Goal: Transaction & Acquisition: Obtain resource

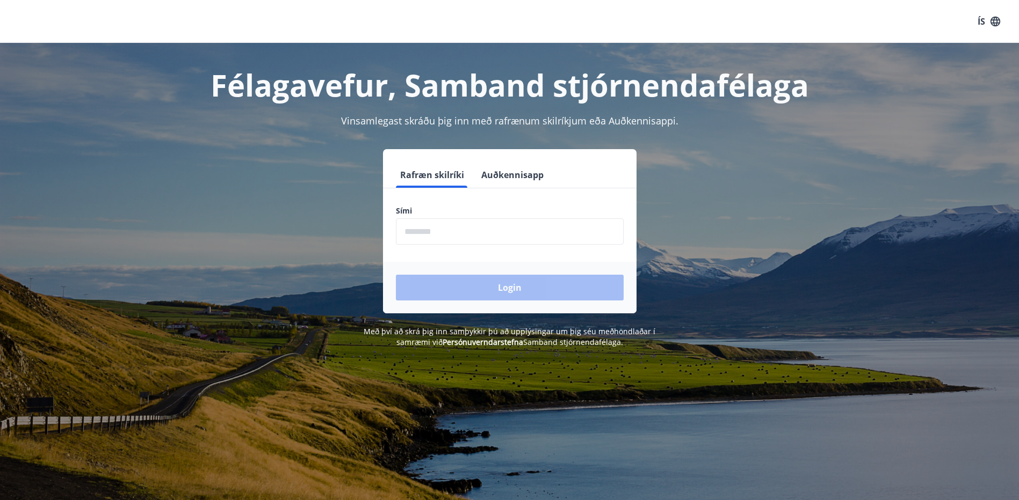
click at [434, 234] on input "phone" at bounding box center [510, 232] width 228 height 26
type input "********"
click at [447, 285] on button "Login" at bounding box center [510, 288] width 228 height 26
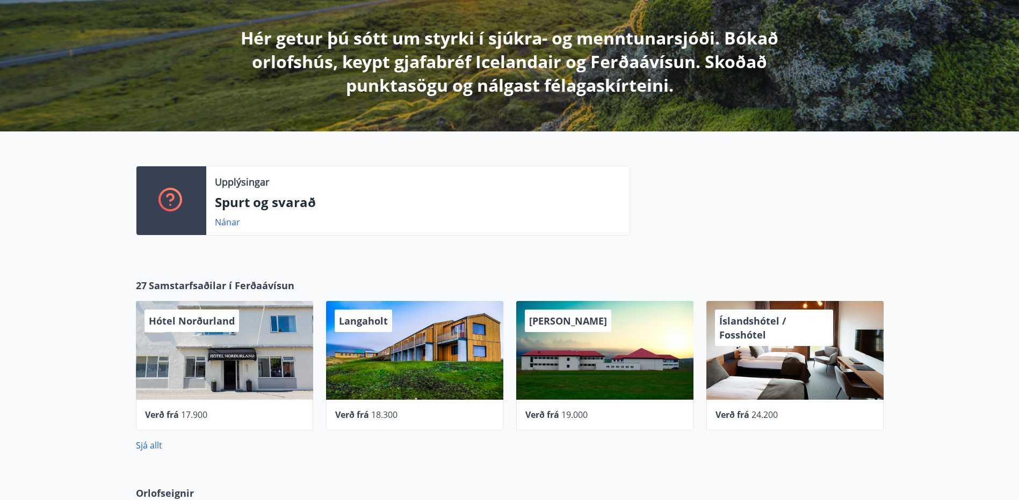
scroll to position [215, 0]
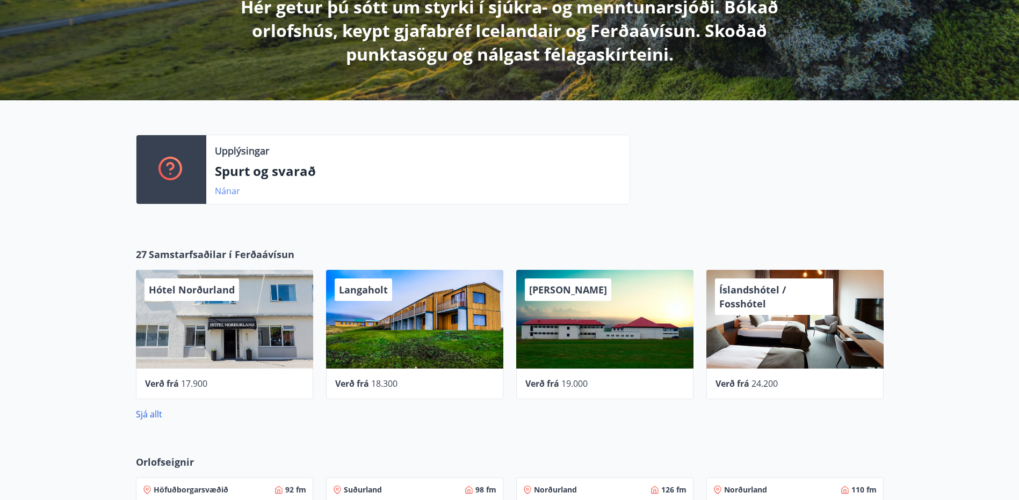
click at [222, 190] on link "Nánar" at bounding box center [227, 191] width 25 height 12
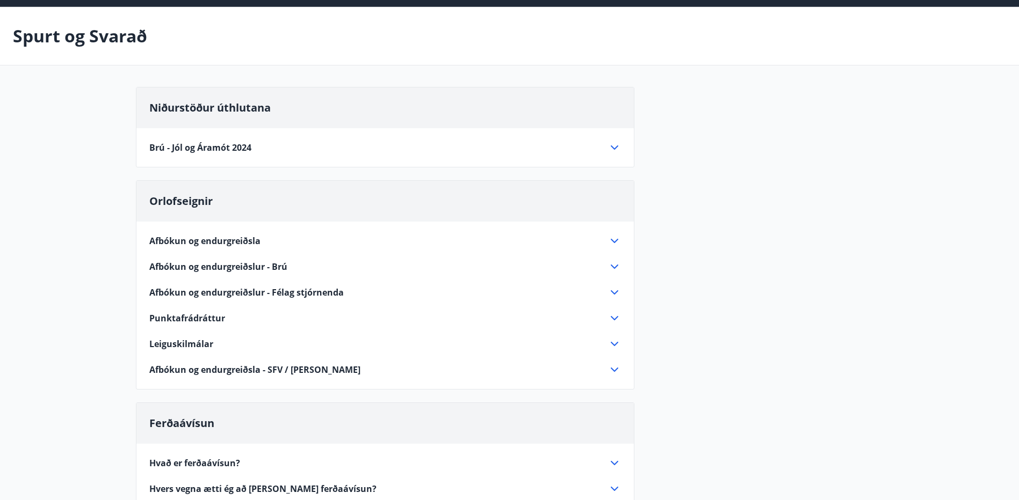
scroll to position [54, 0]
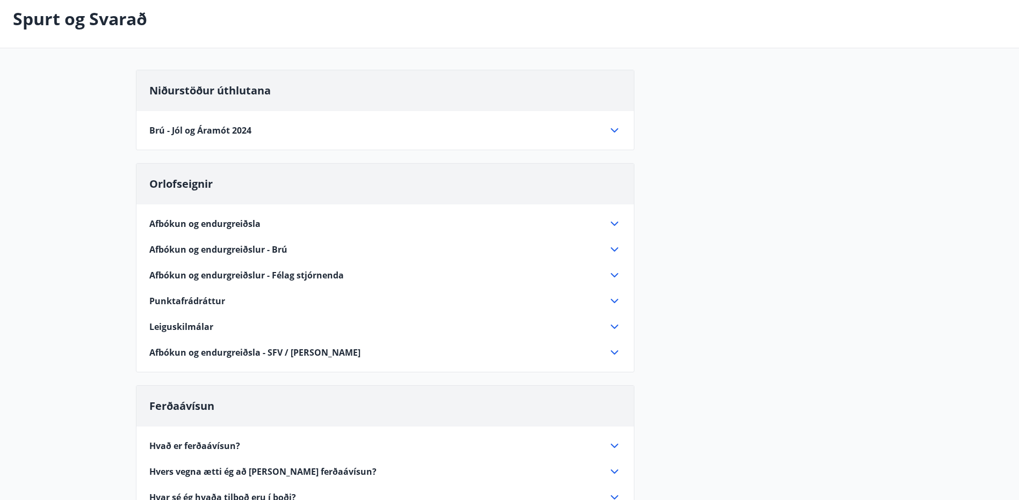
click at [615, 324] on icon at bounding box center [614, 327] width 13 height 13
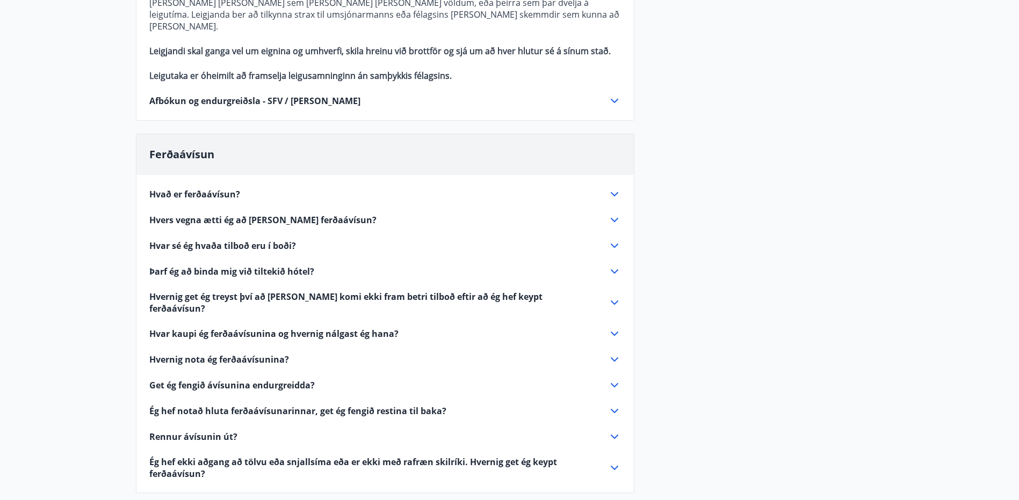
scroll to position [430, 0]
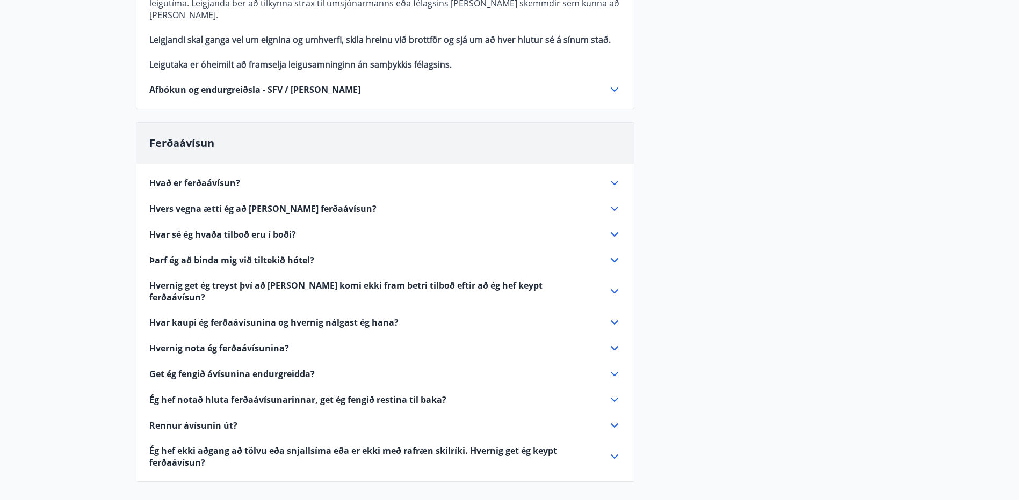
click at [615, 177] on icon at bounding box center [614, 183] width 13 height 13
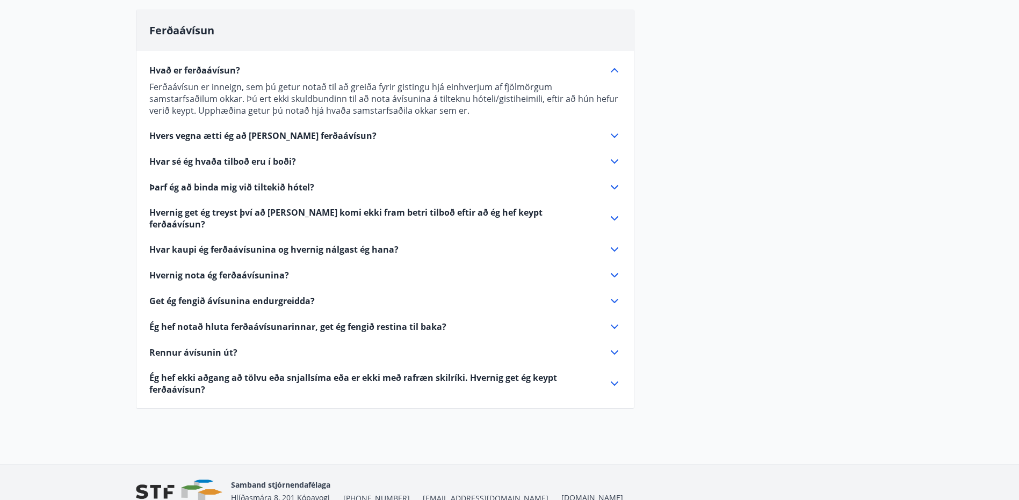
click at [615, 162] on icon at bounding box center [615, 161] width 8 height 4
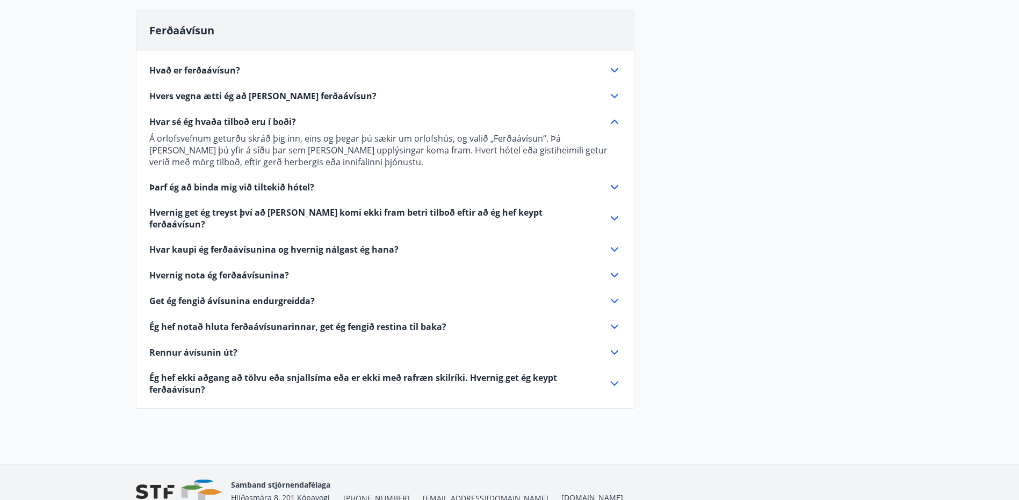
click at [614, 212] on icon at bounding box center [614, 218] width 13 height 13
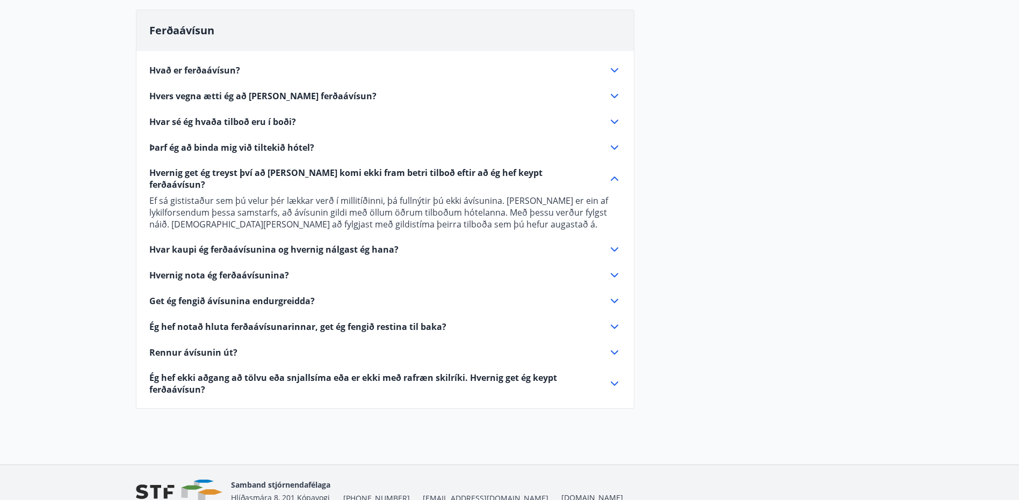
click at [606, 244] on div "Hvar kaupi ég ferðaávísunina og hvernig nálgast ég hana?" at bounding box center [378, 250] width 459 height 12
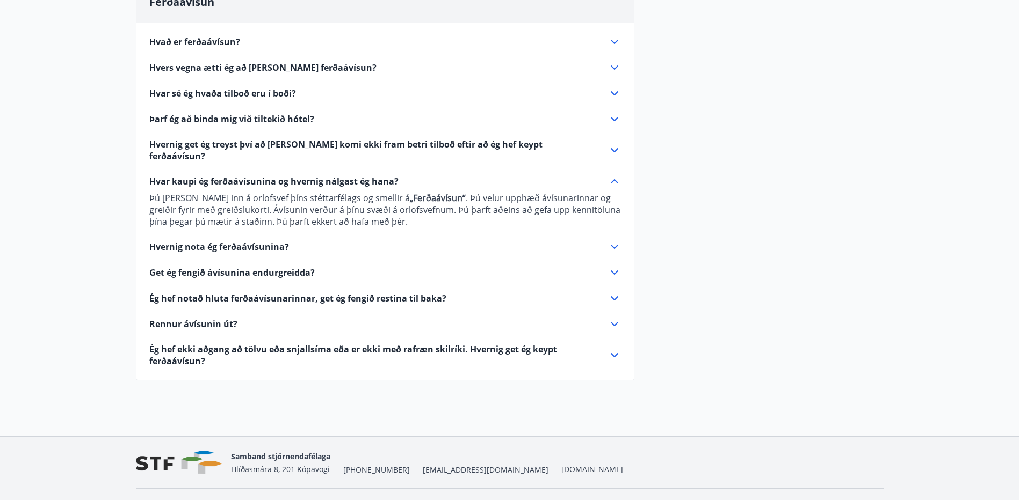
scroll to position [474, 0]
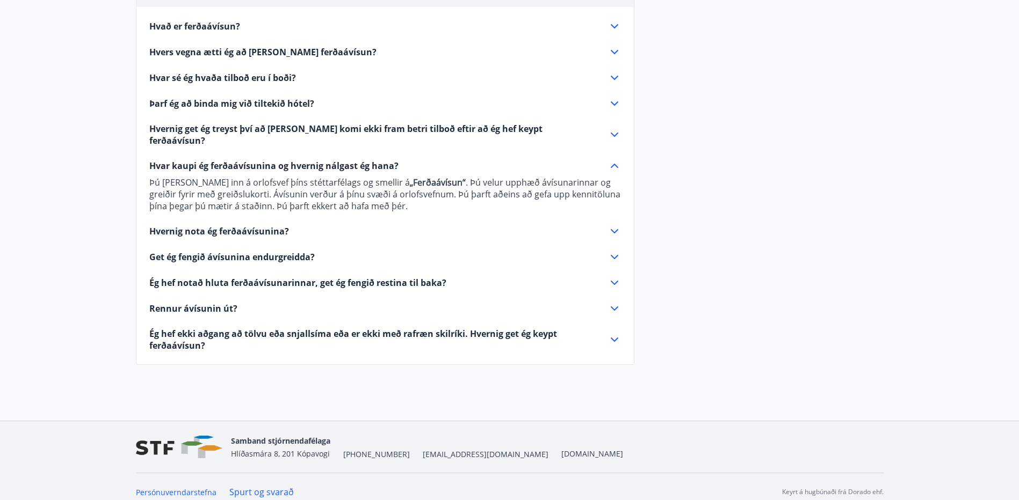
click at [613, 251] on icon at bounding box center [614, 257] width 13 height 13
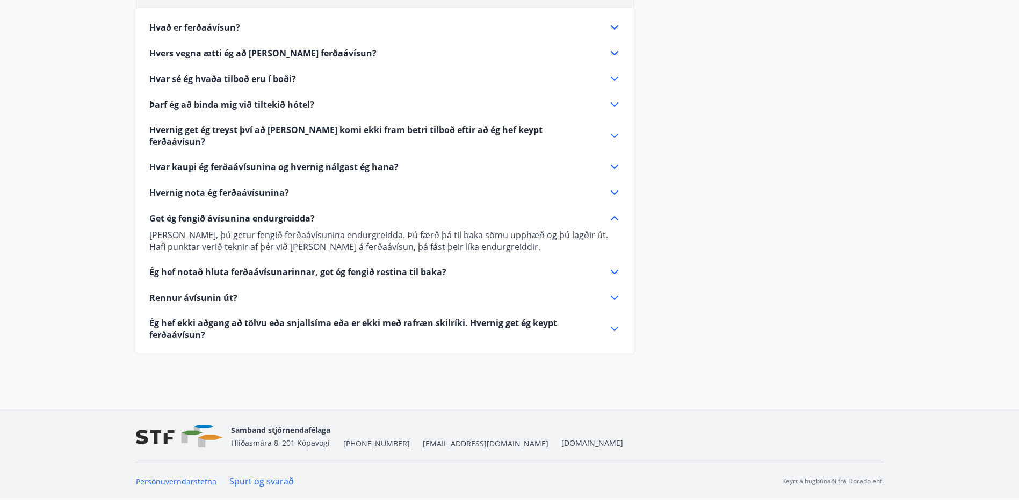
scroll to position [462, 0]
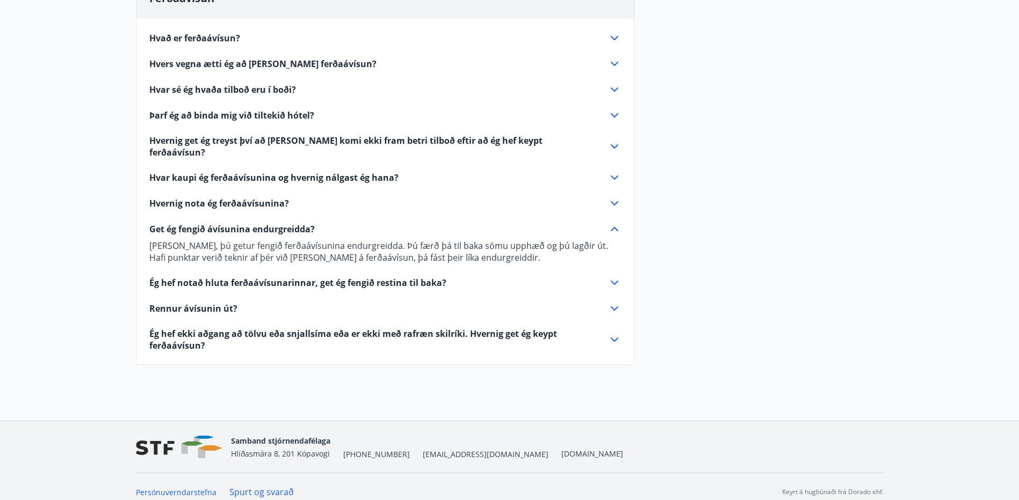
click at [613, 277] on icon at bounding box center [614, 283] width 13 height 13
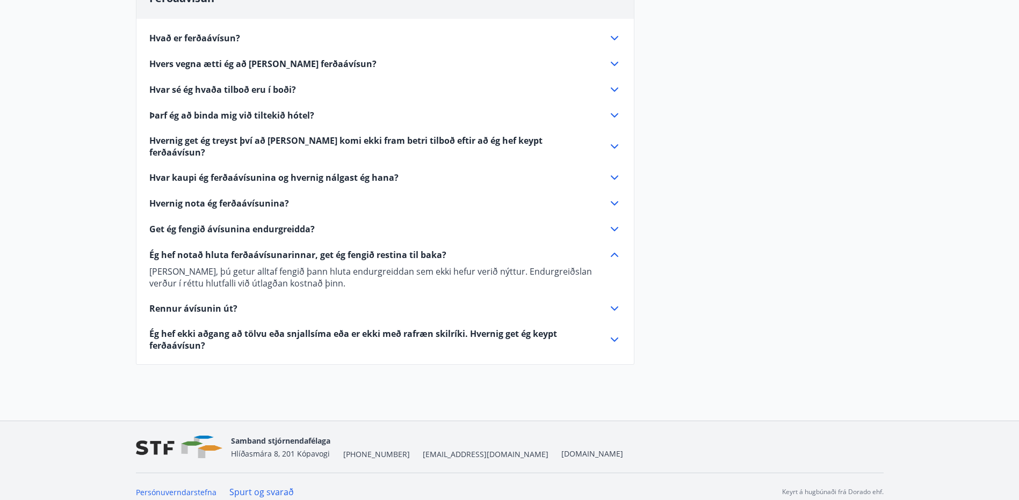
click at [613, 307] on icon at bounding box center [615, 309] width 8 height 4
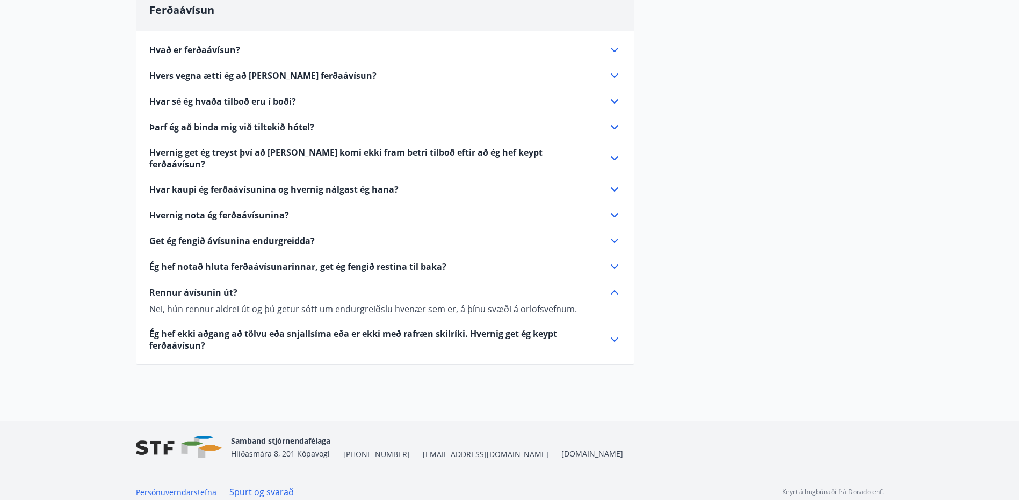
click at [613, 333] on icon at bounding box center [614, 339] width 13 height 13
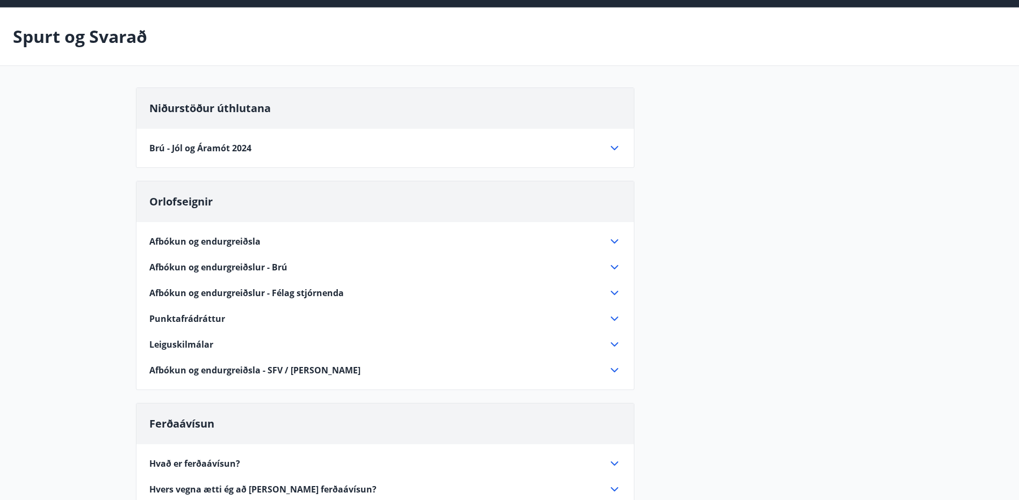
scroll to position [0, 0]
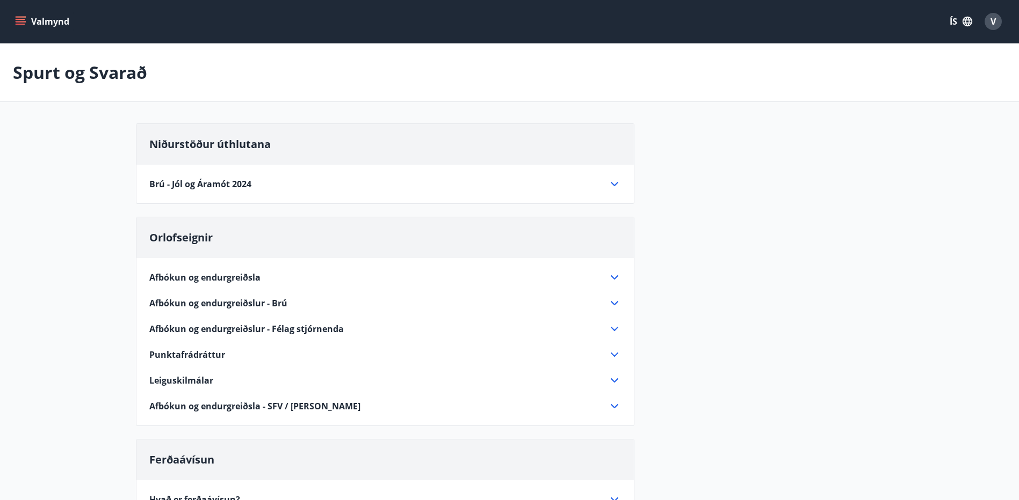
click at [16, 21] on icon "menu" at bounding box center [20, 21] width 11 height 11
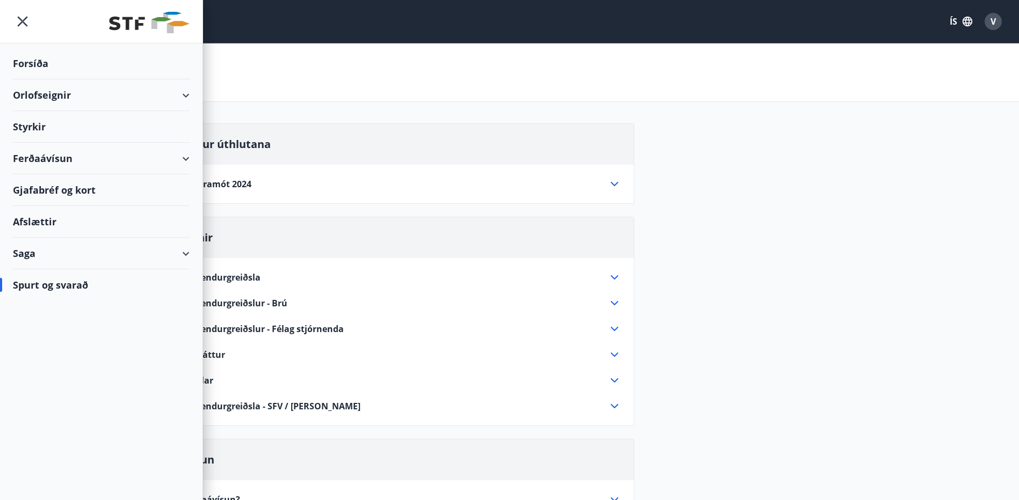
click at [55, 98] on div "Orlofseignir" at bounding box center [101, 95] width 177 height 32
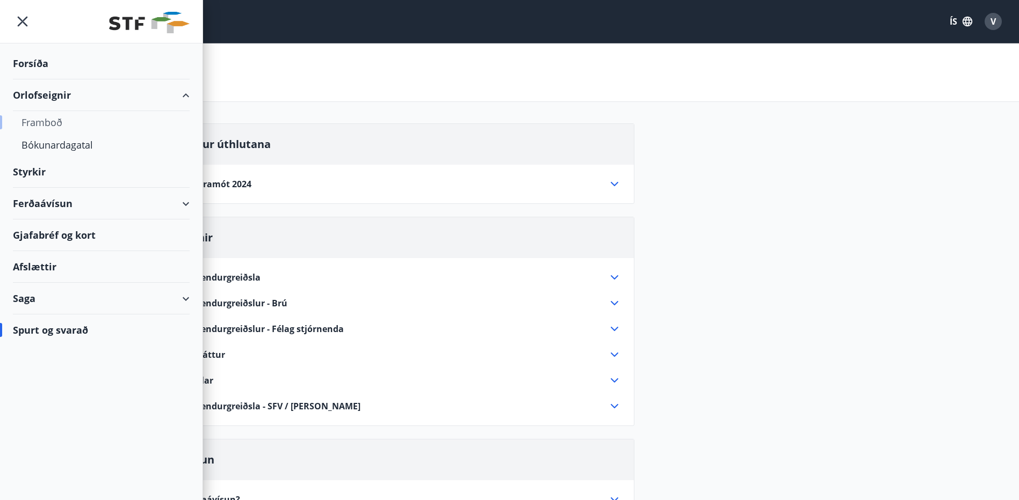
click at [52, 126] on div "Framboð" at bounding box center [100, 122] width 159 height 23
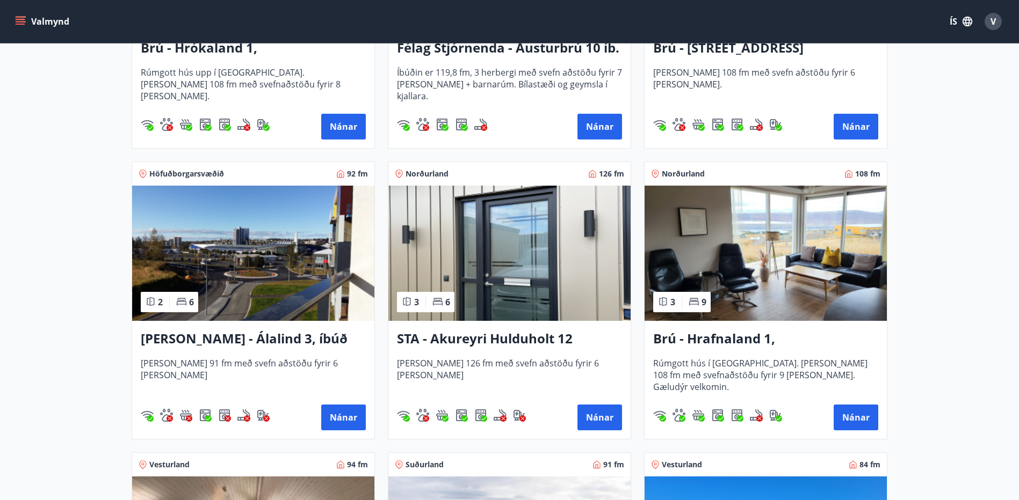
scroll to position [430, 0]
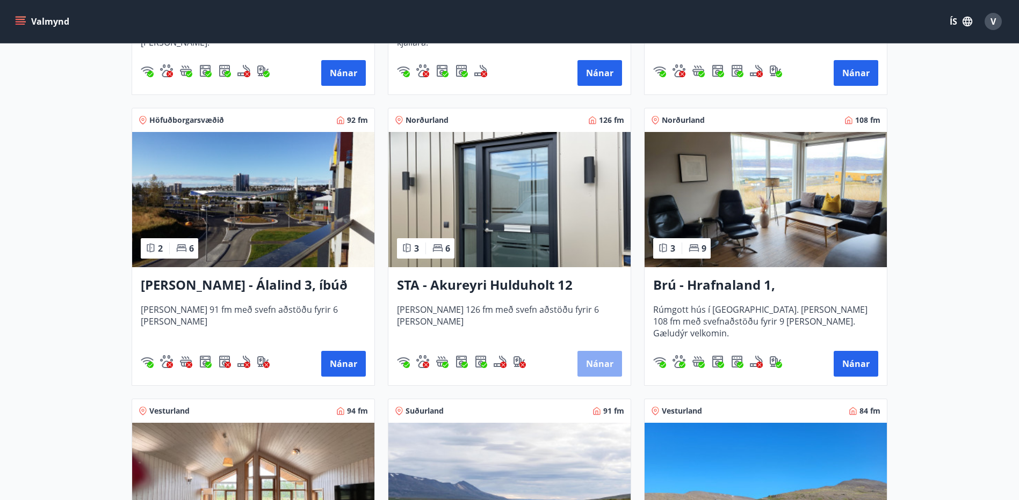
click at [600, 360] on button "Nánar" at bounding box center [599, 364] width 45 height 26
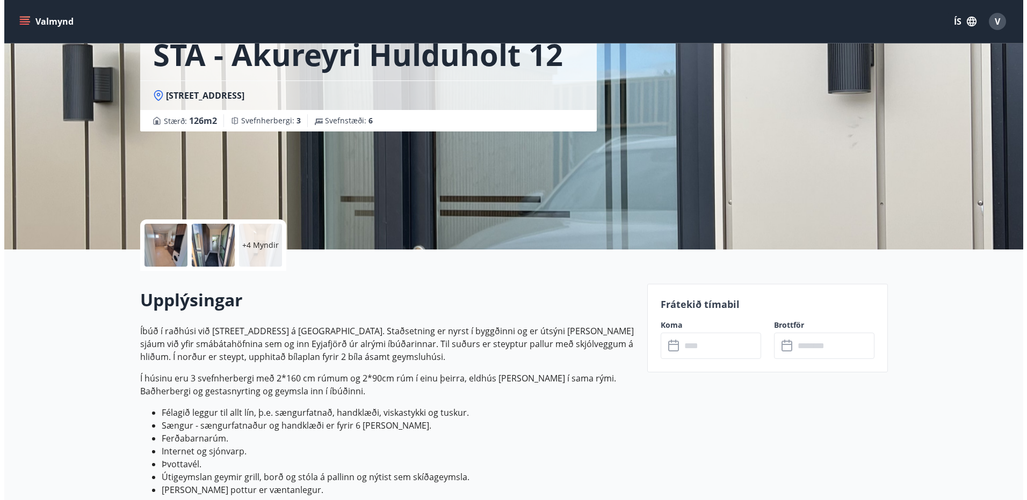
scroll to position [72, 0]
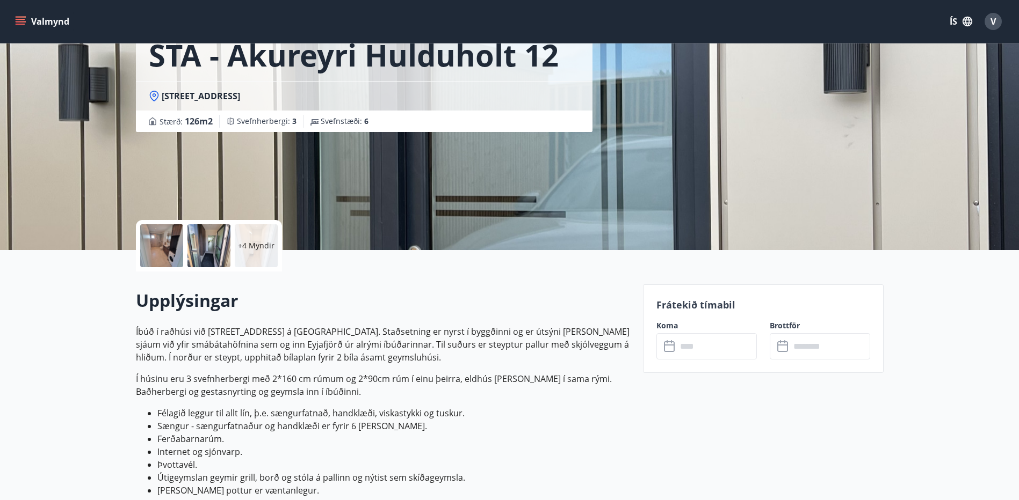
click at [165, 245] on div at bounding box center [161, 245] width 43 height 43
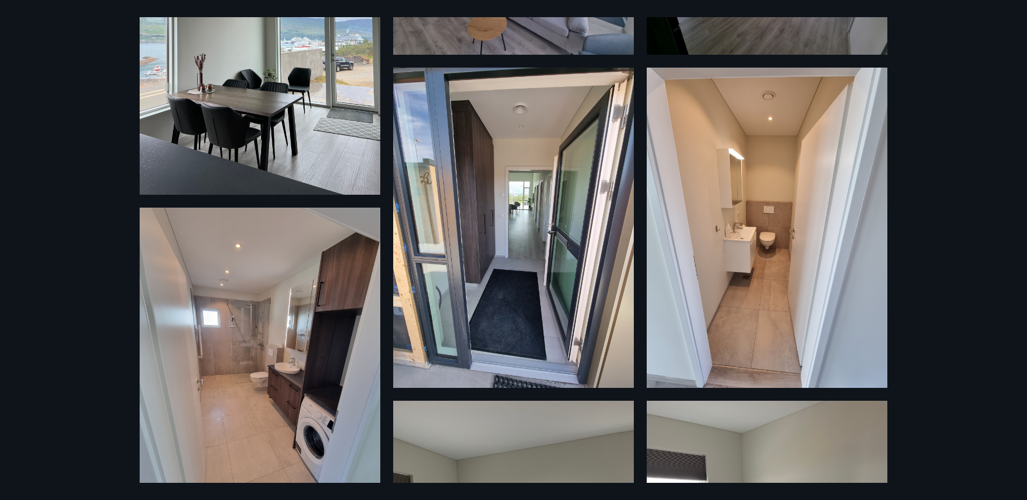
scroll to position [42, 0]
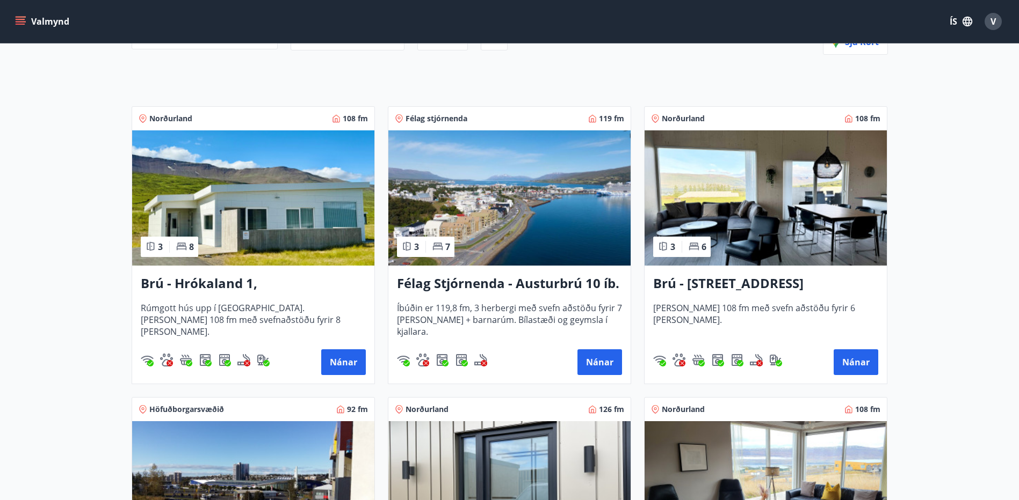
scroll to position [161, 0]
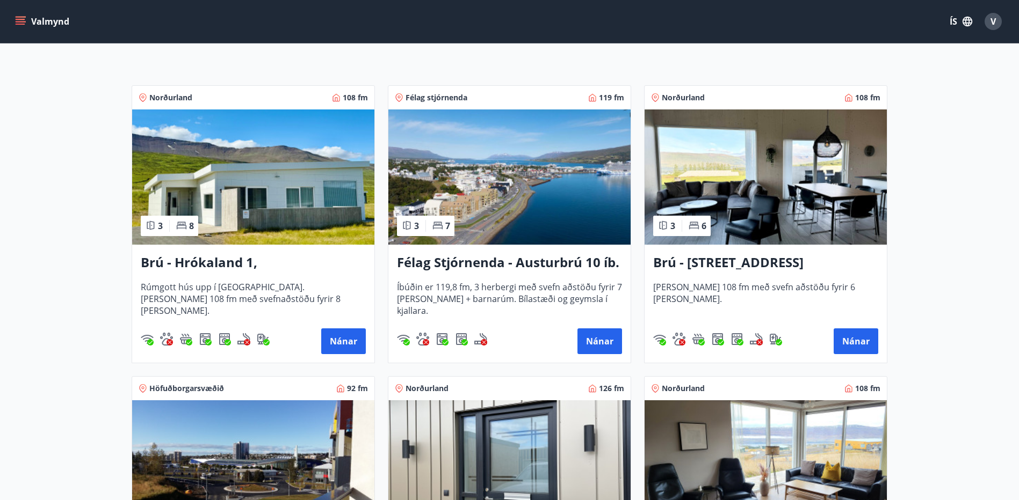
click at [489, 265] on h3 "Félag Stjórnenda - Austurbrú 10 íb. 201" at bounding box center [509, 262] width 225 height 19
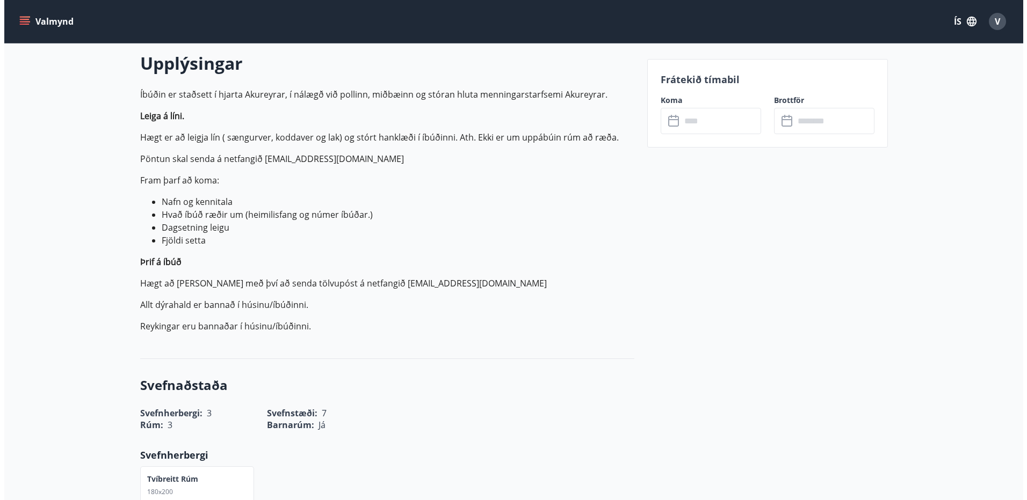
scroll to position [161, 0]
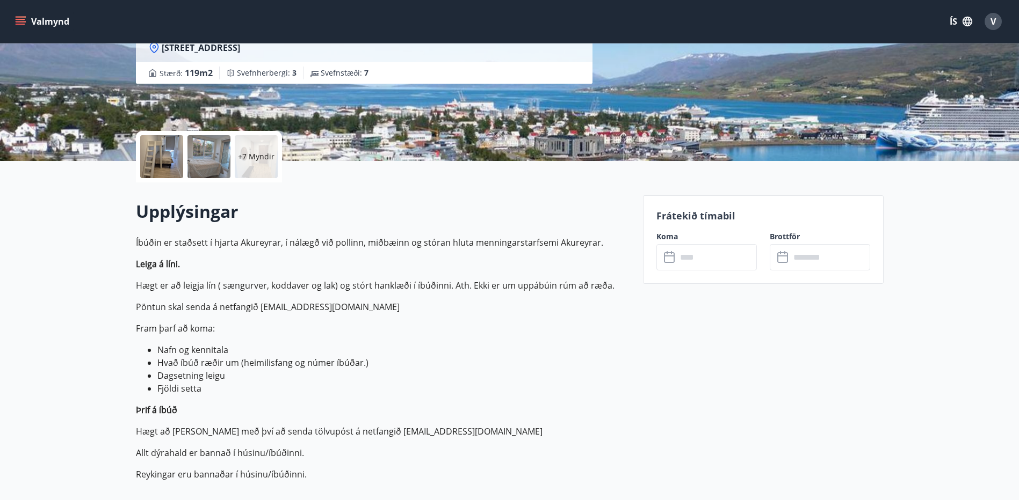
click at [161, 158] on div at bounding box center [161, 156] width 43 height 43
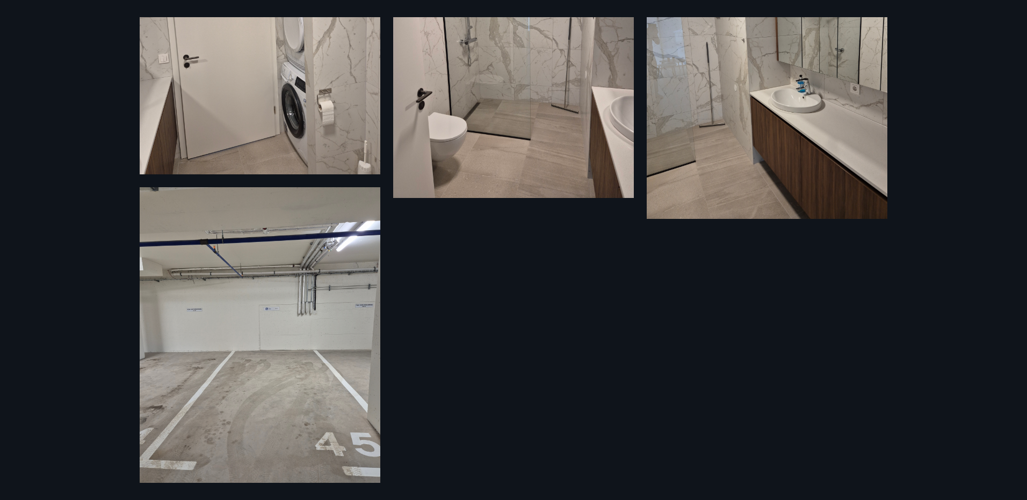
scroll to position [1181, 0]
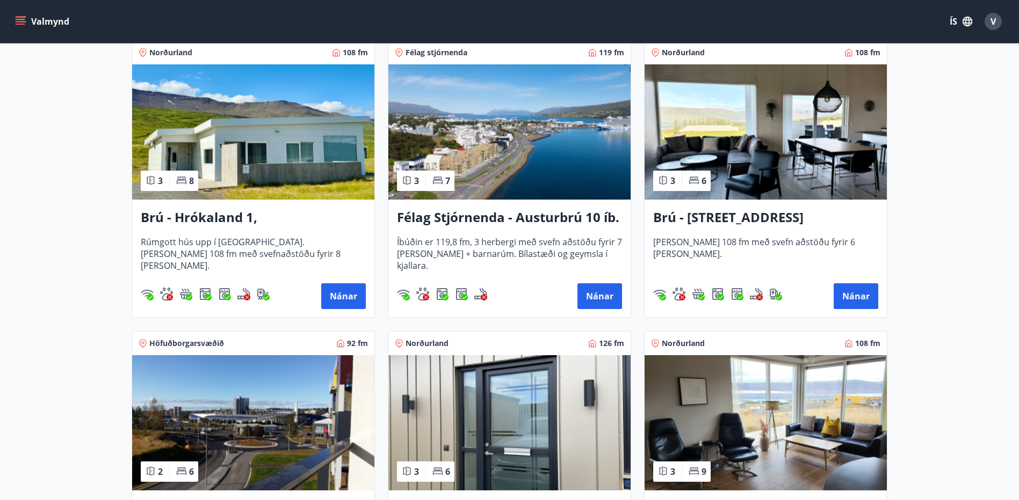
scroll to position [215, 0]
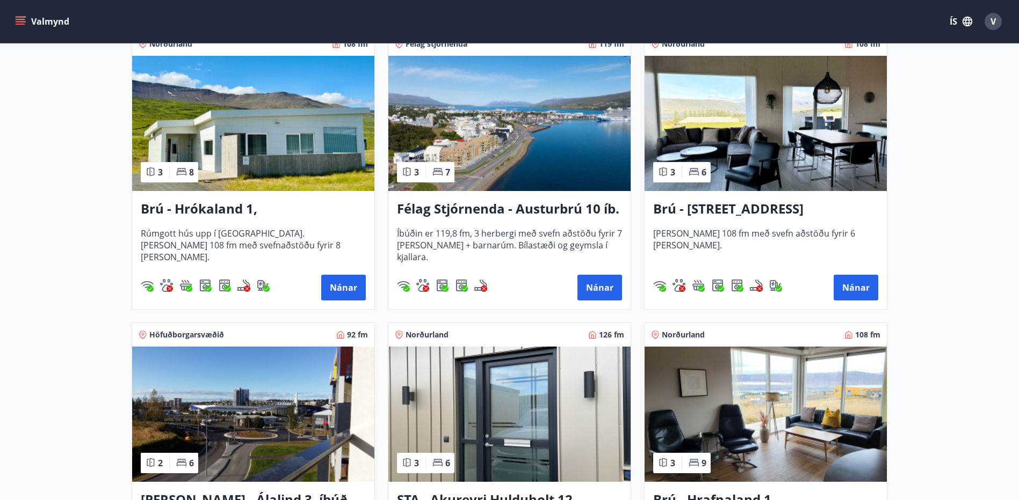
click at [229, 212] on h3 "Brú - Hrókaland 1, [GEOGRAPHIC_DATA]" at bounding box center [253, 209] width 225 height 19
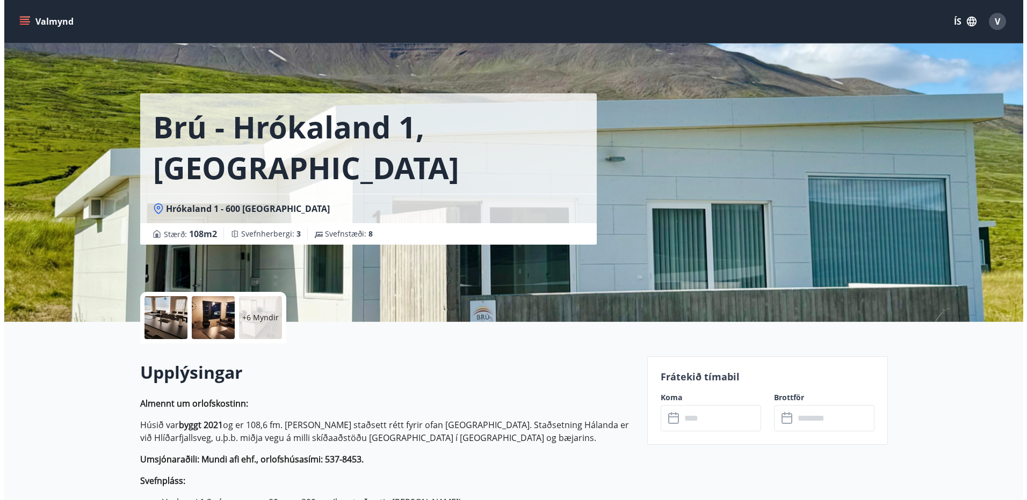
scroll to position [107, 0]
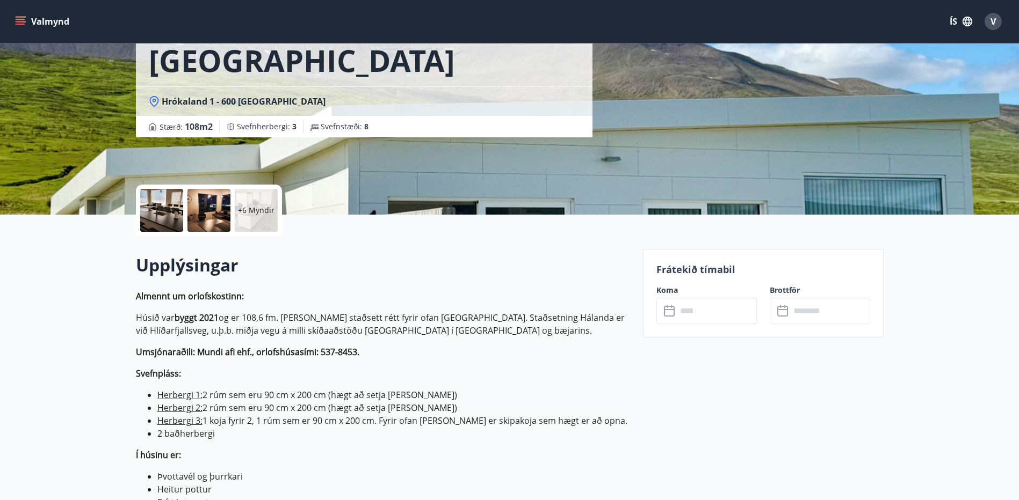
click at [164, 209] on div at bounding box center [161, 210] width 43 height 43
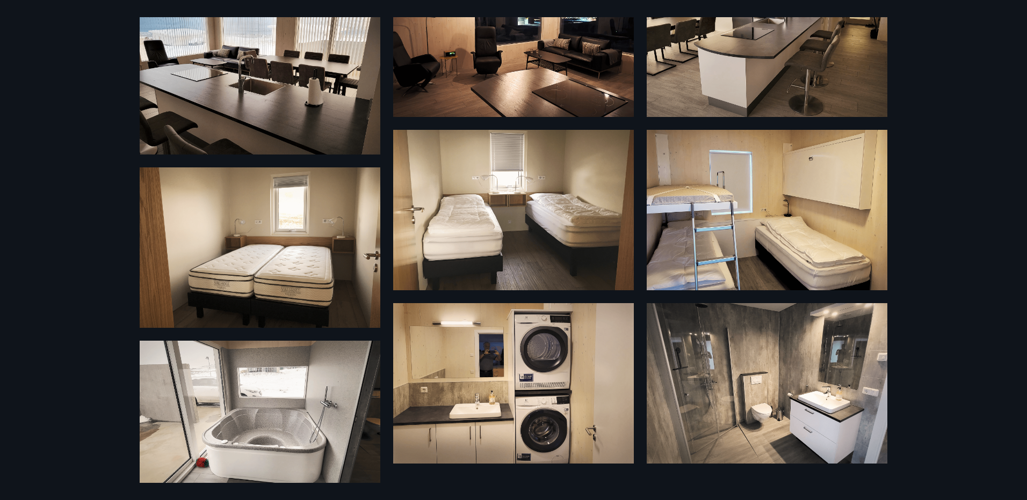
scroll to position [299, 0]
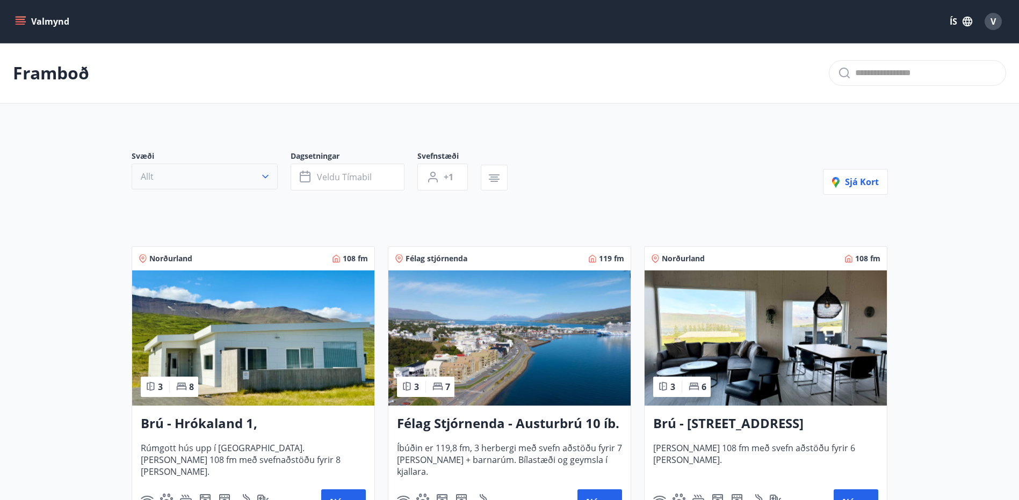
click at [264, 177] on icon "button" at bounding box center [265, 177] width 6 height 4
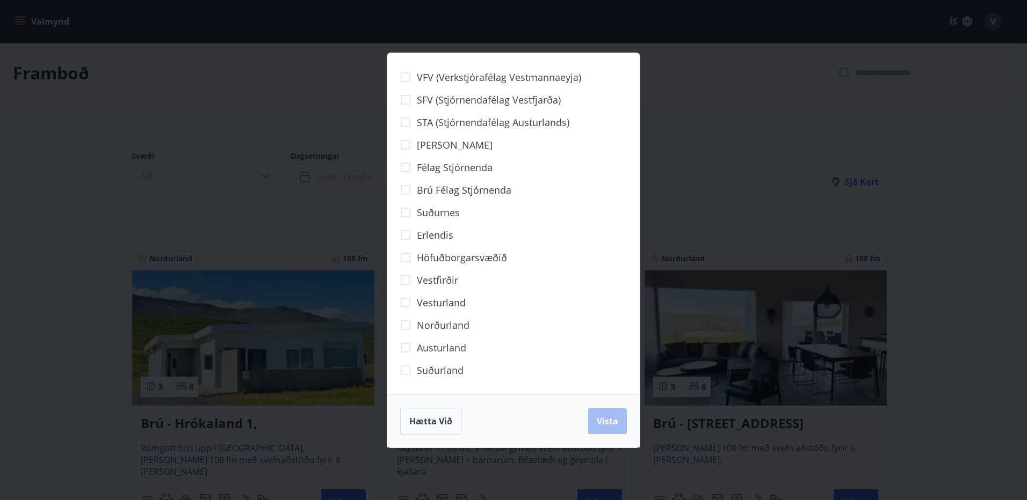
click at [264, 177] on div "VFV (Verkstjórafélag Vestmannaeyja) SFV (Stjórnendafélag Vestfjarða) STA (Stjór…" at bounding box center [513, 250] width 1027 height 500
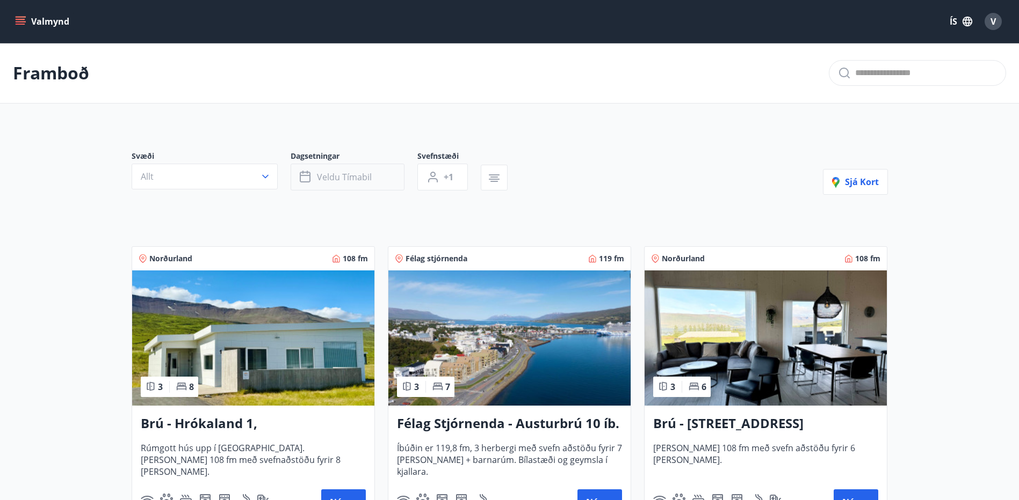
click at [357, 178] on span "Veldu tímabil" at bounding box center [344, 177] width 55 height 12
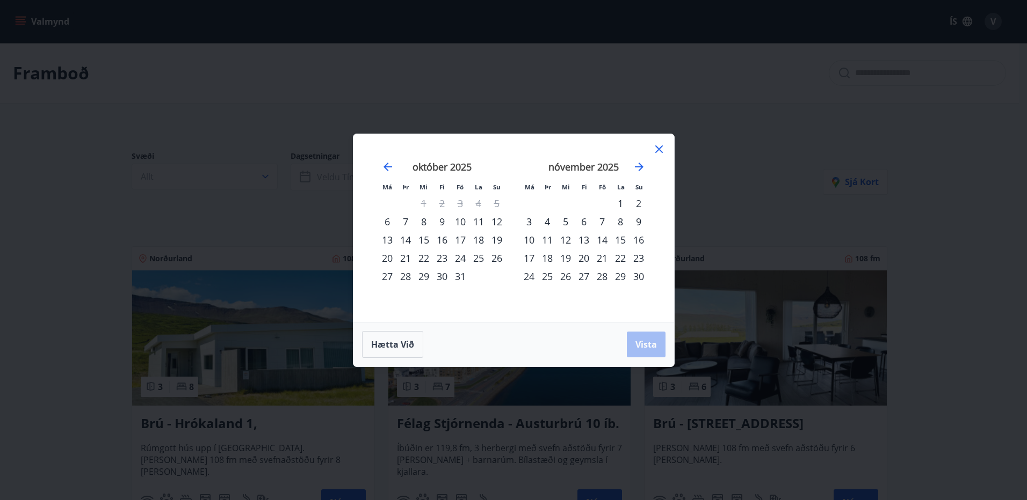
click at [660, 151] on icon at bounding box center [659, 150] width 8 height 8
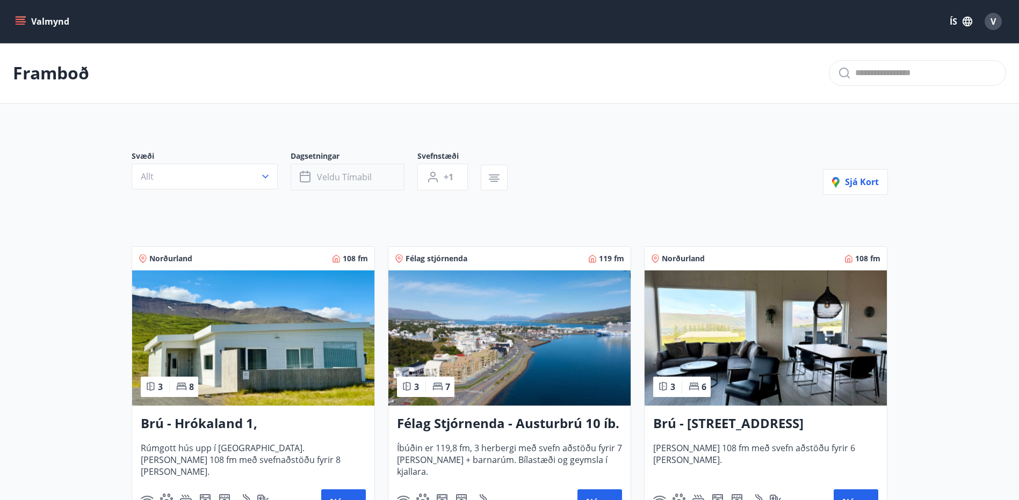
click at [381, 178] on button "Veldu tímabil" at bounding box center [348, 177] width 114 height 27
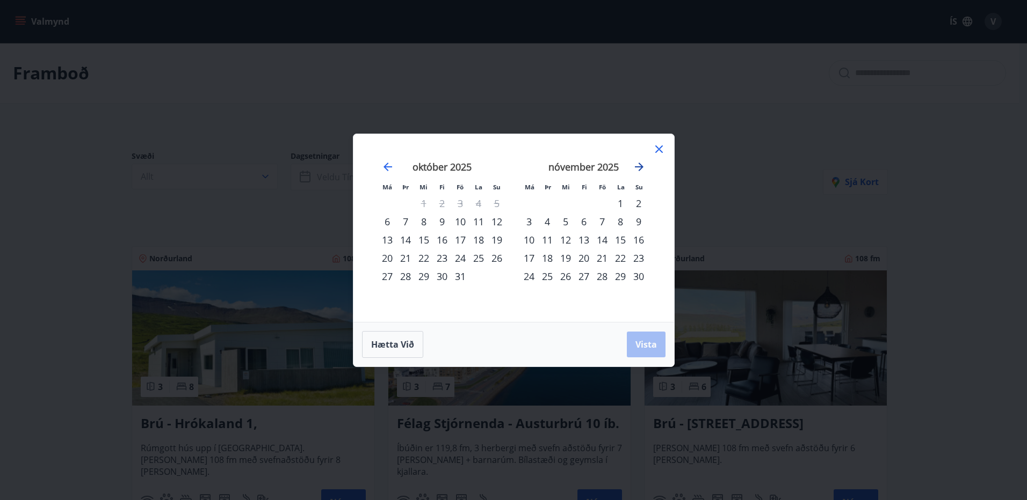
click at [637, 169] on icon "Move forward to switch to the next month." at bounding box center [639, 167] width 13 height 13
click at [601, 222] on div "12" at bounding box center [602, 222] width 18 height 18
click at [641, 222] on div "14" at bounding box center [638, 222] width 18 height 18
click at [646, 351] on button "Vista" at bounding box center [646, 345] width 39 height 26
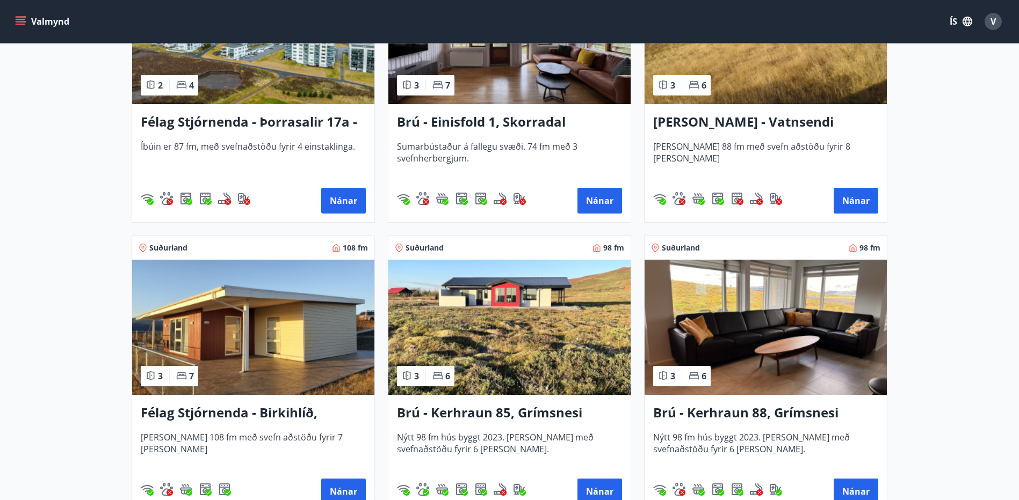
scroll to position [591, 0]
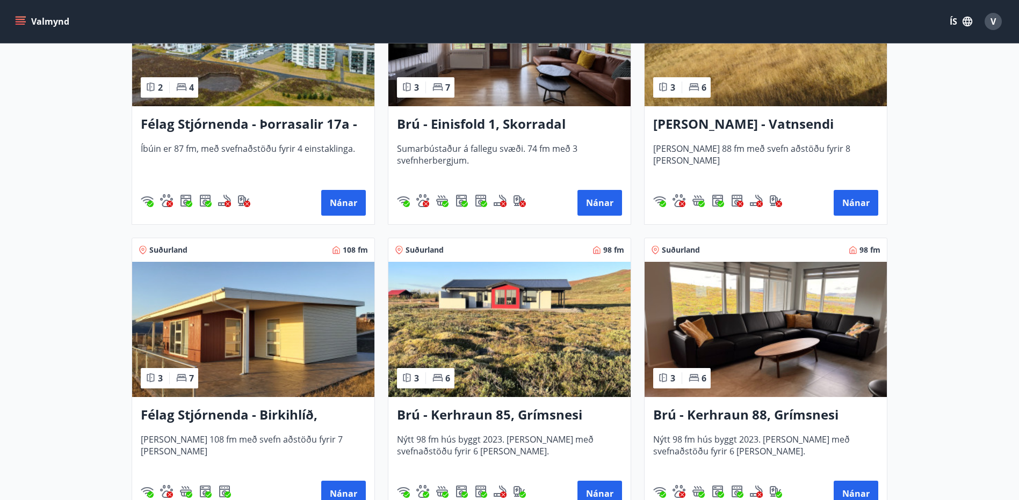
click at [543, 419] on h3 "Brú - Kerhraun 85, Grímsnesi (rautt hús) (gæludýr velkomin)" at bounding box center [509, 415] width 225 height 19
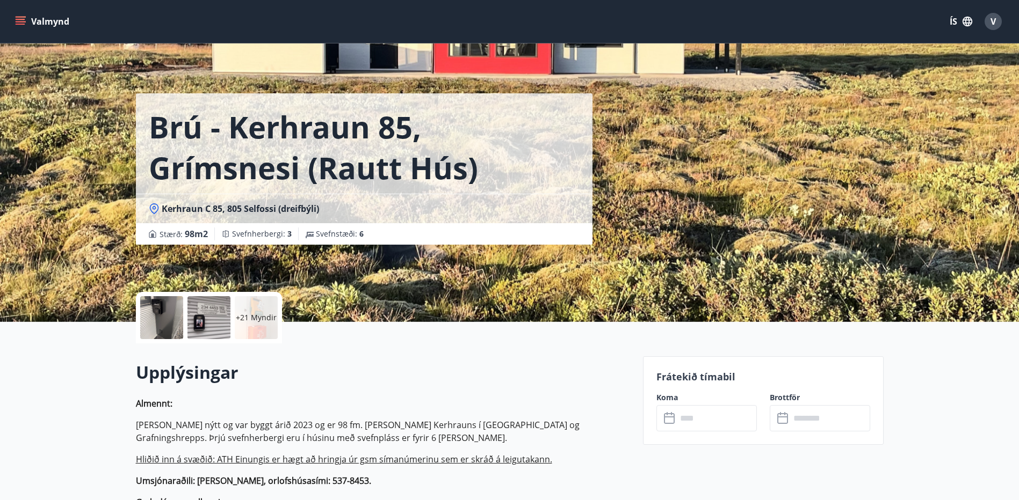
click at [163, 313] on div at bounding box center [161, 317] width 43 height 43
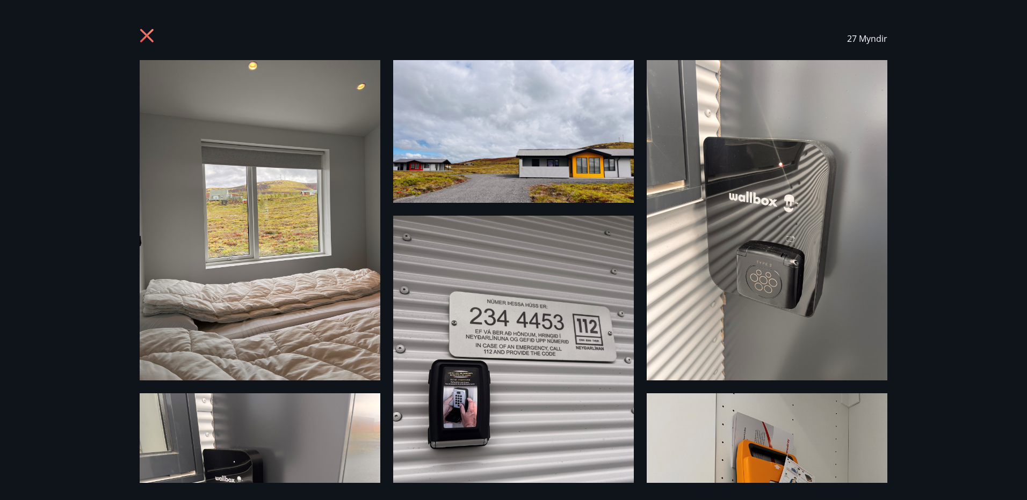
click at [149, 35] on icon at bounding box center [148, 36] width 17 height 17
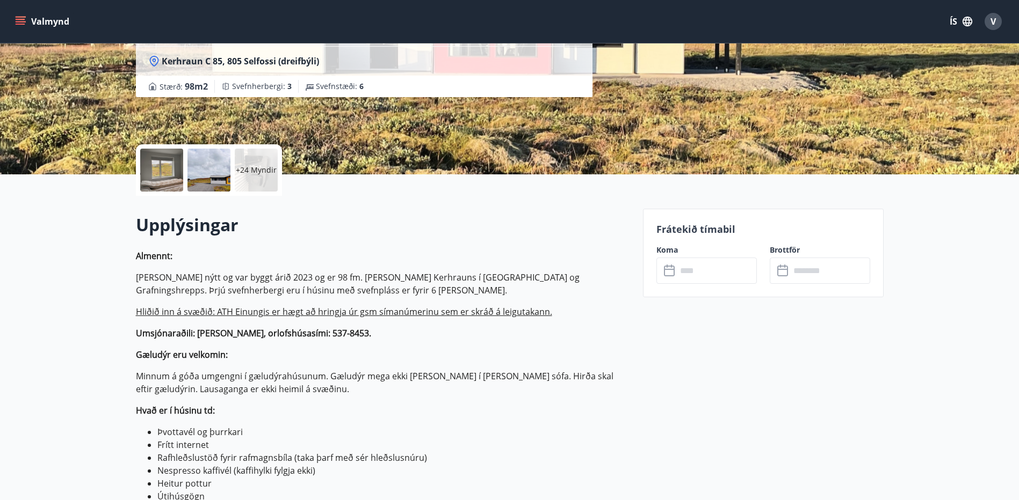
scroll to position [161, 0]
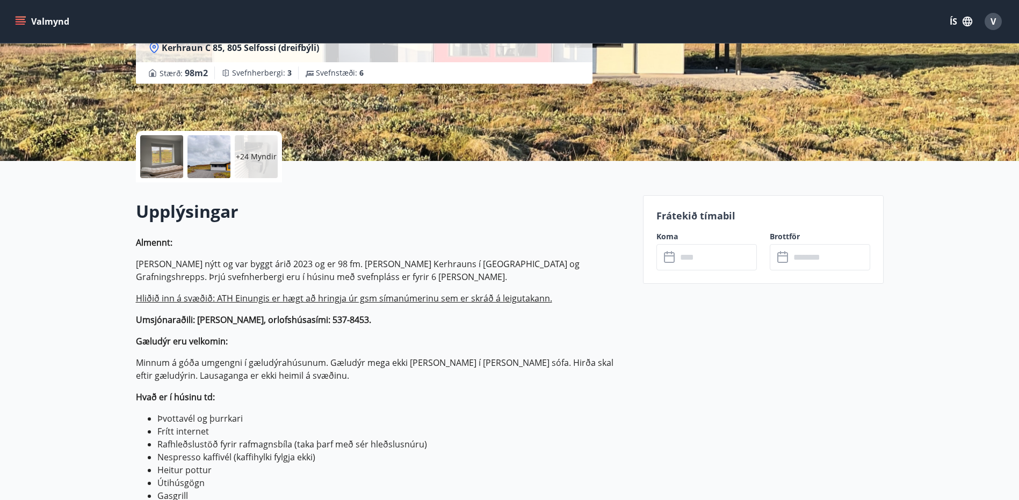
click at [703, 258] on input "text" at bounding box center [717, 257] width 80 height 26
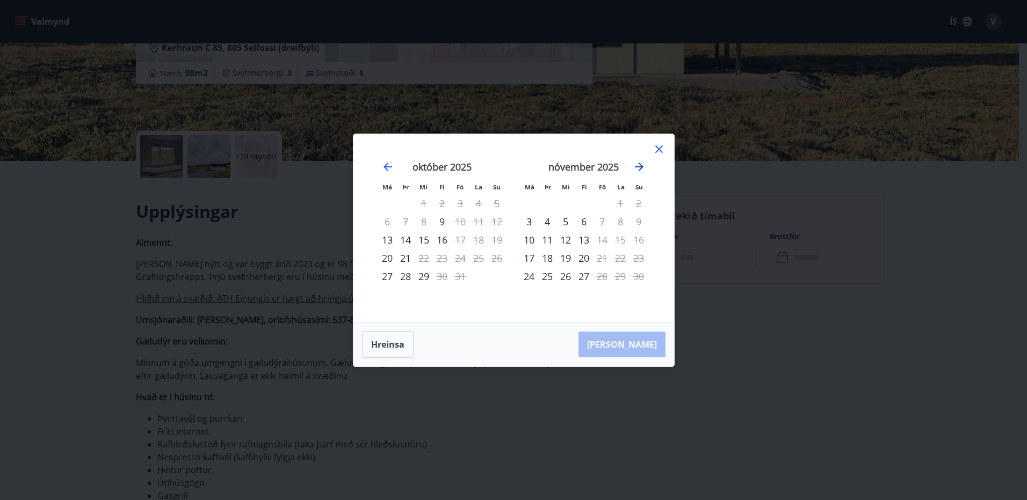
click at [640, 167] on icon "Move forward to switch to the next month." at bounding box center [639, 167] width 9 height 9
click at [604, 223] on div "12" at bounding box center [602, 222] width 18 height 18
click at [640, 222] on div "14" at bounding box center [638, 222] width 18 height 18
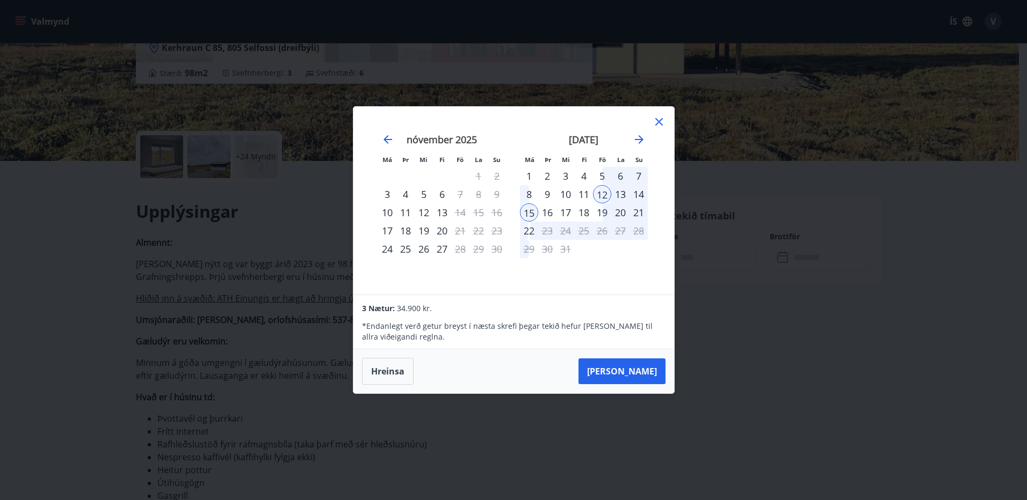
click at [525, 213] on div "15" at bounding box center [529, 213] width 18 height 18
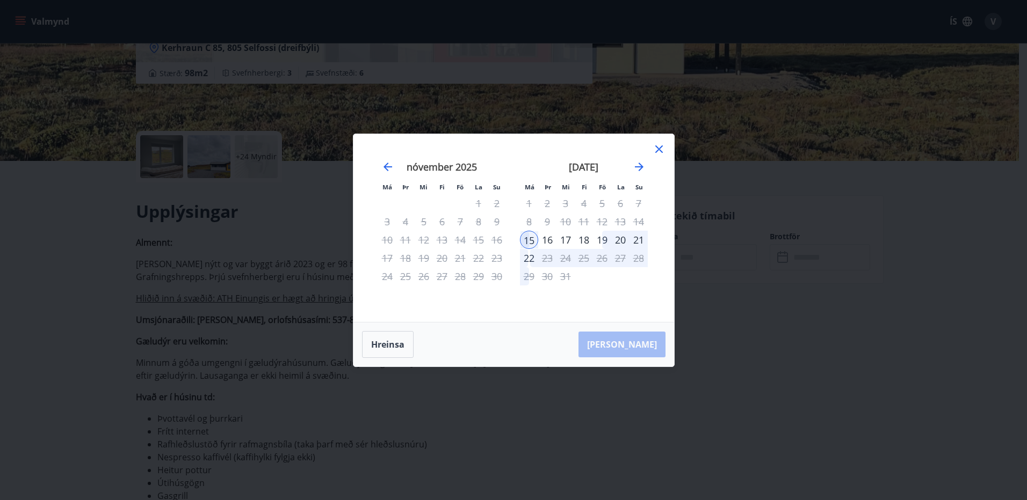
click at [528, 241] on div "15" at bounding box center [529, 240] width 18 height 18
click at [608, 219] on div "12" at bounding box center [602, 222] width 18 height 18
click at [605, 221] on div "12" at bounding box center [602, 222] width 18 height 18
click at [656, 148] on icon at bounding box center [658, 149] width 13 height 13
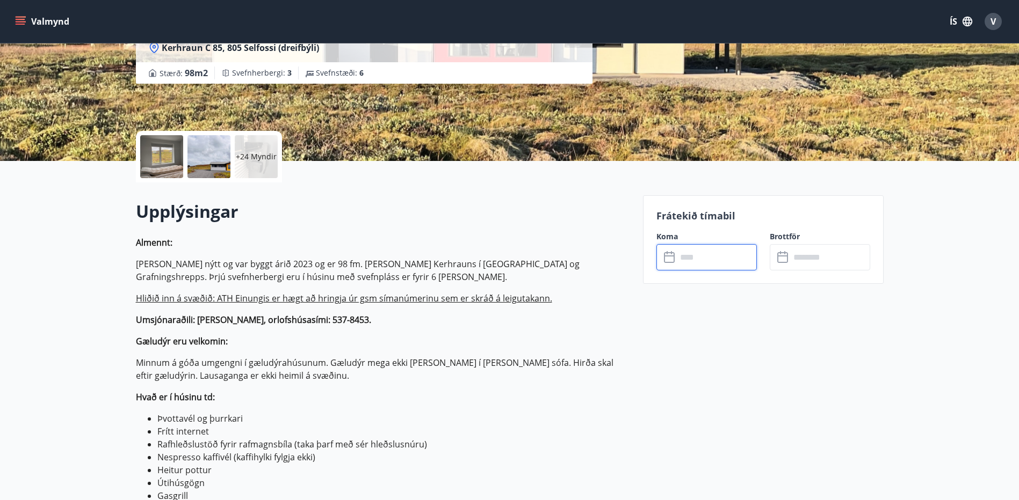
click at [715, 256] on input "text" at bounding box center [717, 257] width 80 height 26
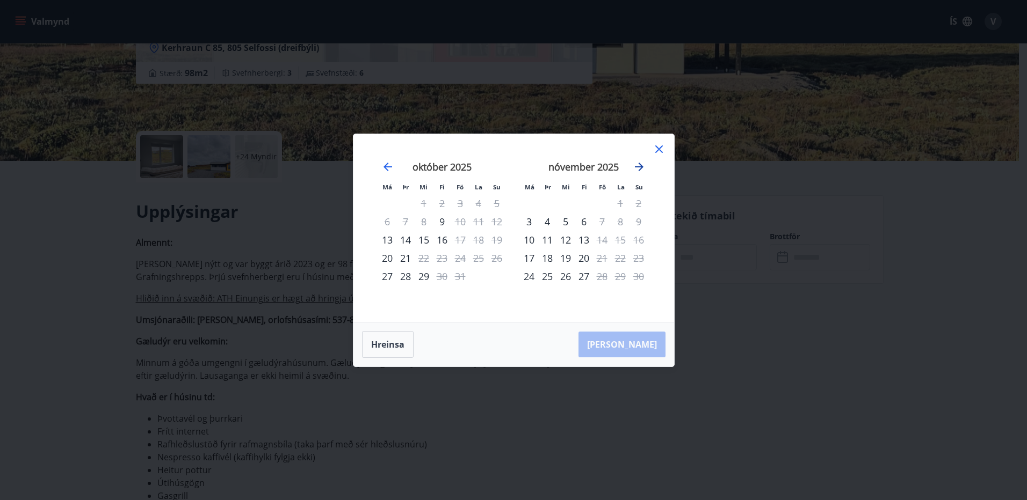
click at [643, 167] on icon "Move forward to switch to the next month." at bounding box center [639, 167] width 9 height 9
click at [583, 222] on div "11" at bounding box center [584, 222] width 18 height 18
click at [638, 219] on div "14" at bounding box center [638, 222] width 18 height 18
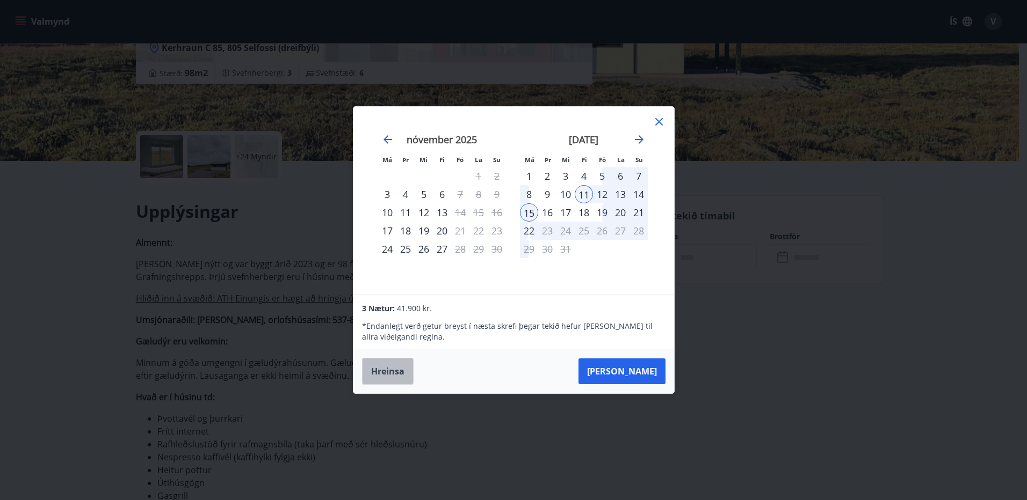
click at [395, 375] on button "Hreinsa" at bounding box center [388, 371] width 52 height 27
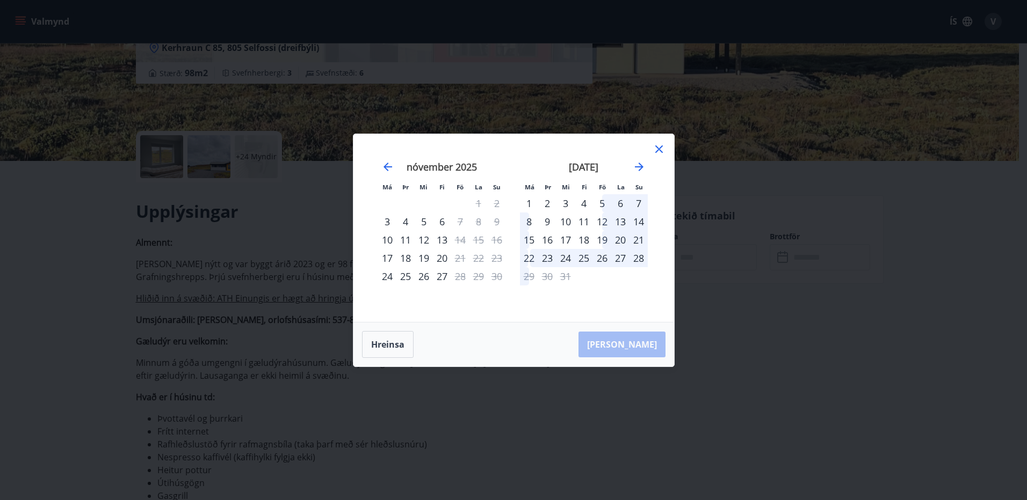
click at [604, 222] on div "12" at bounding box center [602, 222] width 18 height 18
click at [378, 345] on button "Hreinsa" at bounding box center [388, 344] width 52 height 27
click at [584, 219] on div "11" at bounding box center [584, 222] width 18 height 18
click at [642, 220] on div "14" at bounding box center [638, 222] width 18 height 18
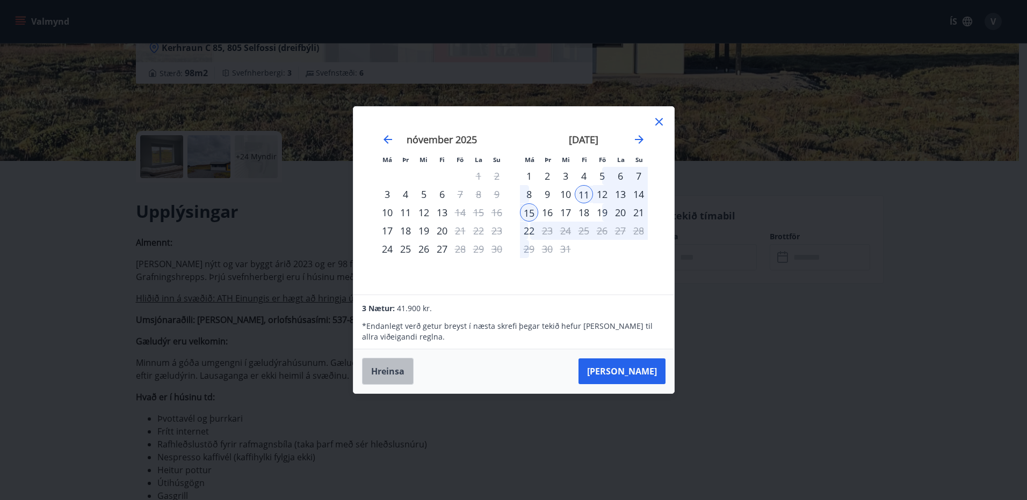
click at [382, 376] on button "Hreinsa" at bounding box center [388, 371] width 52 height 27
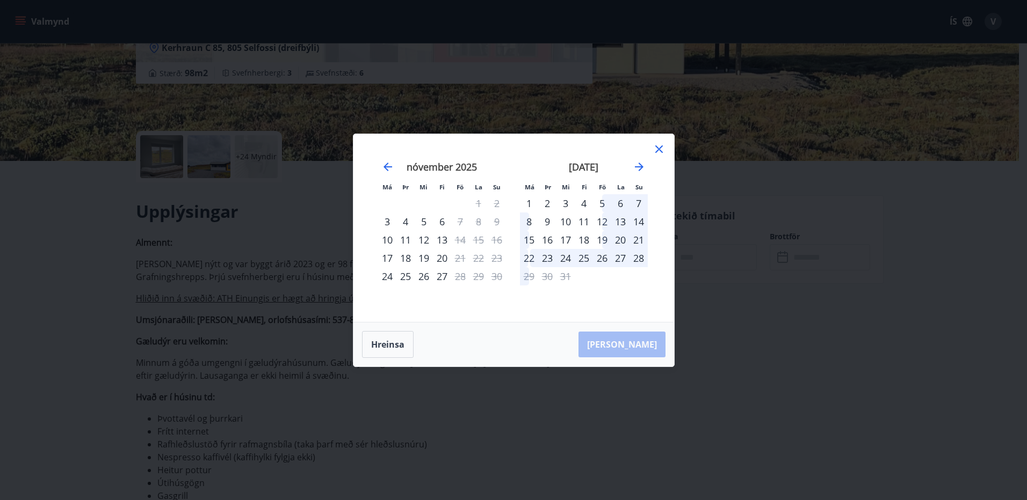
click at [604, 222] on div "12" at bounding box center [602, 222] width 18 height 18
click at [526, 241] on div "15" at bounding box center [529, 240] width 18 height 18
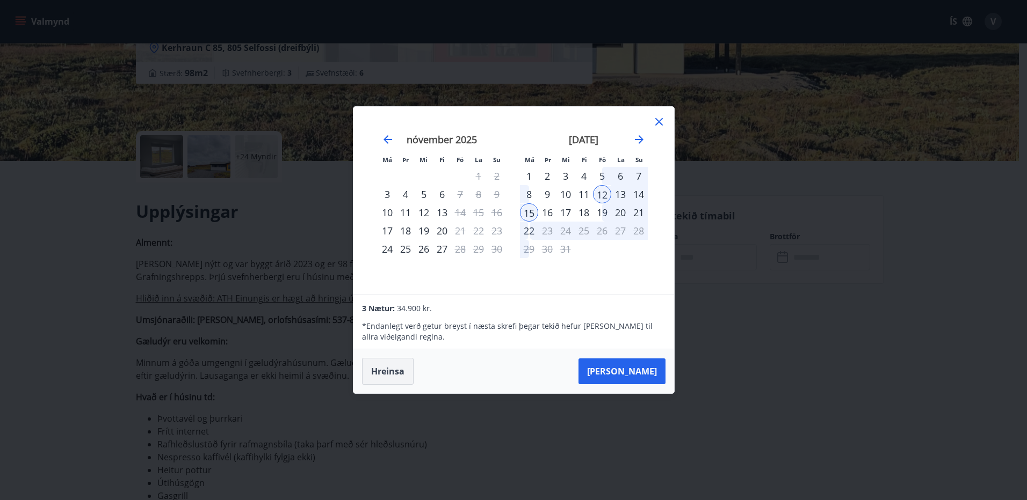
click at [383, 376] on button "Hreinsa" at bounding box center [388, 371] width 52 height 27
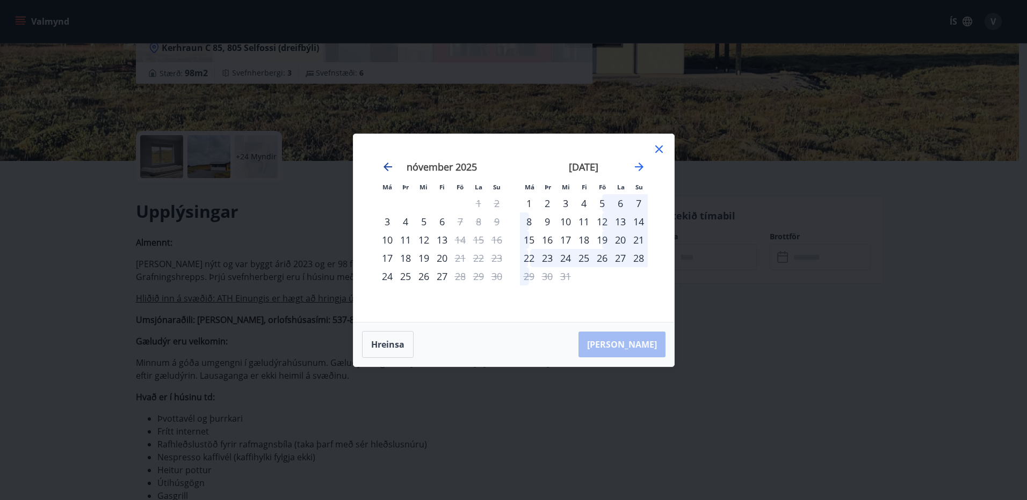
click at [386, 166] on icon "Move backward to switch to the previous month." at bounding box center [387, 167] width 13 height 13
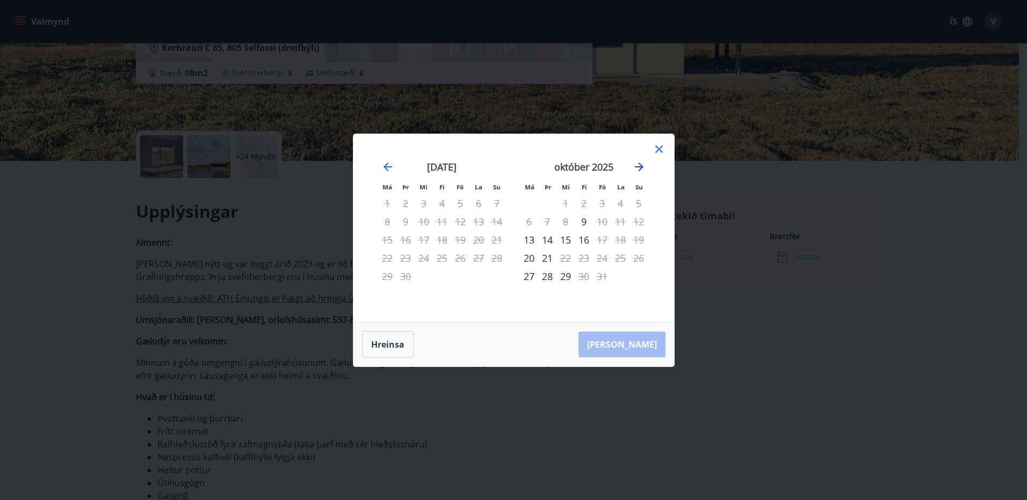
click at [644, 165] on icon "Move forward to switch to the next month." at bounding box center [639, 167] width 13 height 13
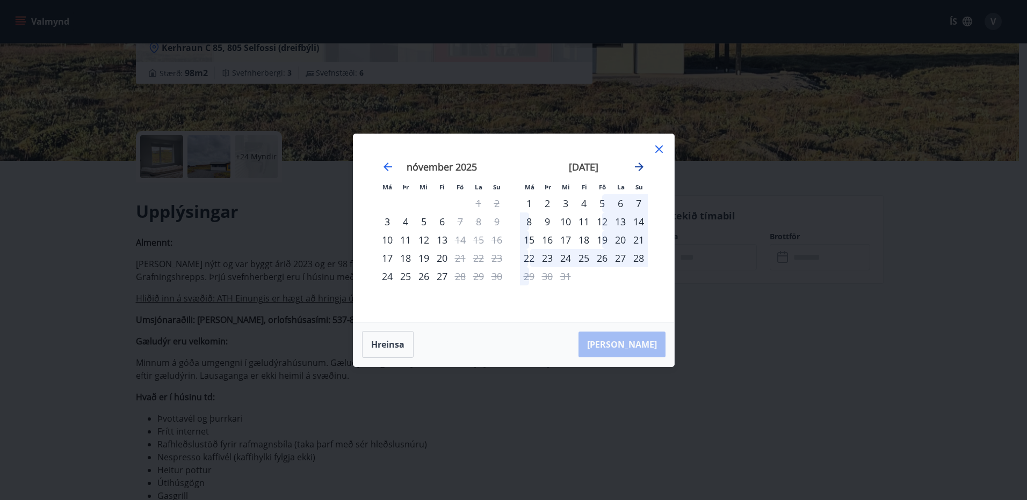
click at [644, 165] on icon "Move forward to switch to the next month." at bounding box center [639, 167] width 13 height 13
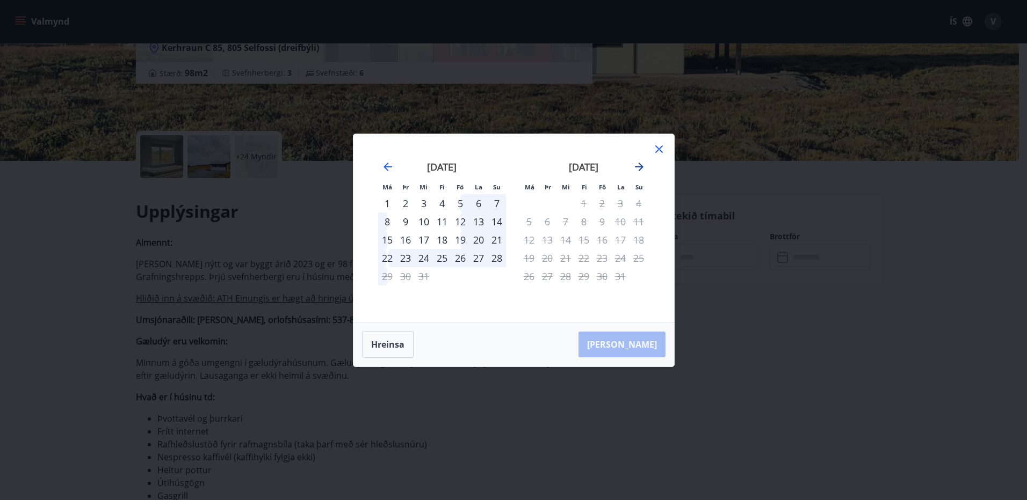
click at [644, 165] on icon "Move forward to switch to the next month." at bounding box center [639, 167] width 13 height 13
click at [658, 151] on icon at bounding box center [658, 149] width 13 height 13
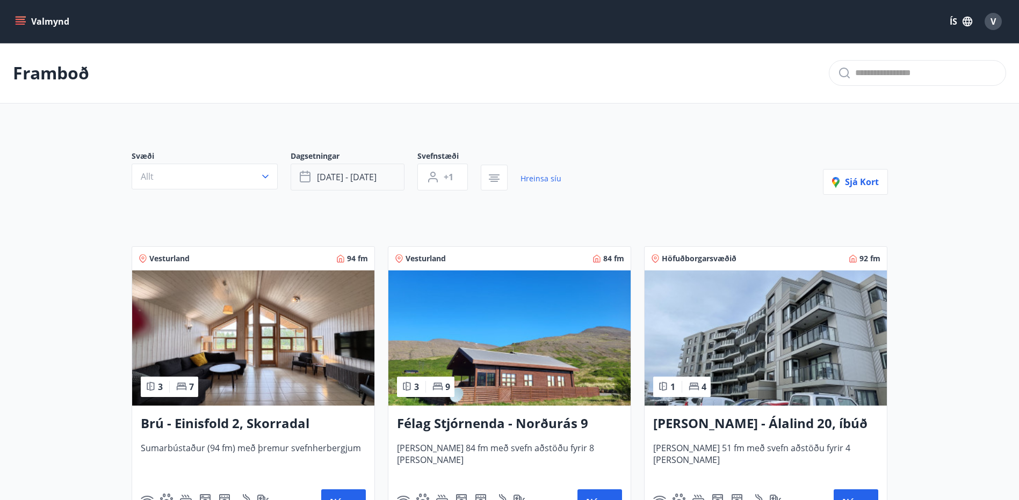
click at [317, 178] on span "[DATE] - [DATE]" at bounding box center [347, 177] width 60 height 12
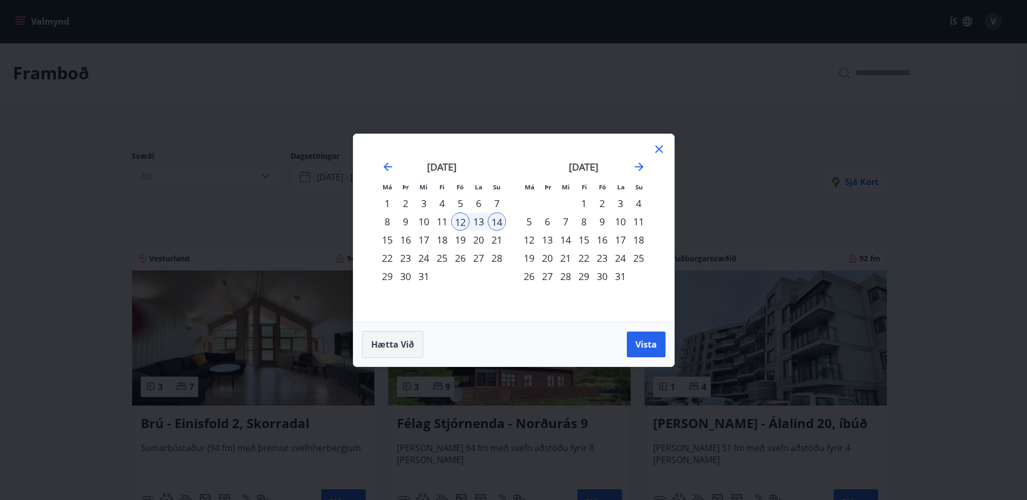
click at [388, 347] on span "Hætta við" at bounding box center [392, 345] width 43 height 12
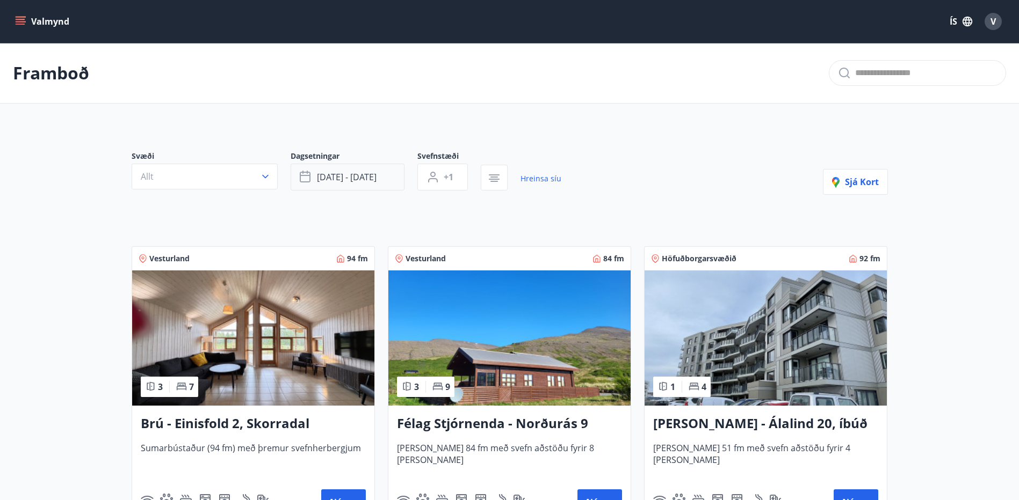
click at [379, 175] on button "[DATE] - [DATE]" at bounding box center [348, 177] width 114 height 27
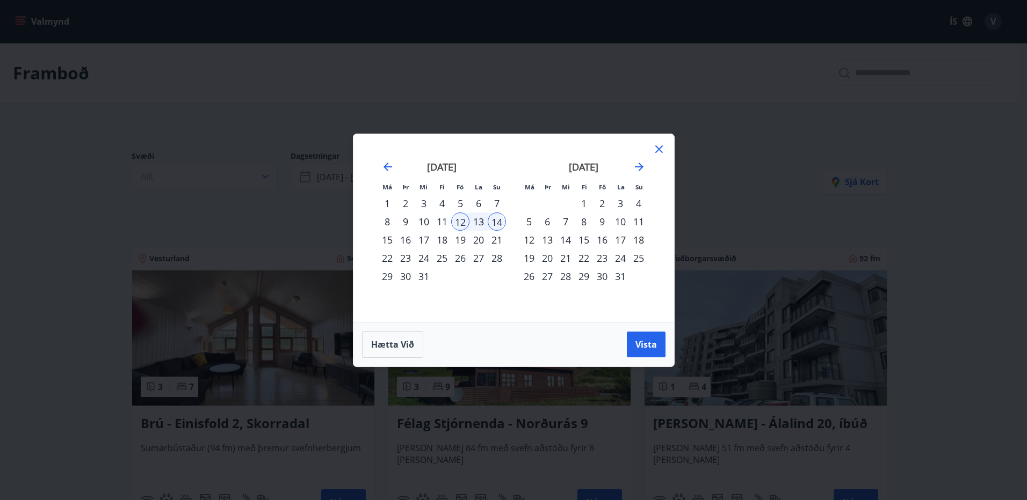
click at [662, 147] on icon at bounding box center [658, 149] width 13 height 13
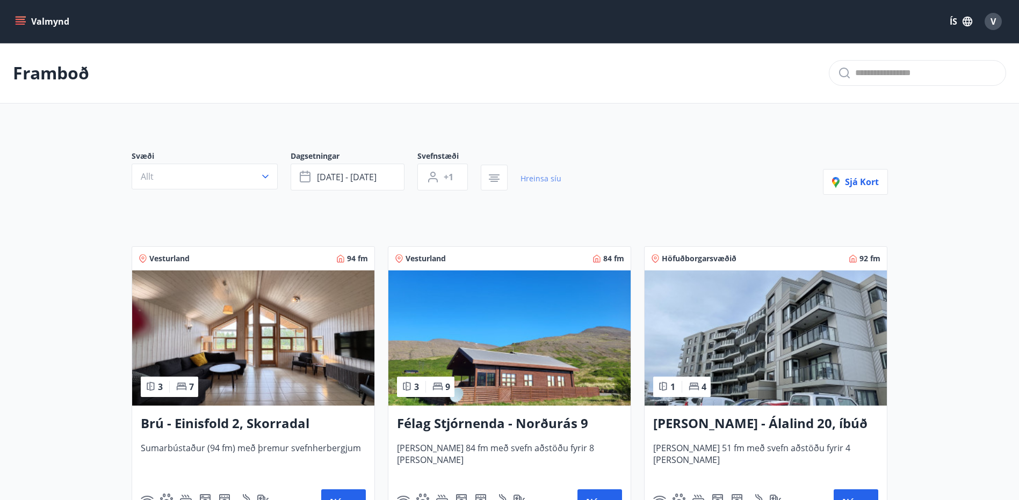
click at [540, 180] on link "Hreinsa síu" at bounding box center [540, 179] width 41 height 24
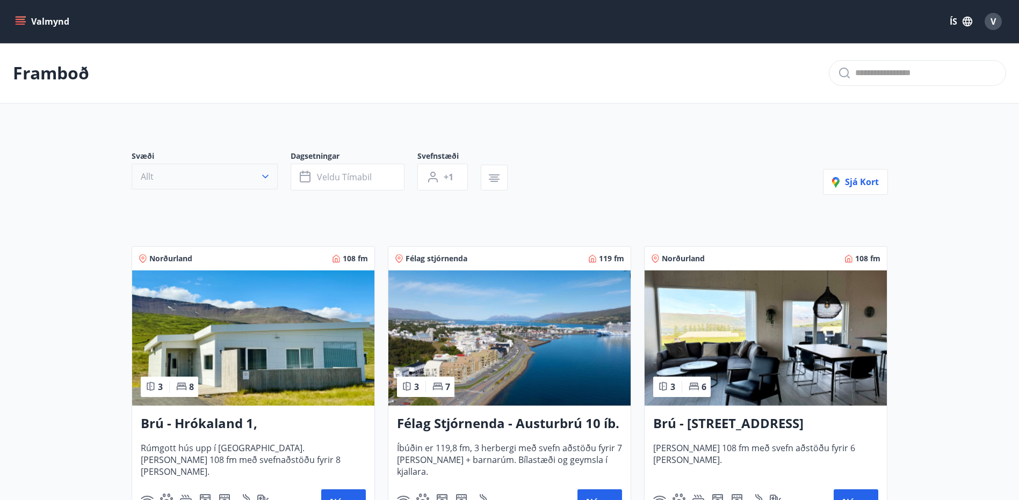
click at [273, 175] on button "Allt" at bounding box center [205, 177] width 146 height 26
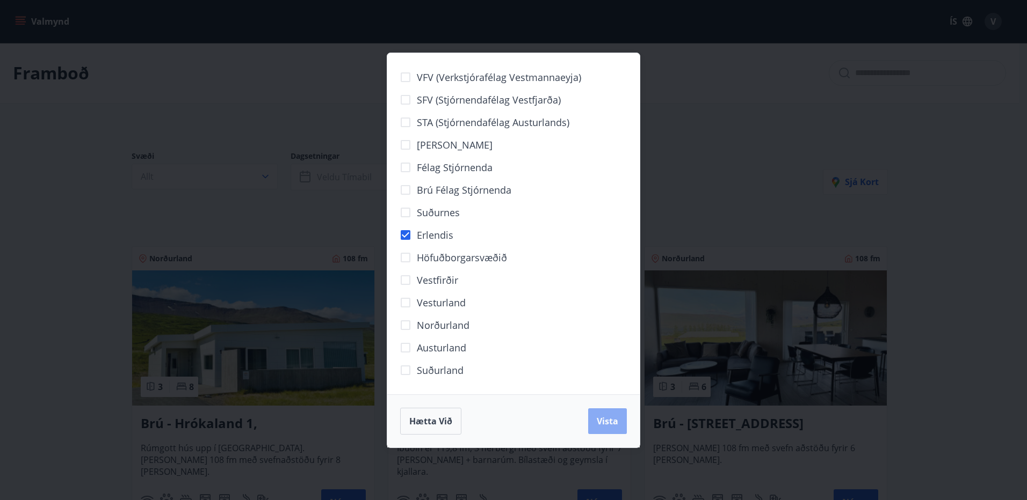
click at [608, 426] on span "Vista" at bounding box center [607, 422] width 21 height 12
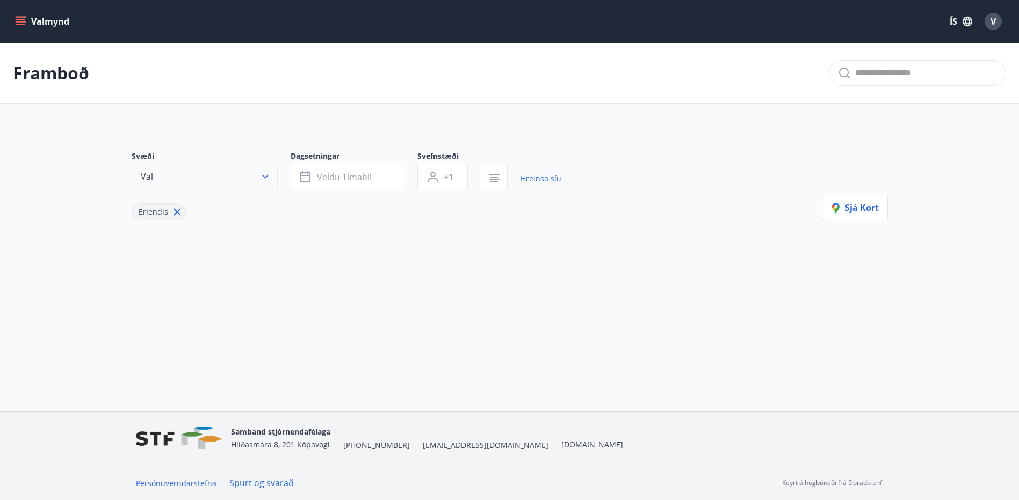
scroll to position [2, 0]
click at [266, 175] on icon "button" at bounding box center [265, 175] width 6 height 4
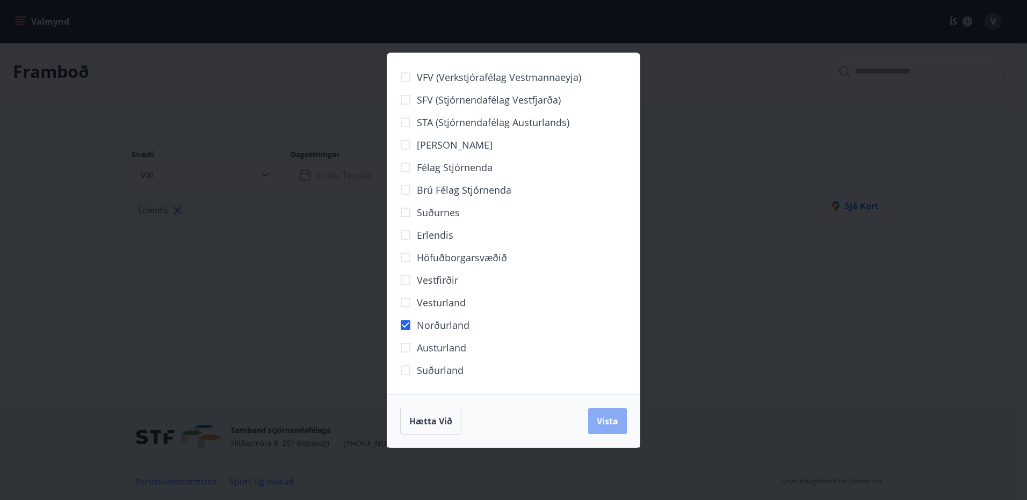
click at [621, 432] on button "Vista" at bounding box center [607, 422] width 39 height 26
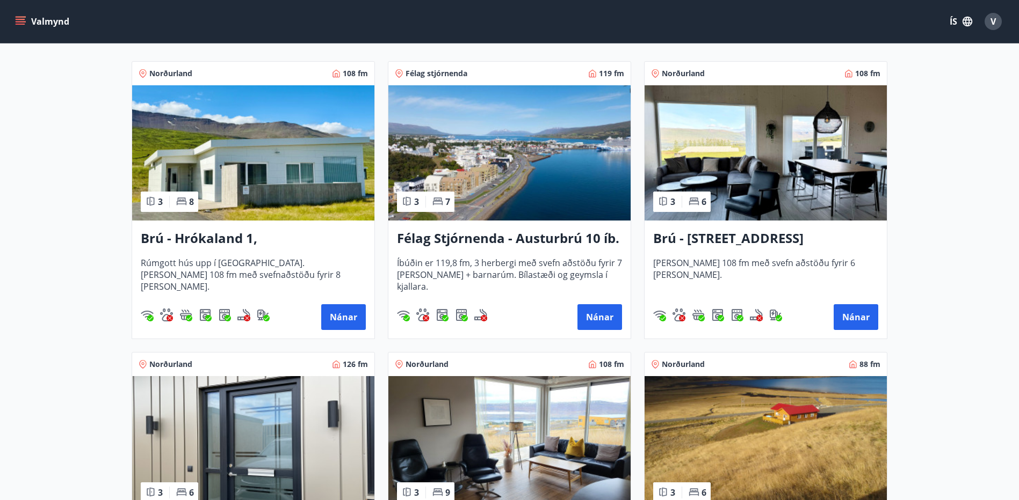
scroll to position [216, 0]
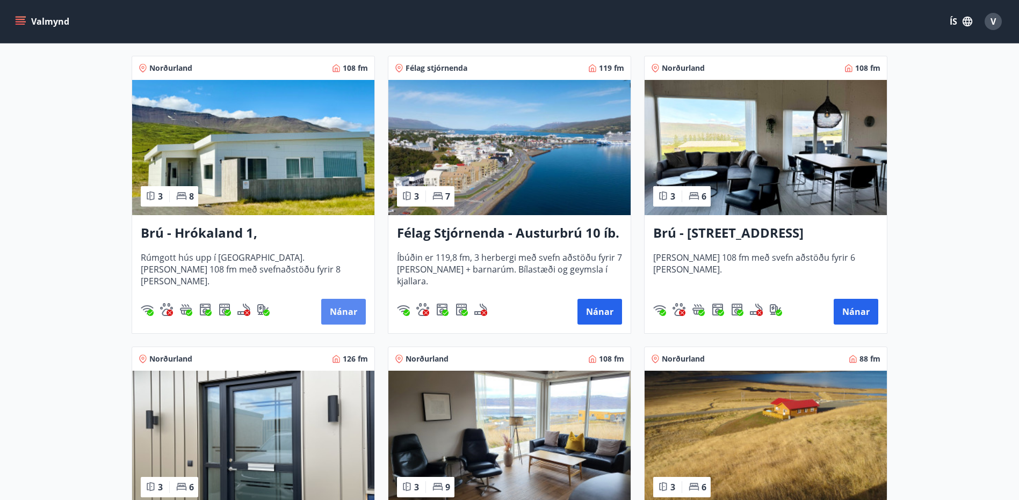
click at [336, 306] on button "Nánar" at bounding box center [343, 312] width 45 height 26
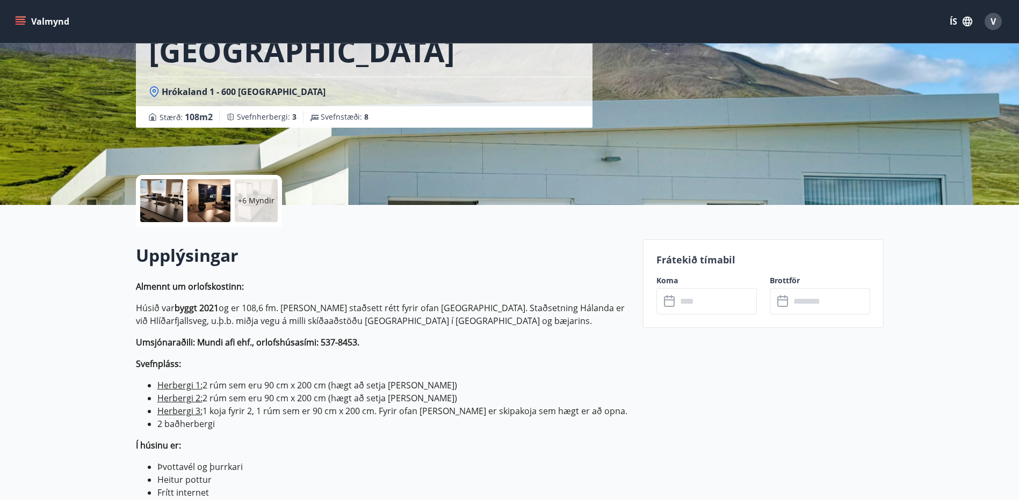
scroll to position [161, 0]
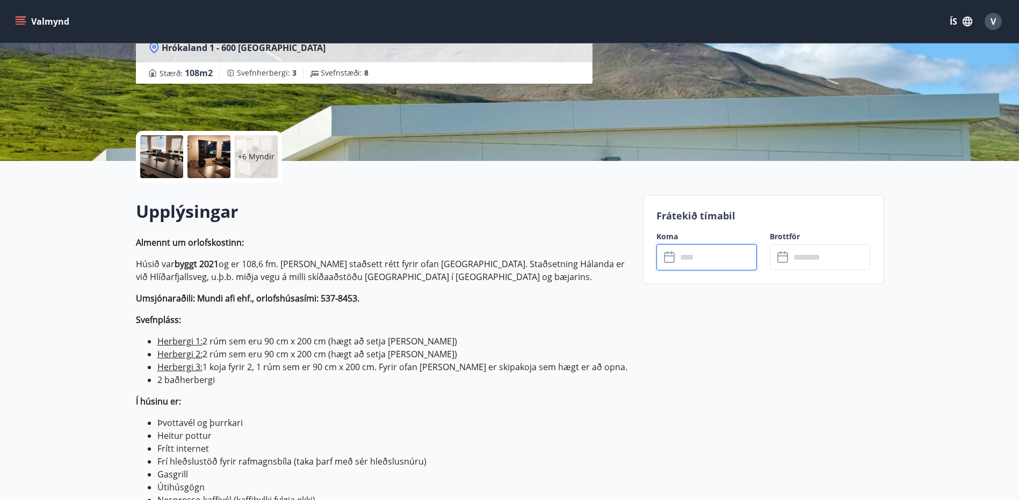
click at [694, 255] on input "text" at bounding box center [717, 257] width 80 height 26
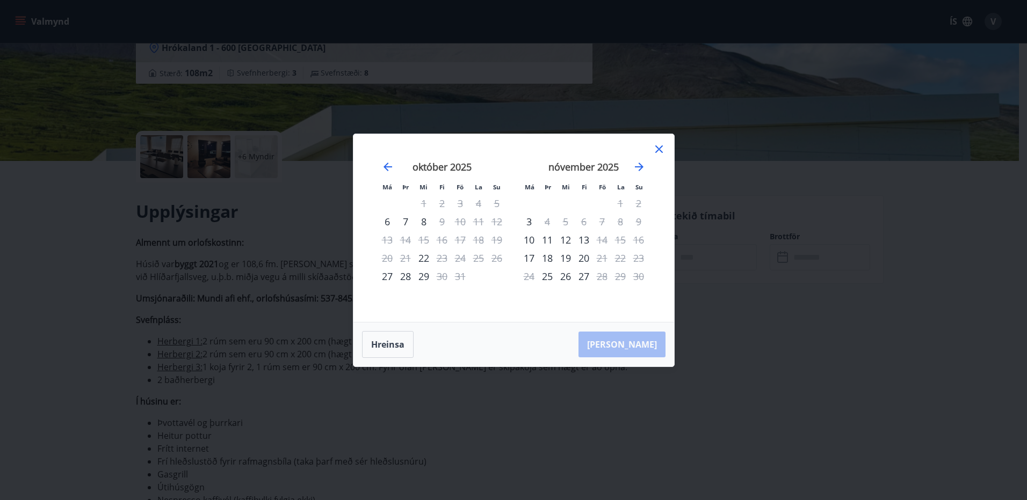
click at [660, 148] on icon at bounding box center [659, 150] width 8 height 8
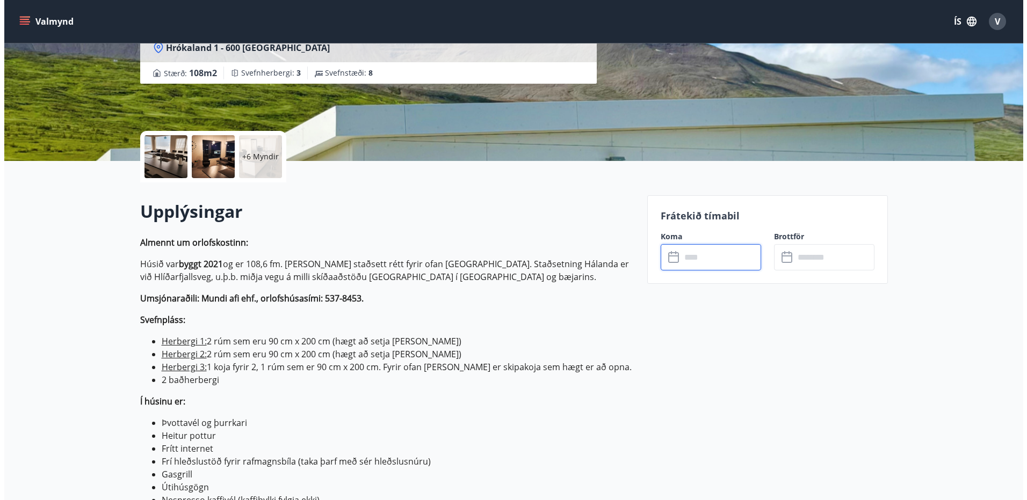
scroll to position [0, 0]
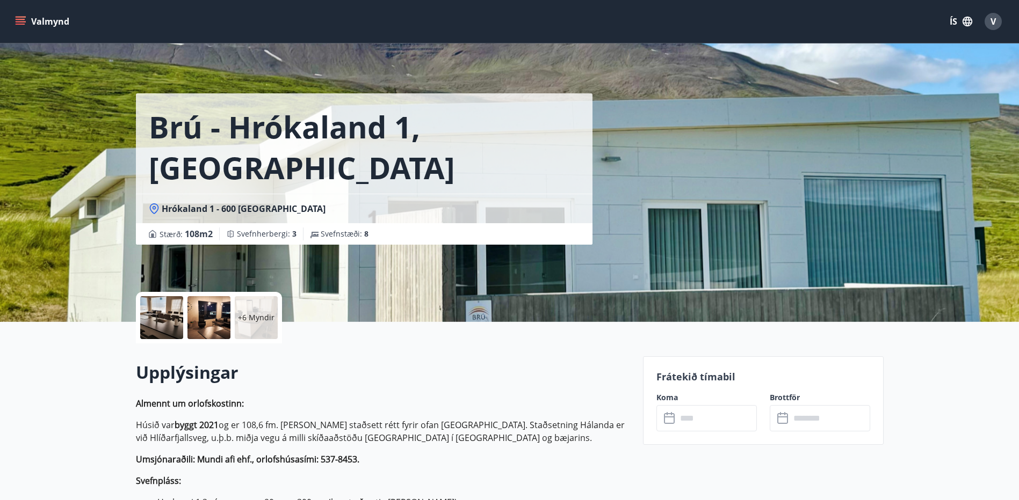
click at [212, 320] on div at bounding box center [208, 317] width 43 height 43
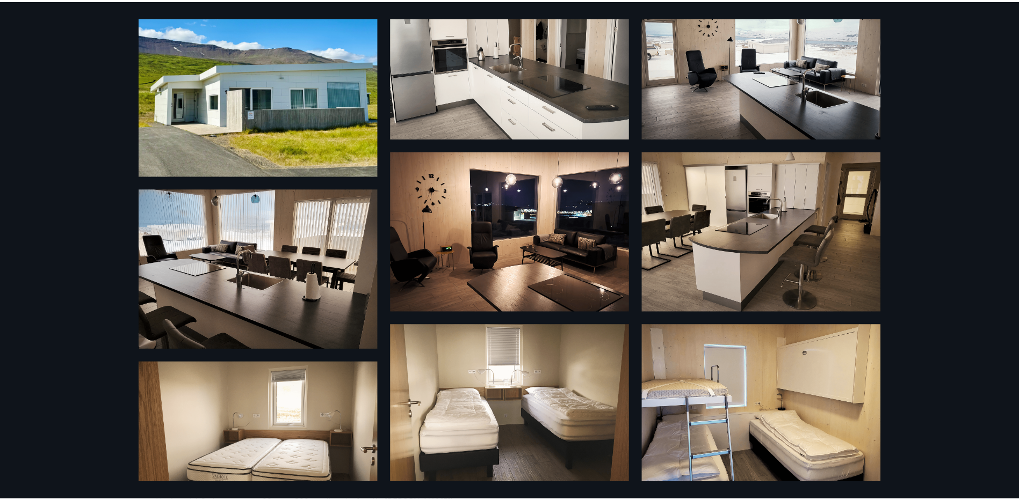
scroll to position [268, 0]
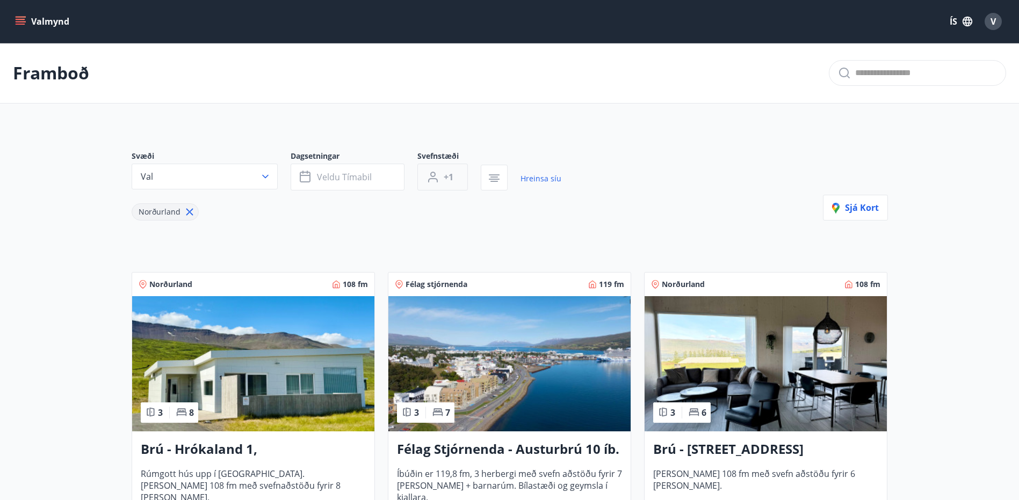
click at [450, 181] on span "+1" at bounding box center [449, 177] width 10 height 12
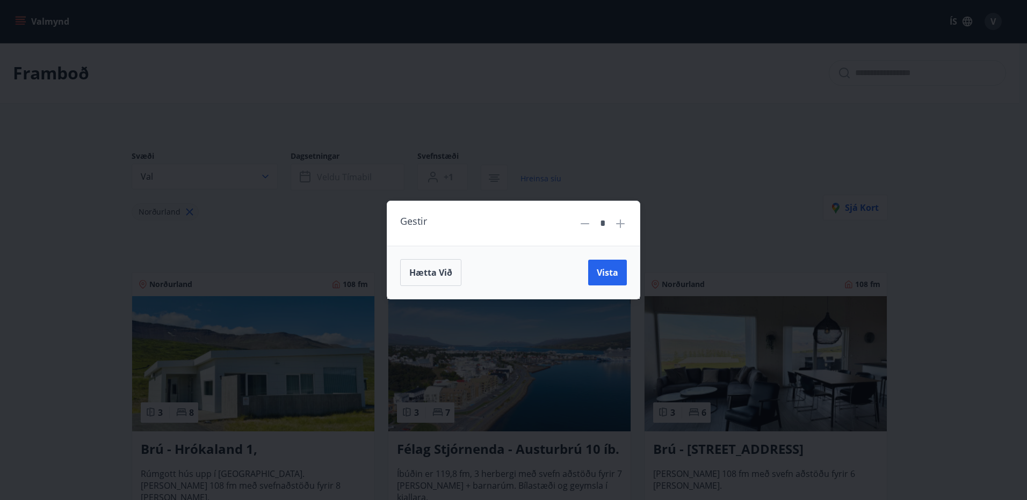
click at [621, 224] on icon at bounding box center [620, 224] width 9 height 9
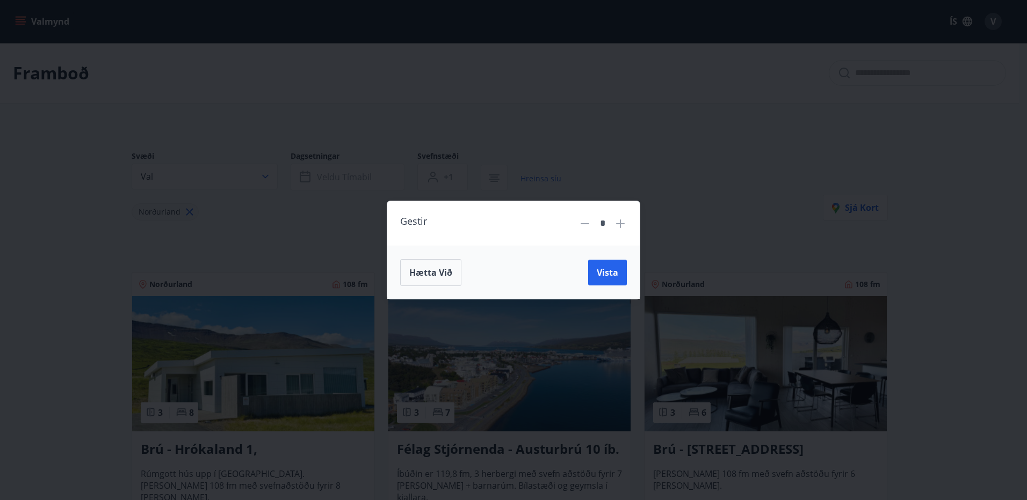
click at [621, 224] on icon at bounding box center [620, 224] width 9 height 9
click at [586, 224] on icon at bounding box center [584, 223] width 9 height 1
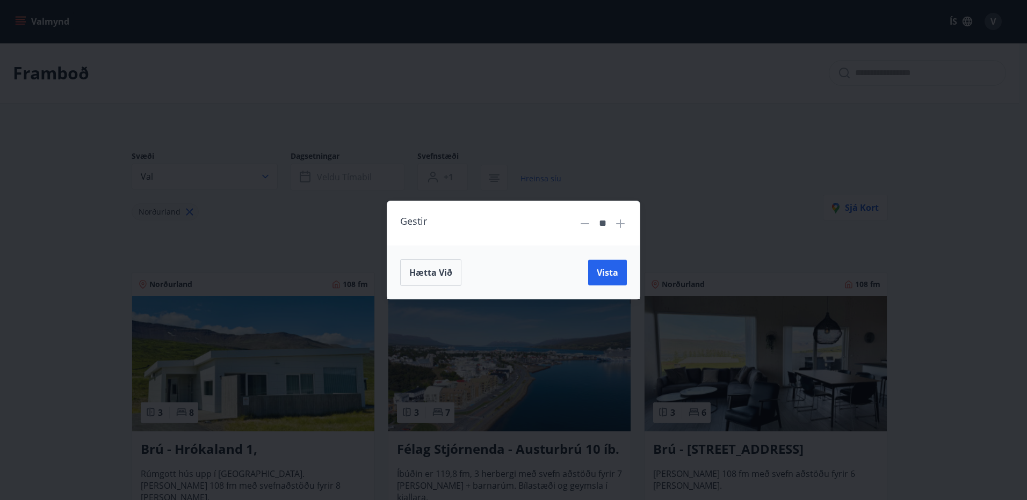
type input "*"
click at [605, 273] on span "Vista" at bounding box center [607, 273] width 21 height 12
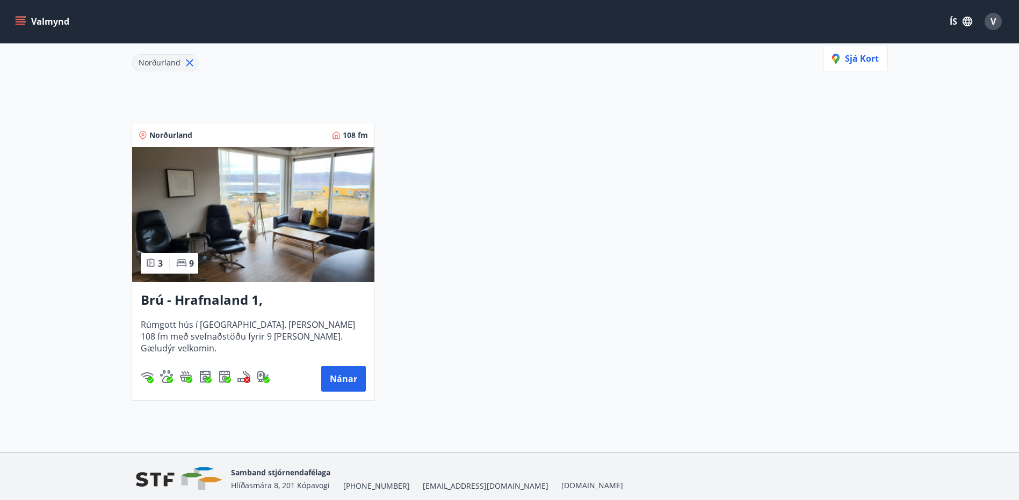
scroll to position [161, 0]
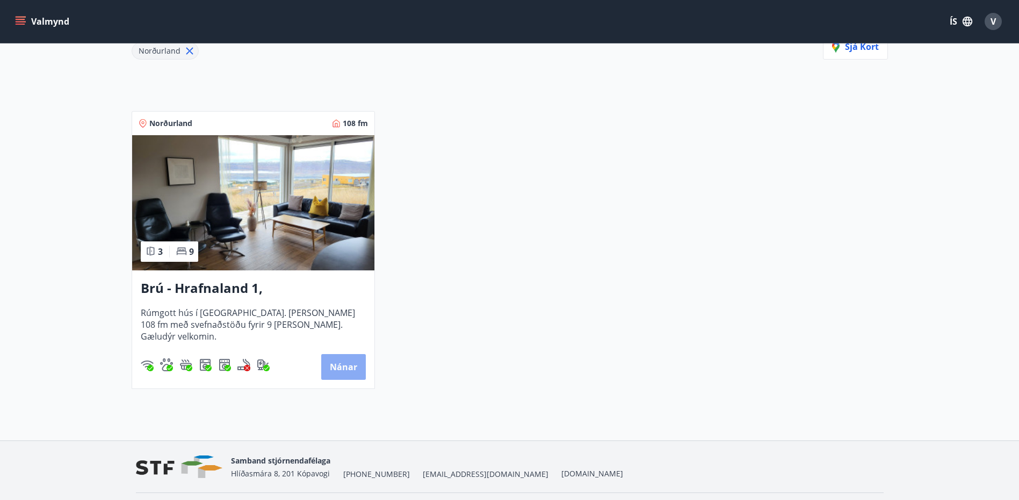
click at [332, 362] on button "Nánar" at bounding box center [343, 367] width 45 height 26
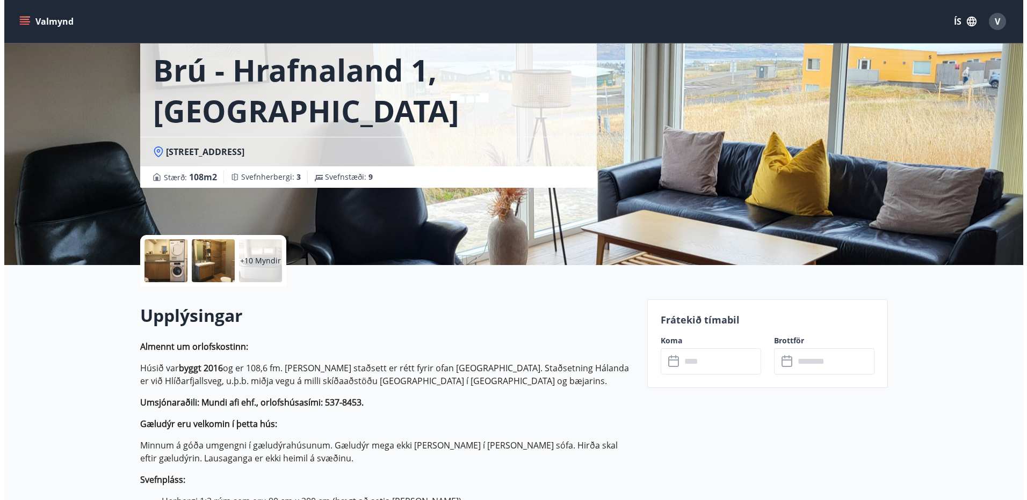
scroll to position [54, 0]
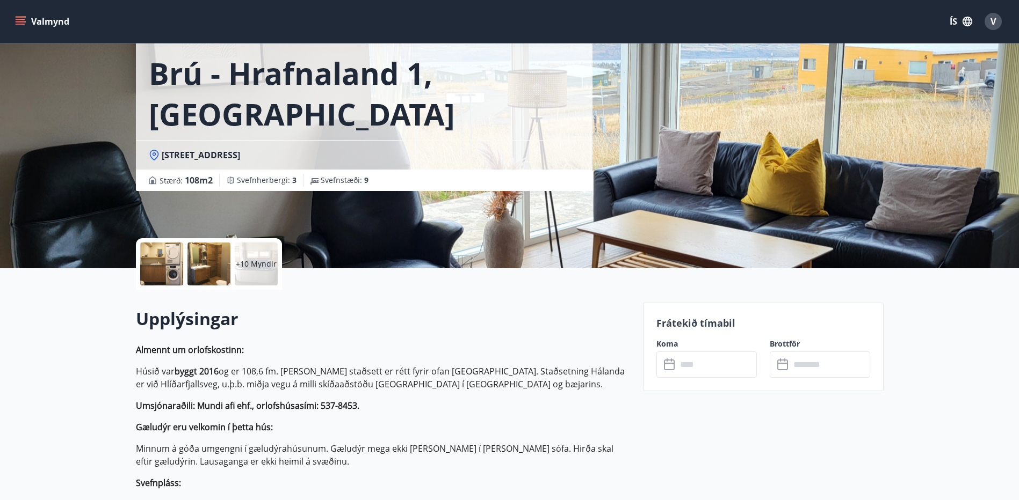
click at [162, 263] on div at bounding box center [161, 264] width 43 height 43
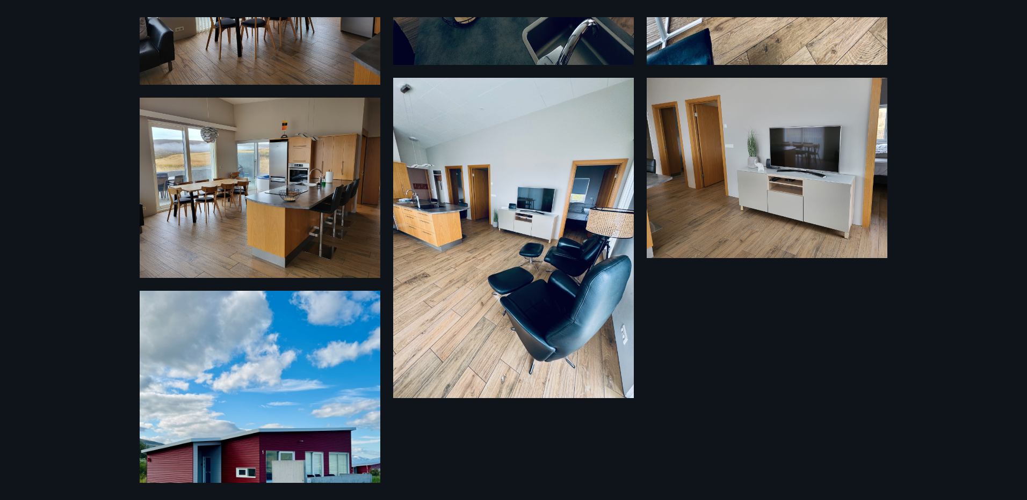
scroll to position [859, 0]
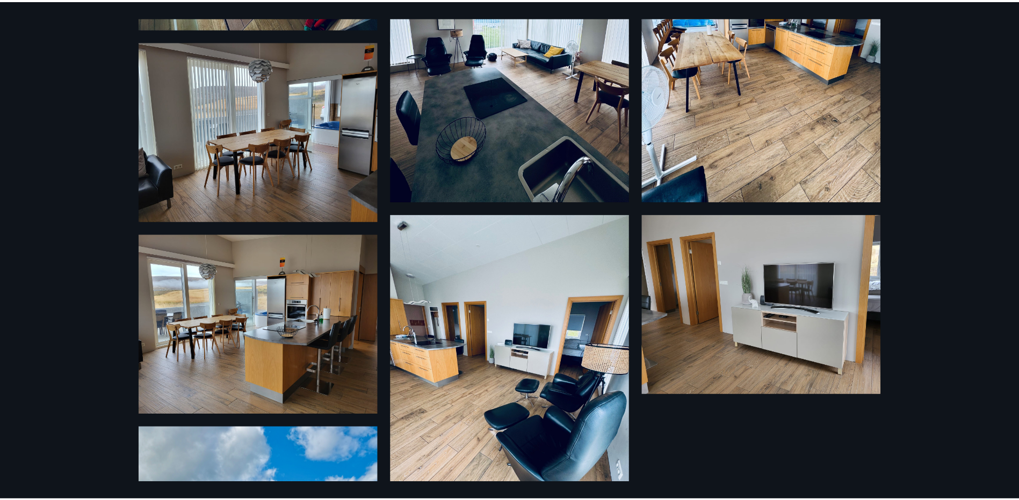
scroll to position [2, 0]
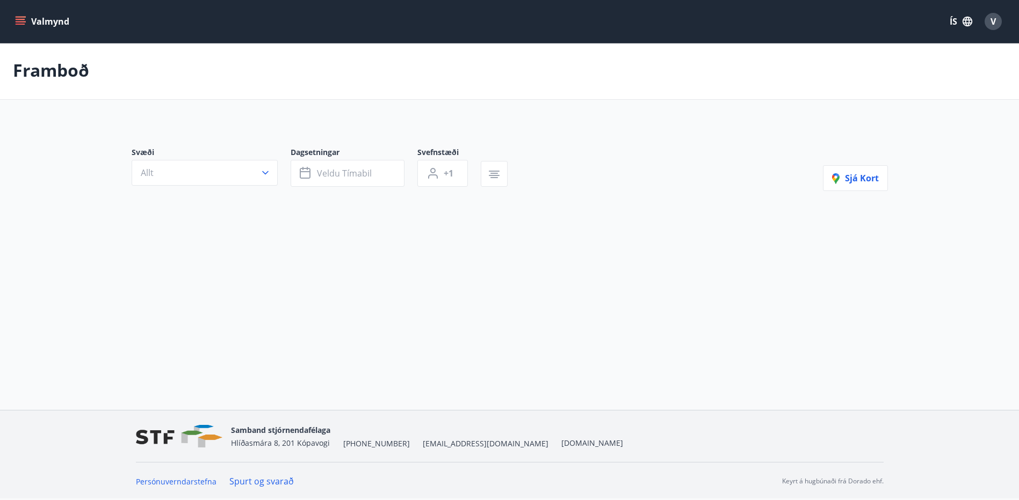
type input "*"
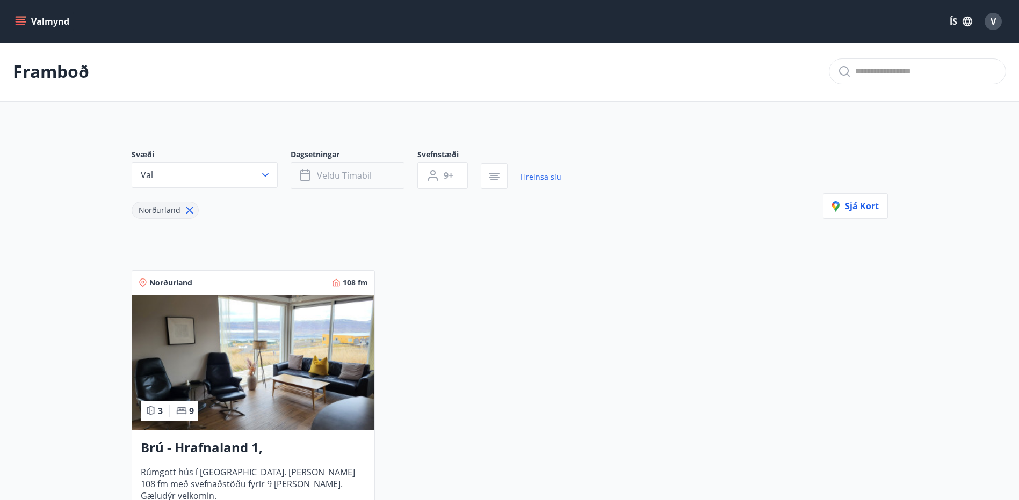
click at [366, 170] on span "Veldu tímabil" at bounding box center [344, 176] width 55 height 12
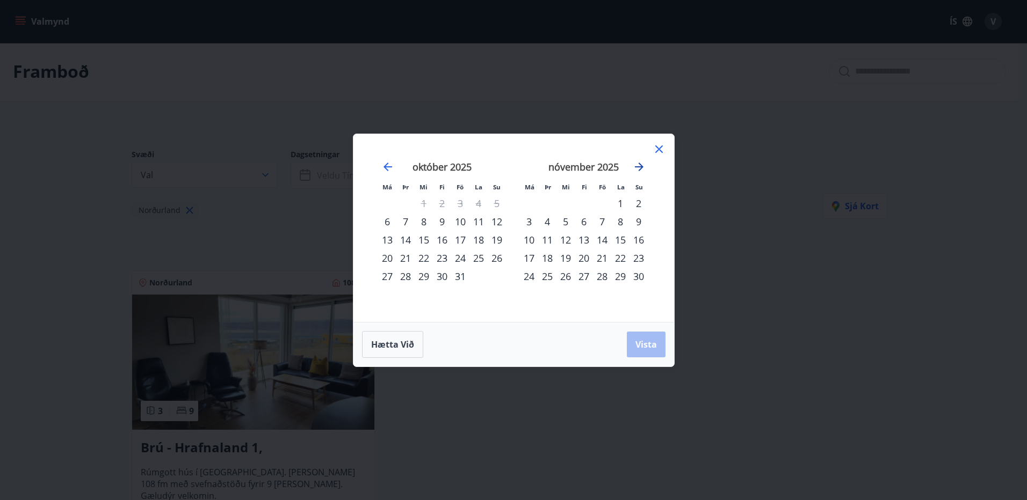
click at [638, 166] on icon "Move forward to switch to the next month." at bounding box center [639, 167] width 9 height 9
click at [598, 223] on div "9" at bounding box center [602, 222] width 18 height 18
click at [602, 220] on div "9" at bounding box center [602, 222] width 18 height 18
click at [388, 350] on span "Hætta við" at bounding box center [392, 345] width 43 height 12
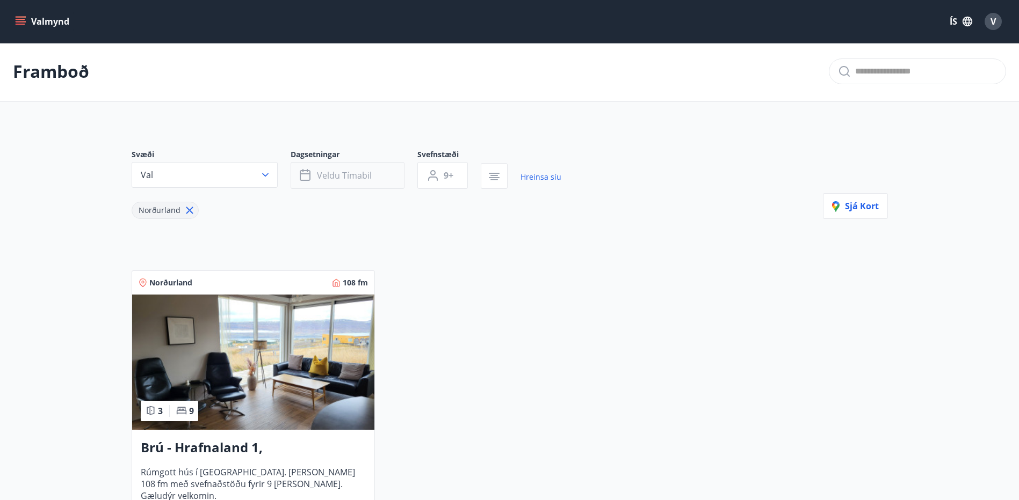
click at [393, 177] on button "Veldu tímabil" at bounding box center [348, 175] width 114 height 27
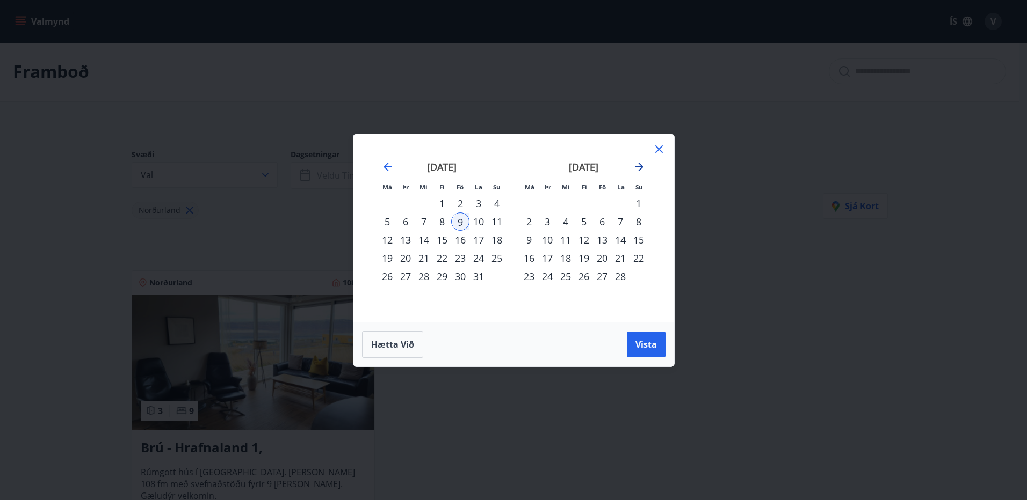
click at [638, 167] on icon "Move forward to switch to the next month." at bounding box center [639, 167] width 9 height 9
click at [383, 165] on icon "Move backward to switch to the previous month." at bounding box center [387, 167] width 13 height 13
click at [640, 166] on icon "Move forward to switch to the next month." at bounding box center [639, 167] width 9 height 9
click at [602, 241] on div "13" at bounding box center [602, 240] width 18 height 18
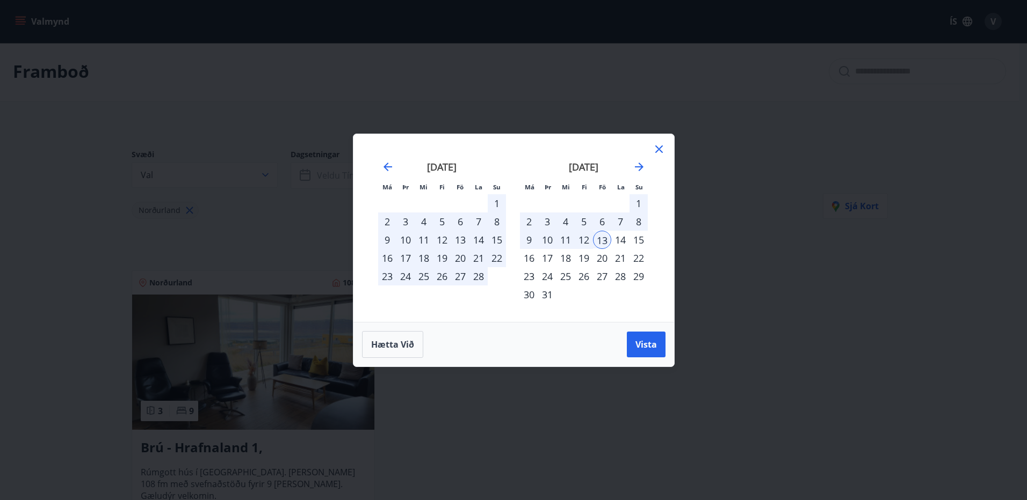
click at [528, 256] on div "16" at bounding box center [529, 258] width 18 height 18
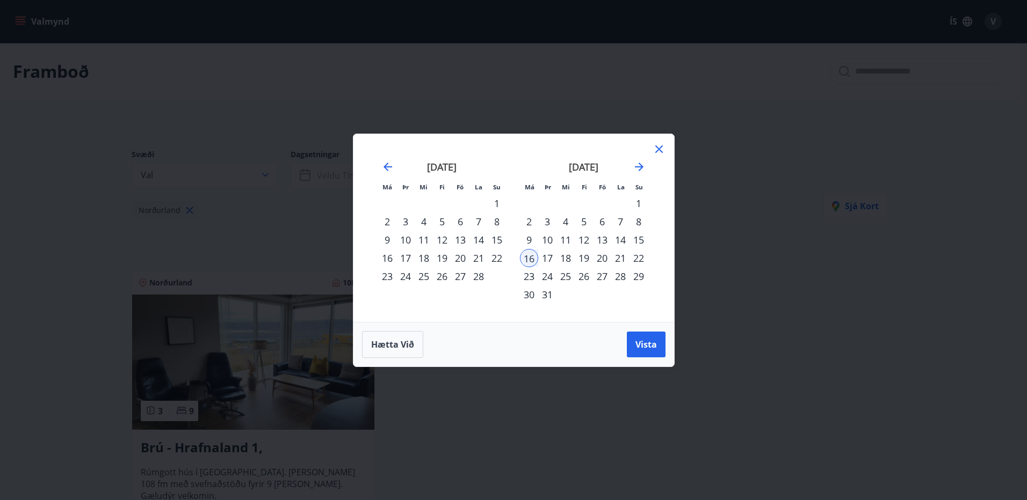
click at [602, 239] on div "13" at bounding box center [602, 240] width 18 height 18
click at [526, 258] on div "16" at bounding box center [529, 258] width 18 height 18
click at [642, 163] on icon "Move forward to switch to the next month." at bounding box center [639, 167] width 13 height 13
click at [657, 144] on icon at bounding box center [658, 149] width 13 height 13
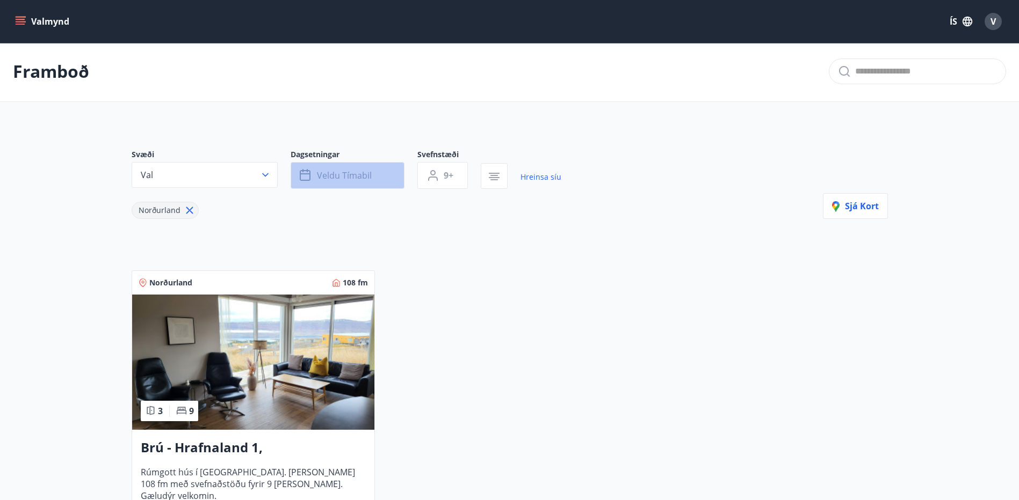
click at [343, 178] on span "Veldu tímabil" at bounding box center [344, 176] width 55 height 12
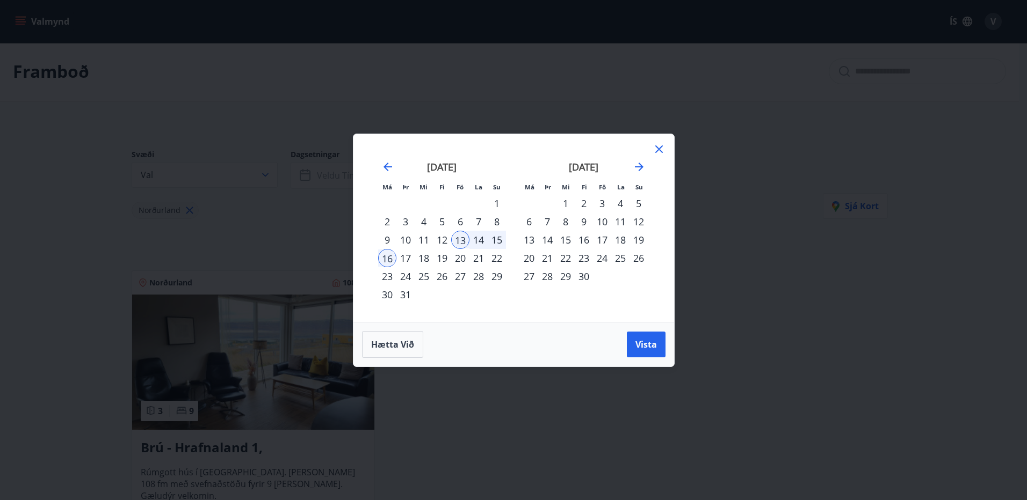
click at [460, 250] on div "20" at bounding box center [460, 258] width 18 height 18
click at [458, 272] on div "27" at bounding box center [460, 276] width 18 height 18
click at [382, 353] on button "Hætta við" at bounding box center [392, 344] width 61 height 27
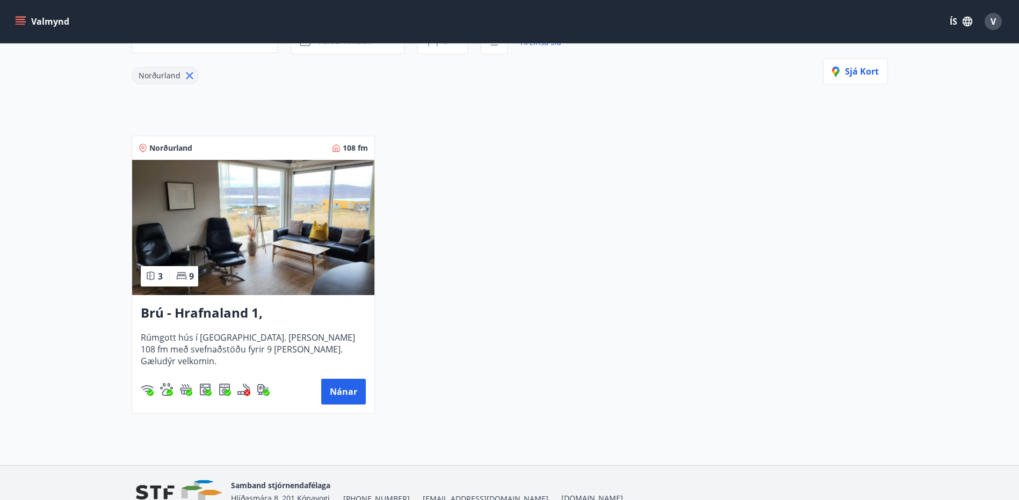
scroll to position [163, 0]
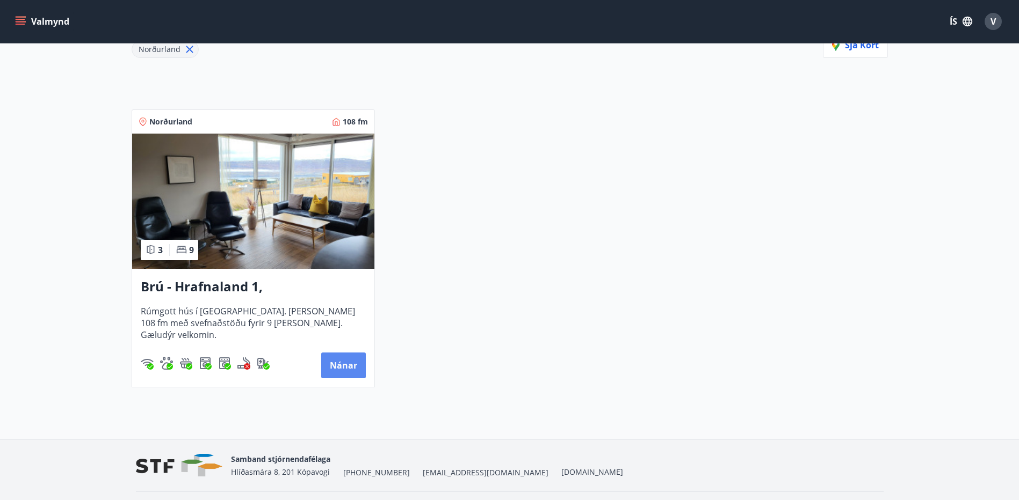
click at [337, 361] on button "Nánar" at bounding box center [343, 366] width 45 height 26
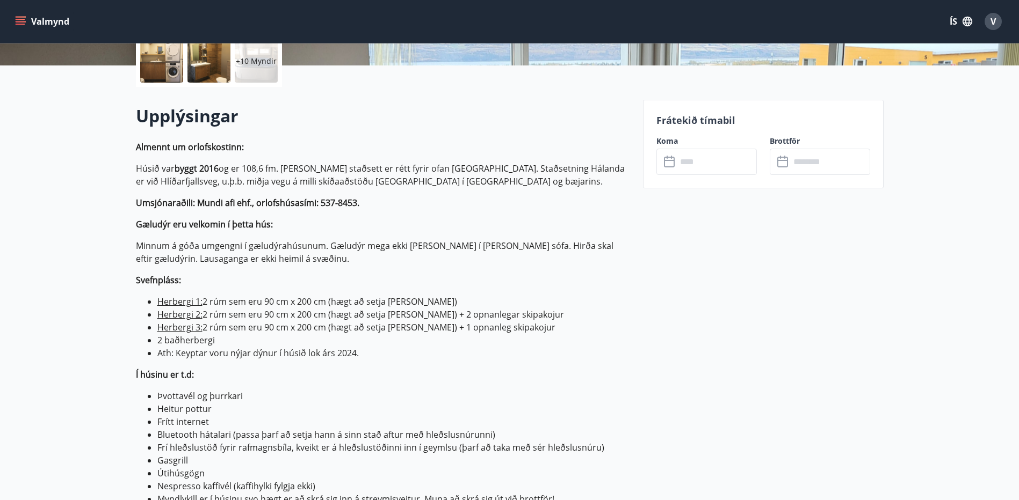
scroll to position [268, 0]
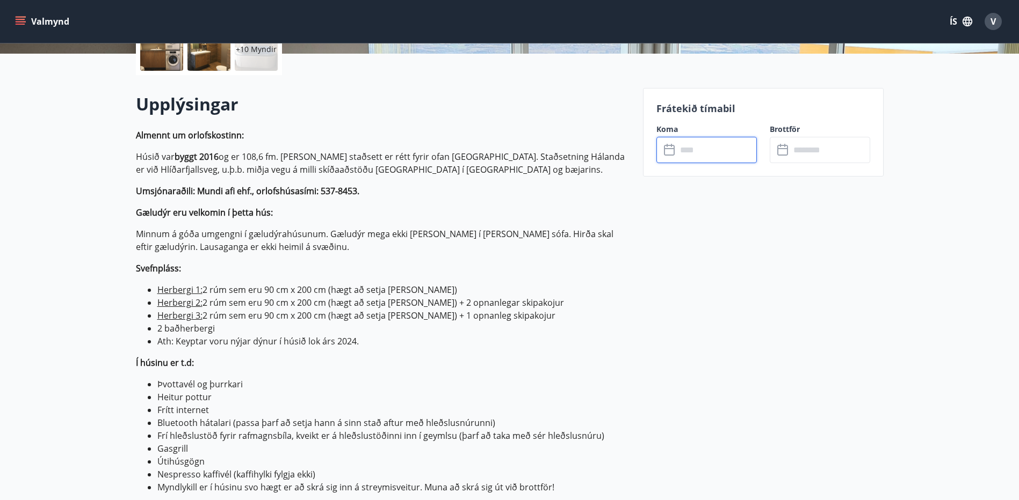
click at [695, 153] on input "text" at bounding box center [717, 150] width 80 height 26
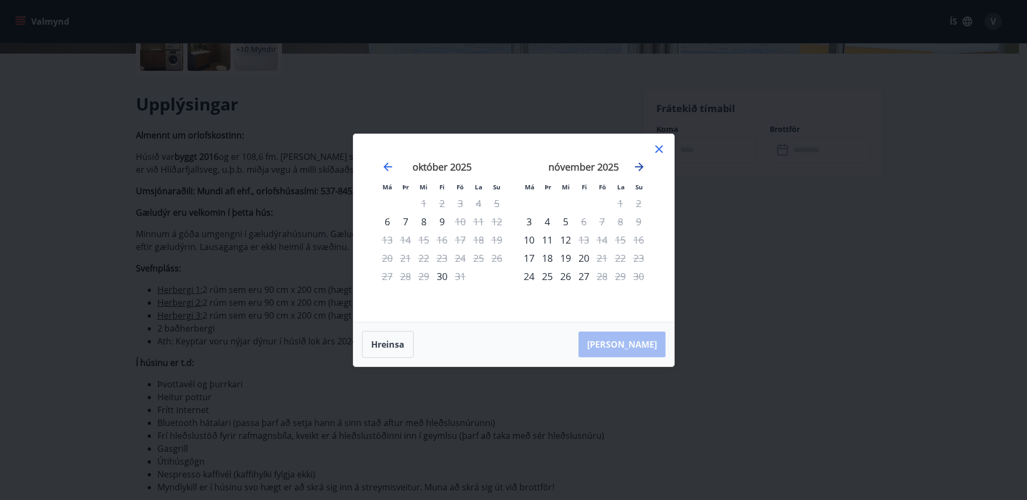
click at [643, 163] on icon "Move forward to switch to the next month." at bounding box center [639, 167] width 13 height 13
click at [643, 164] on icon "Move forward to switch to the next month." at bounding box center [639, 167] width 13 height 13
click at [641, 167] on icon "Move forward to switch to the next month." at bounding box center [639, 167] width 9 height 9
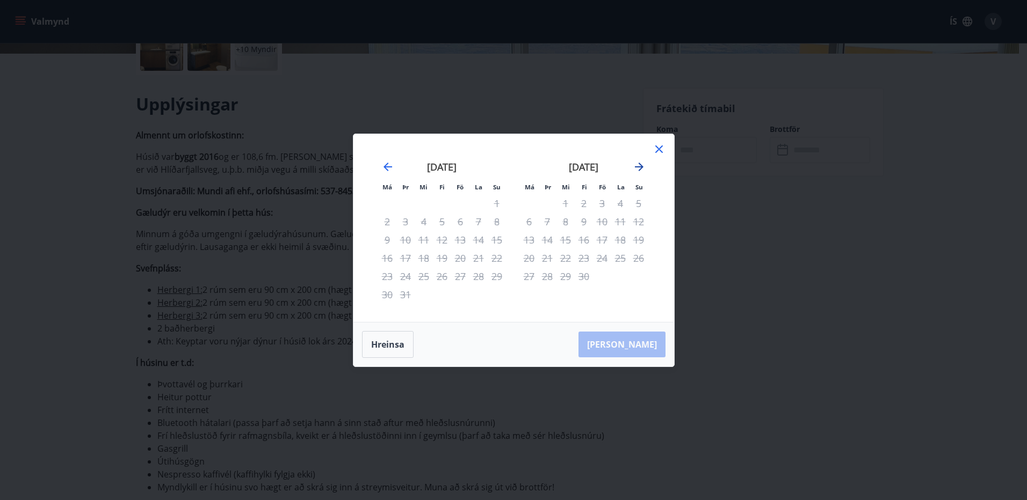
click at [641, 167] on icon "Move forward to switch to the next month." at bounding box center [639, 167] width 9 height 9
click at [658, 149] on icon at bounding box center [659, 149] width 2 height 2
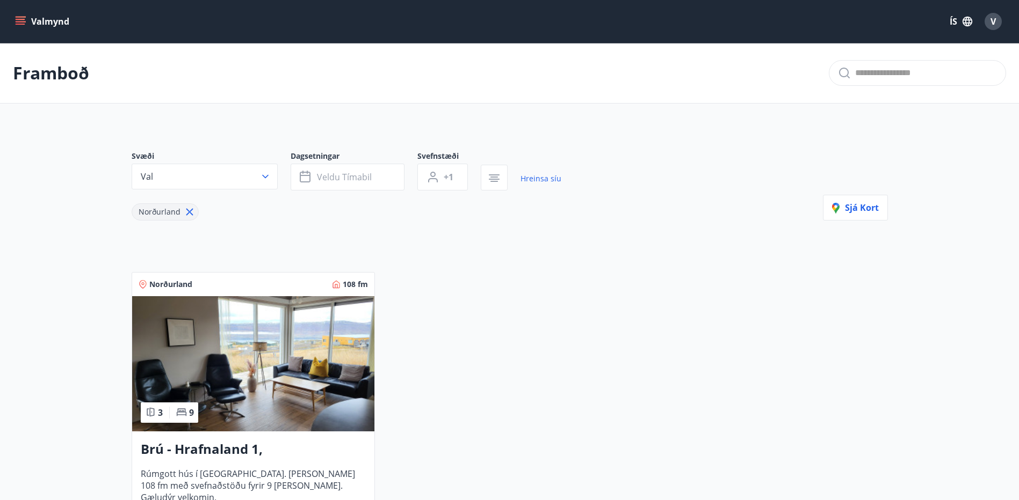
type input "*"
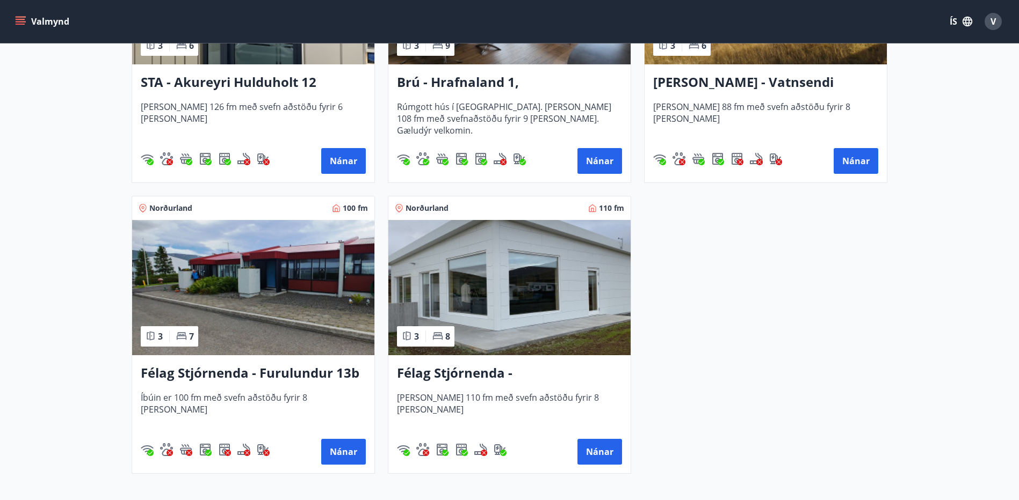
scroll to position [675, 0]
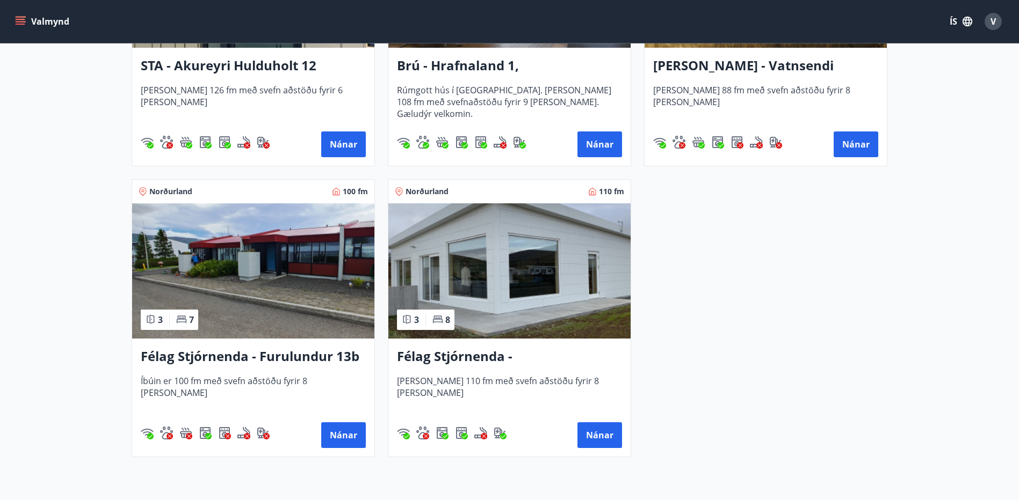
click at [292, 359] on h3 "Félag Stjórnenda - Furulundur 13b - [GEOGRAPHIC_DATA]" at bounding box center [253, 356] width 225 height 19
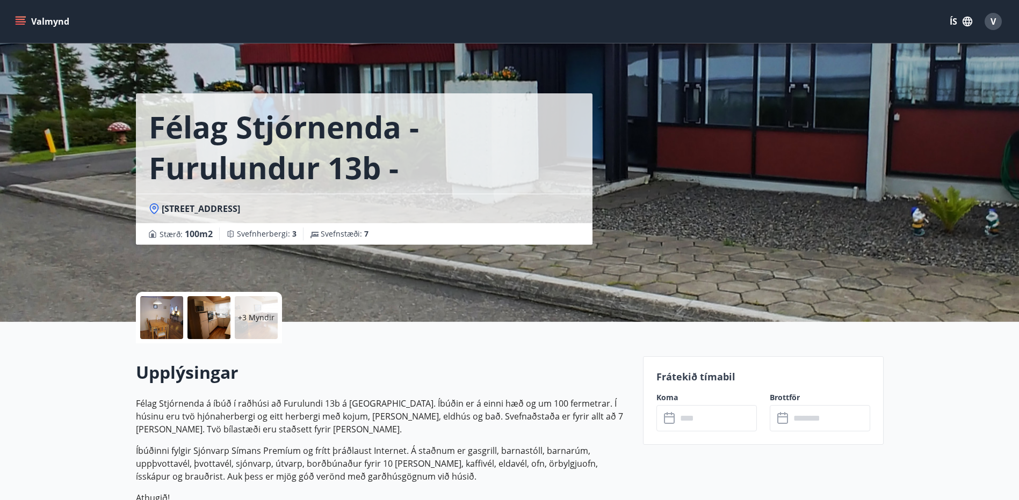
click at [156, 320] on div at bounding box center [161, 317] width 43 height 43
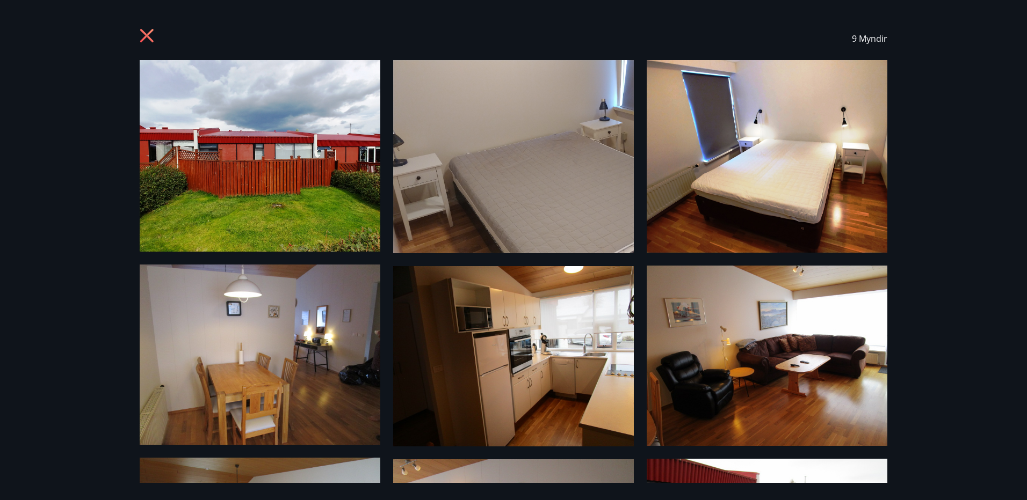
click at [150, 33] on icon at bounding box center [146, 35] width 13 height 13
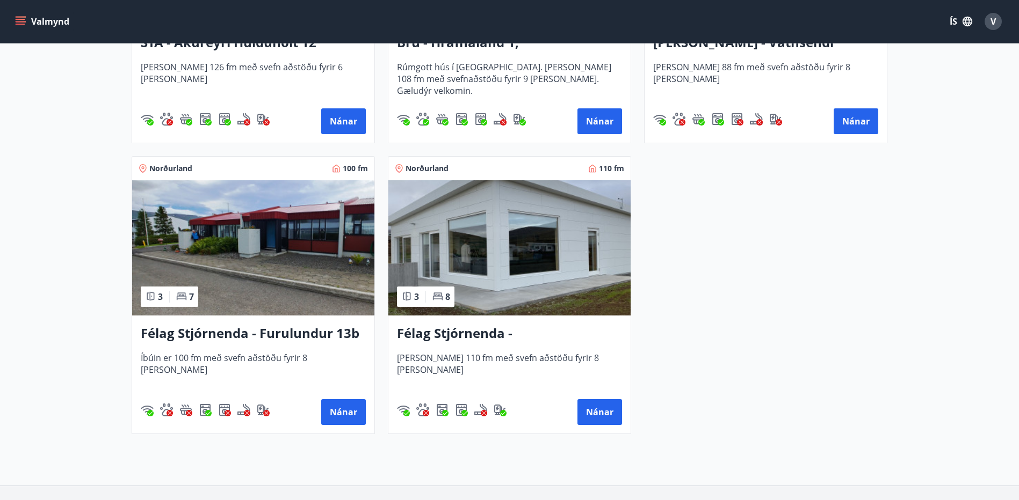
click at [519, 266] on img at bounding box center [509, 247] width 242 height 135
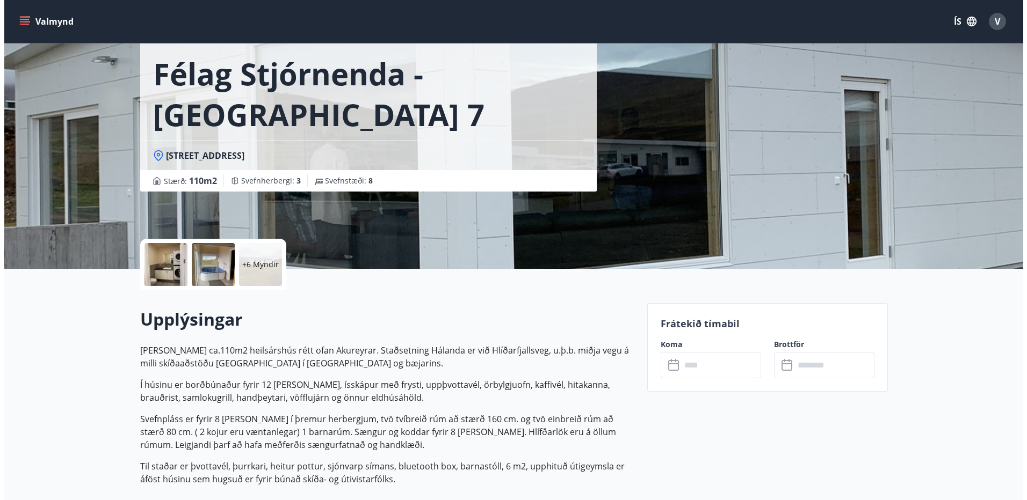
scroll to position [54, 0]
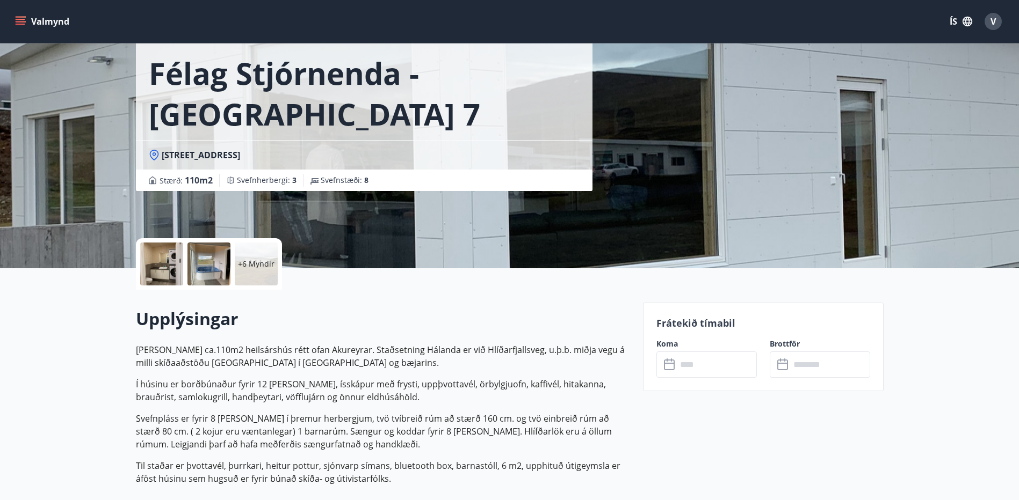
click at [163, 255] on div at bounding box center [161, 264] width 43 height 43
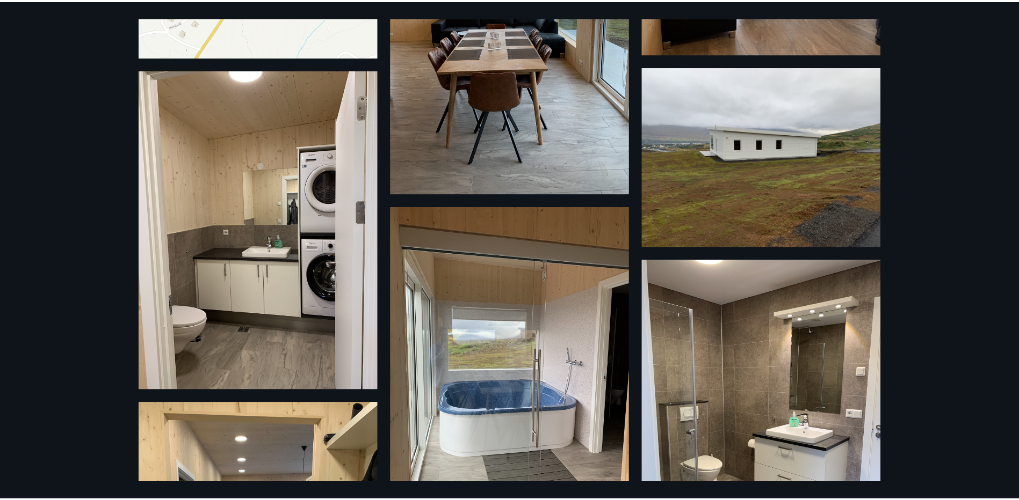
scroll to position [12, 0]
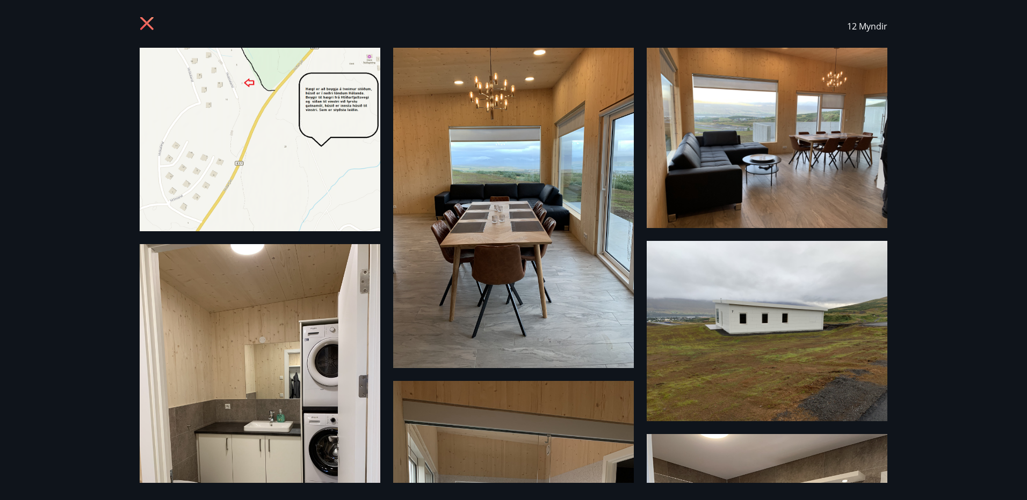
click at [142, 18] on icon at bounding box center [146, 23] width 13 height 13
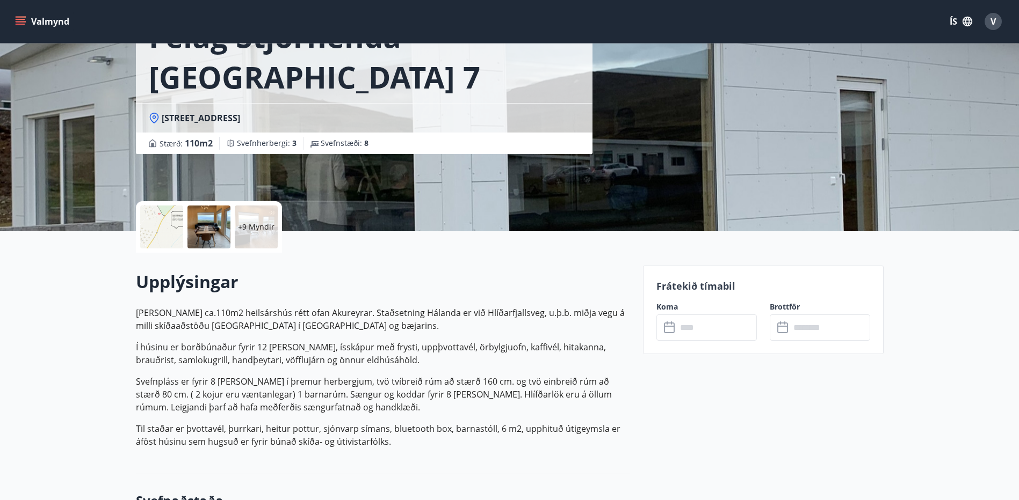
scroll to position [107, 0]
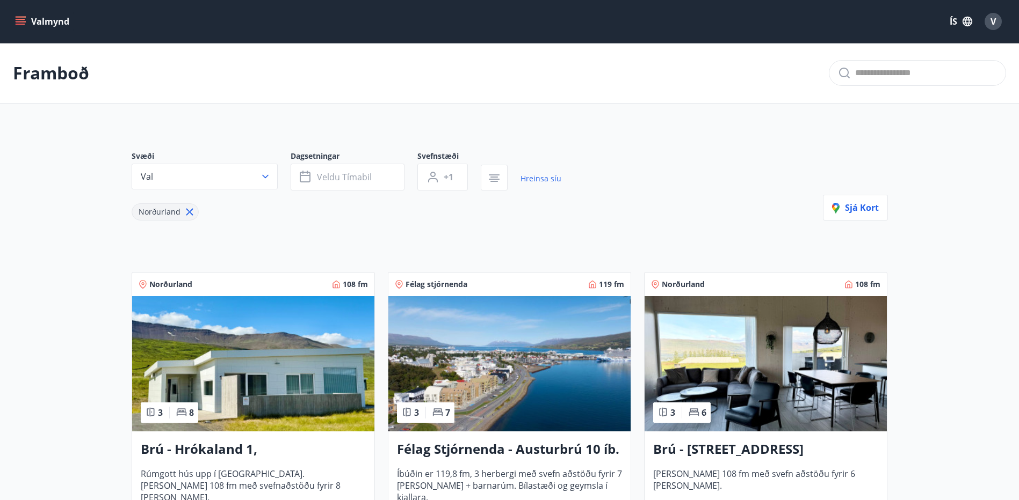
click at [31, 18] on button "Valmynd" at bounding box center [43, 21] width 61 height 19
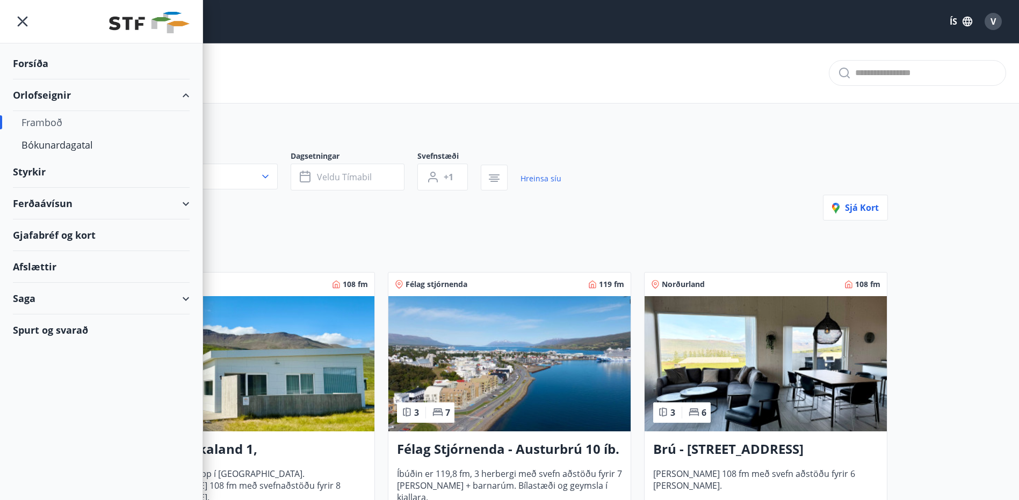
click at [38, 64] on div "Forsíða" at bounding box center [101, 64] width 177 height 32
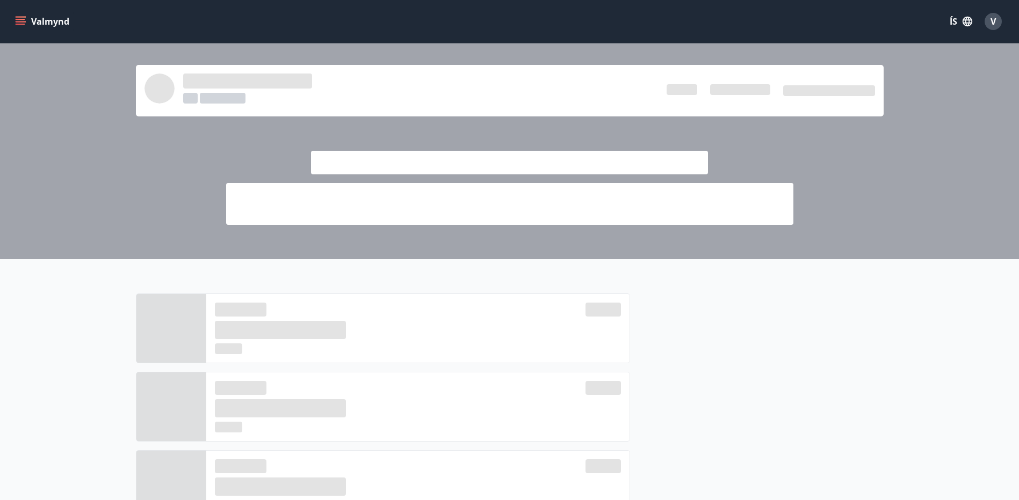
click at [14, 20] on button "Valmynd" at bounding box center [43, 21] width 61 height 19
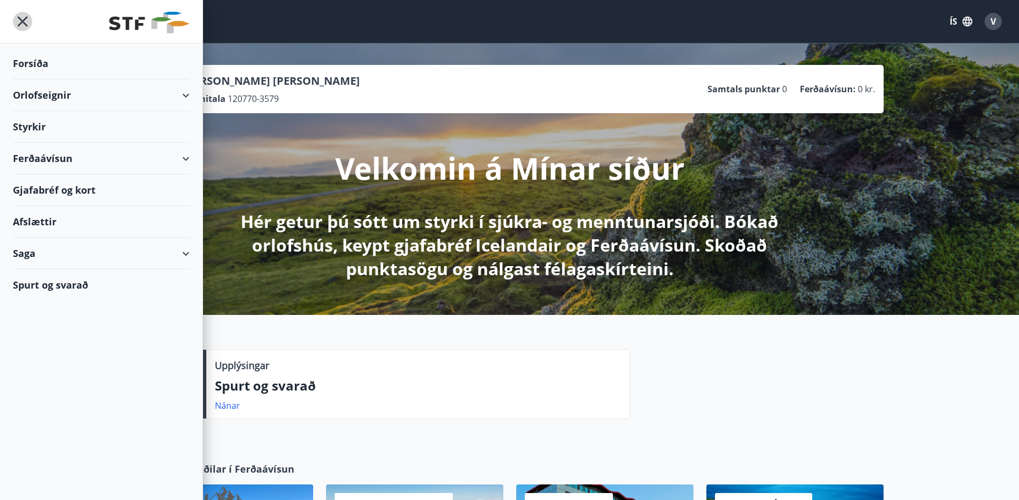
click at [19, 19] on icon "menu" at bounding box center [22, 21] width 19 height 19
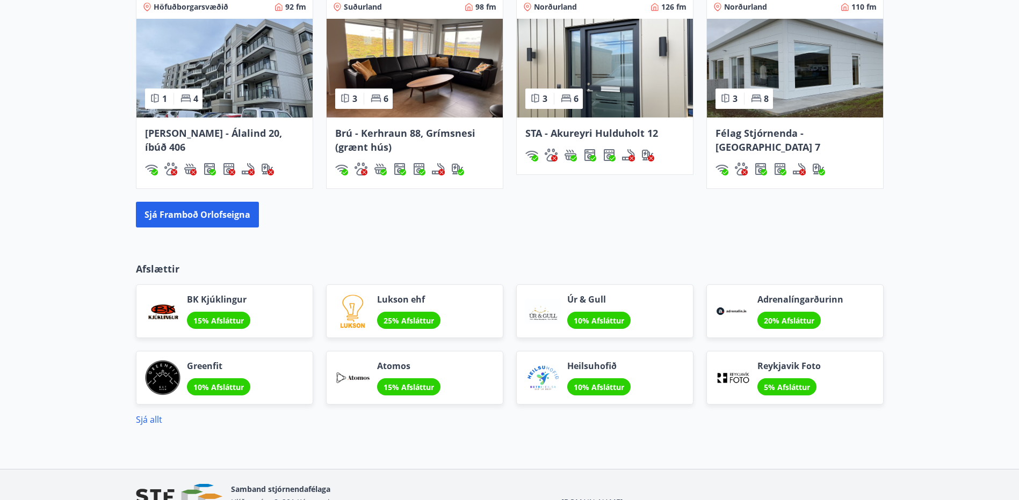
scroll to position [757, 0]
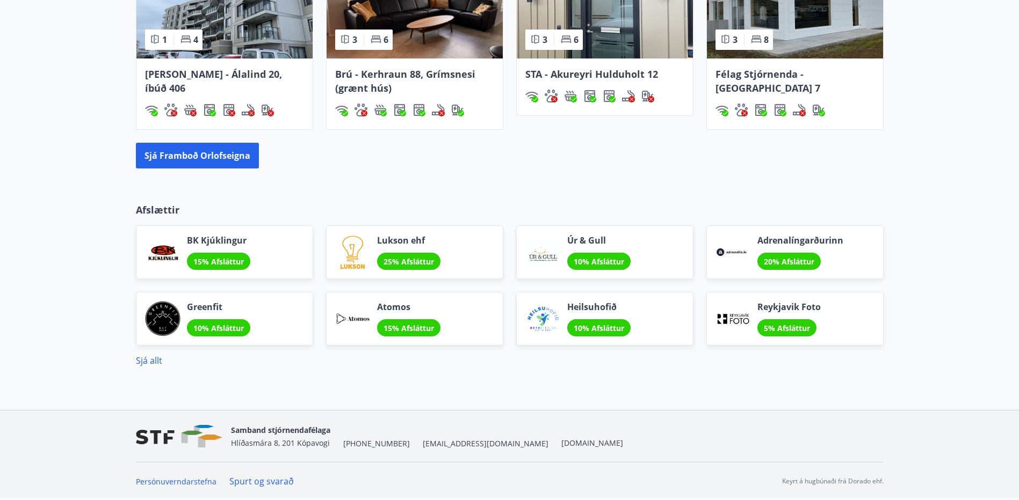
click at [209, 263] on span "15% Afsláttur" at bounding box center [218, 262] width 50 height 10
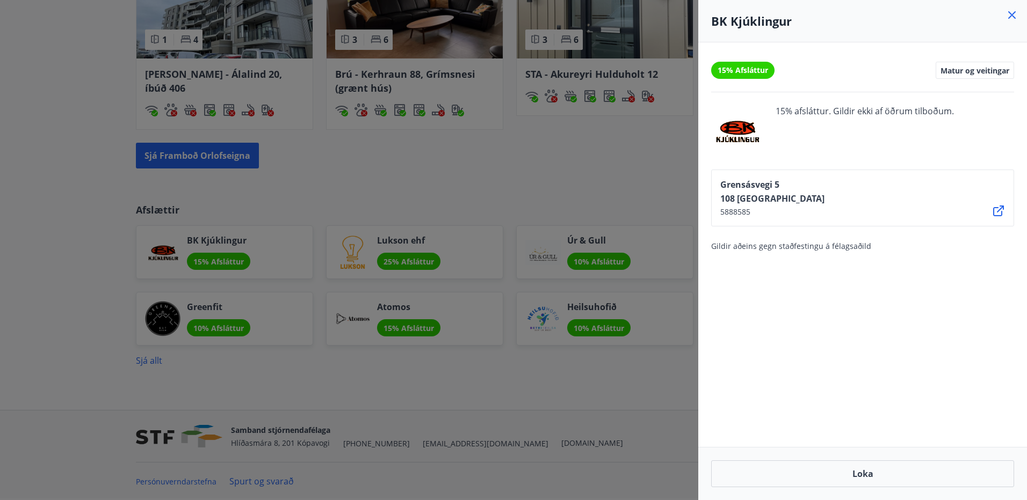
click at [996, 212] on icon at bounding box center [998, 211] width 13 height 13
click at [1013, 17] on icon at bounding box center [1012, 15] width 8 height 8
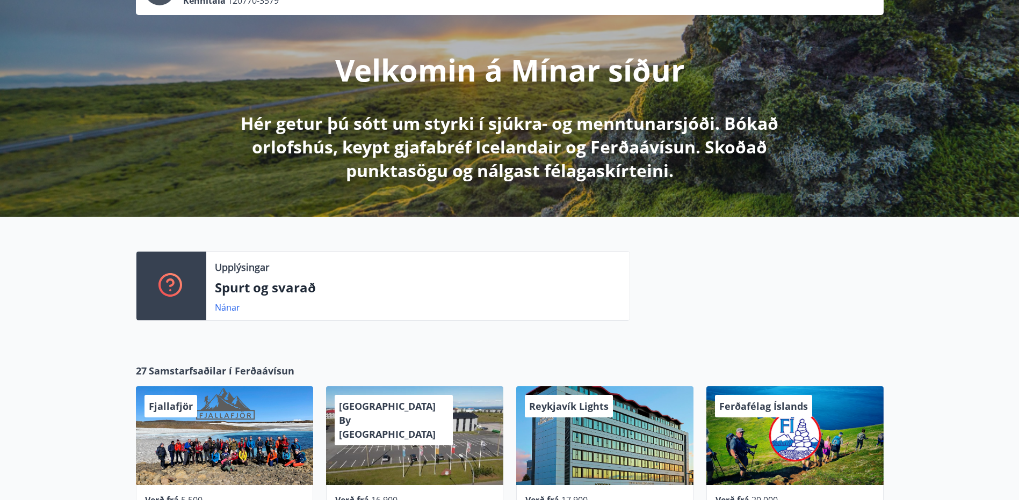
scroll to position [0, 0]
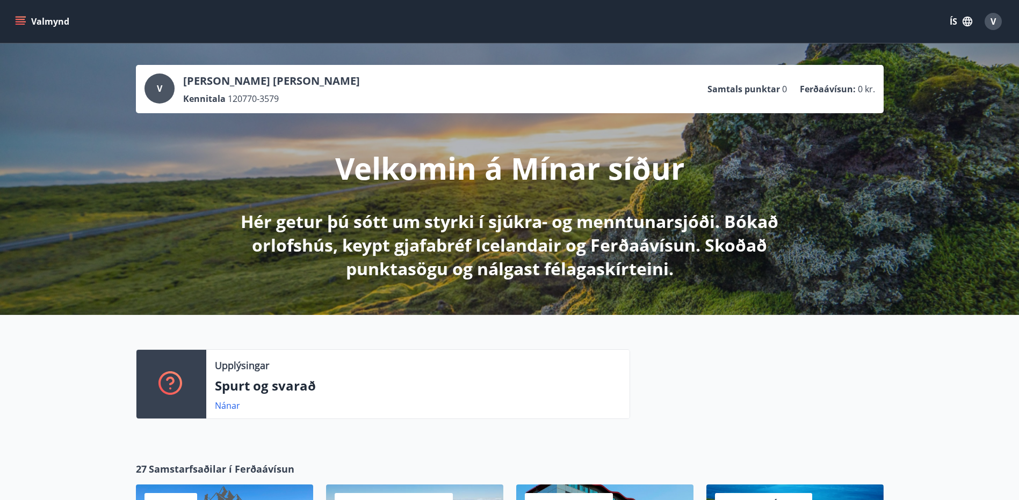
click at [19, 16] on icon "menu" at bounding box center [20, 21] width 11 height 11
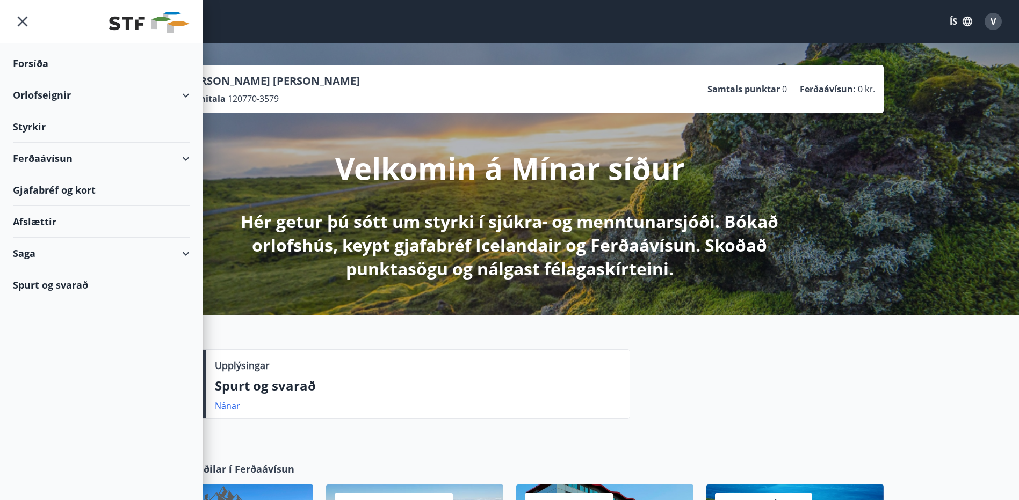
click at [33, 121] on div "Styrkir" at bounding box center [101, 127] width 177 height 32
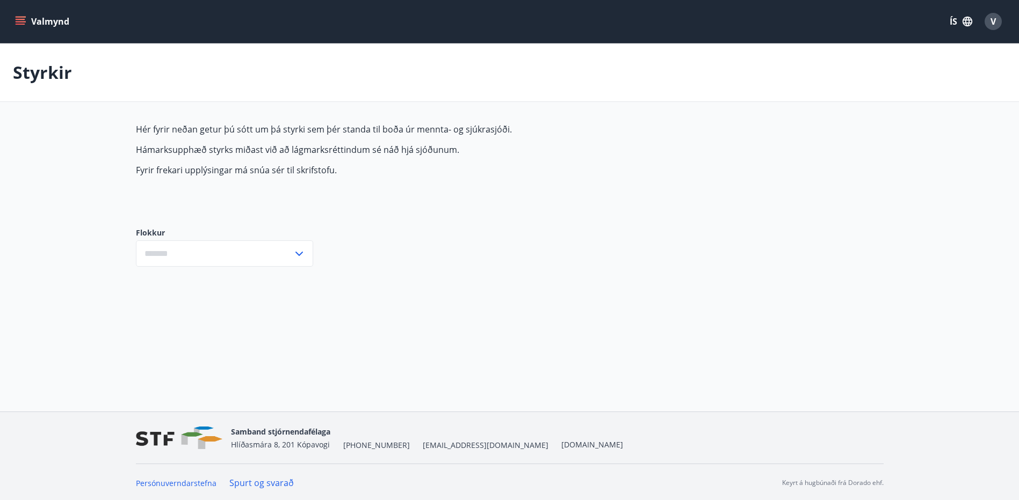
scroll to position [2, 0]
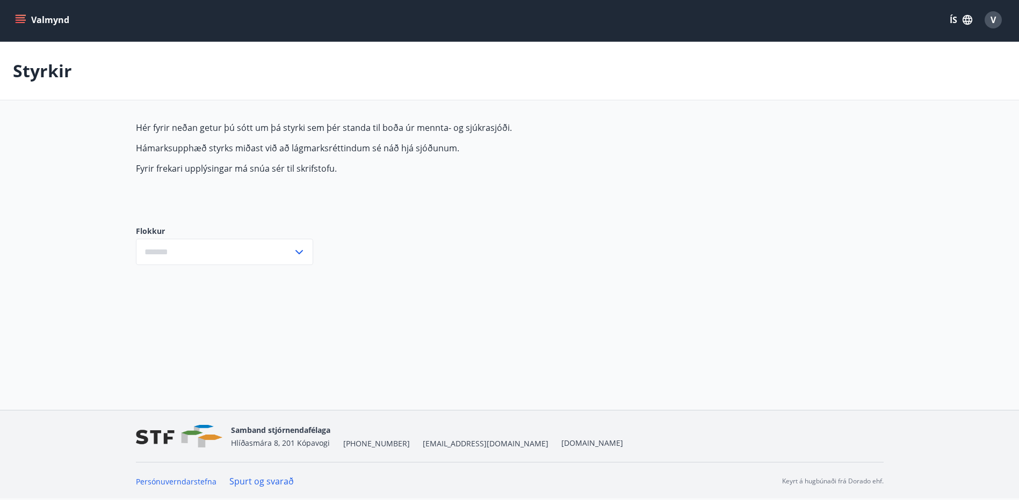
click at [294, 246] on icon at bounding box center [299, 252] width 13 height 13
click at [295, 252] on icon at bounding box center [299, 252] width 13 height 13
click at [17, 21] on icon "menu" at bounding box center [20, 19] width 11 height 11
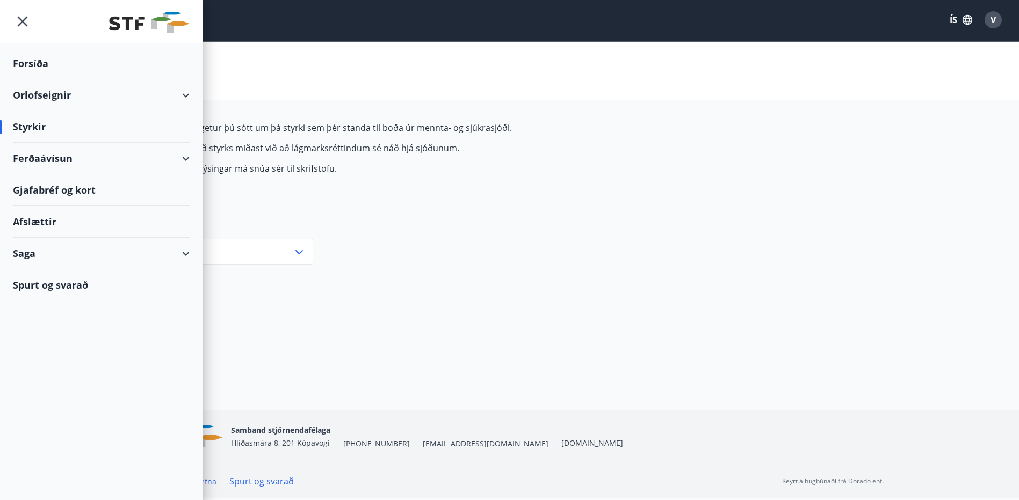
click at [45, 223] on div "Afslættir" at bounding box center [101, 222] width 177 height 32
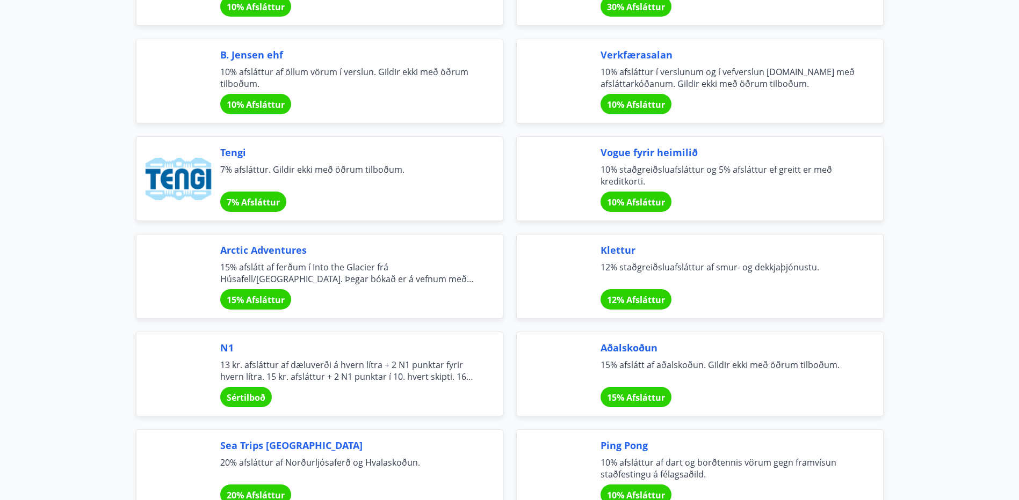
scroll to position [1879, 0]
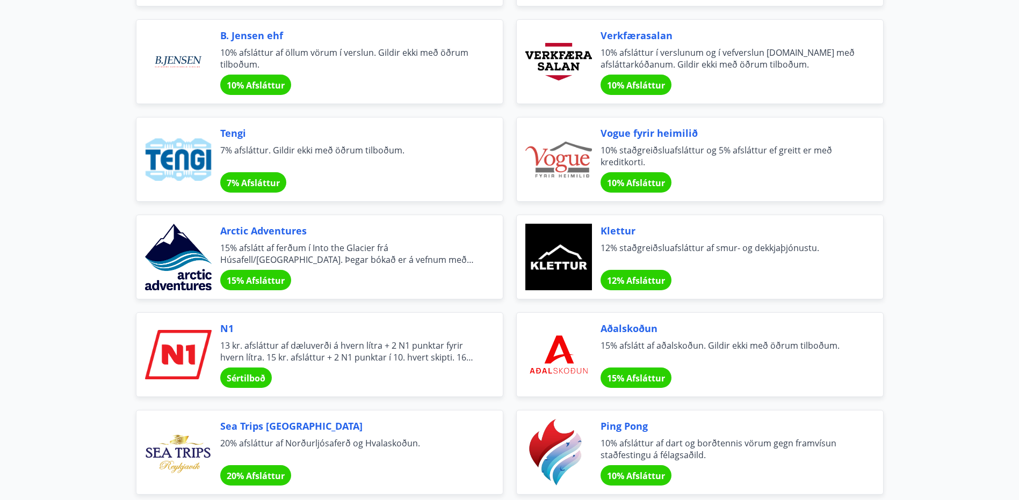
click at [641, 374] on span "15% Afsláttur" at bounding box center [636, 379] width 58 height 12
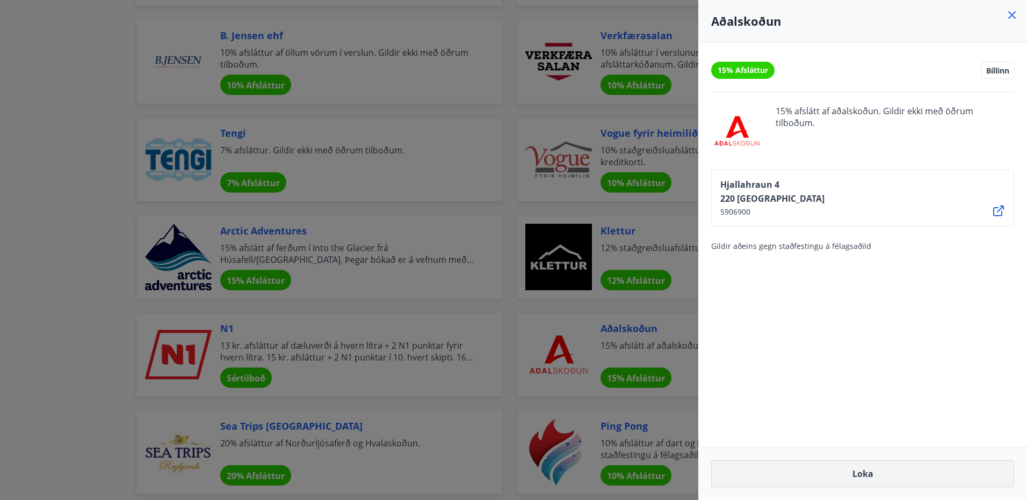
click at [863, 470] on button "Loka" at bounding box center [862, 474] width 303 height 27
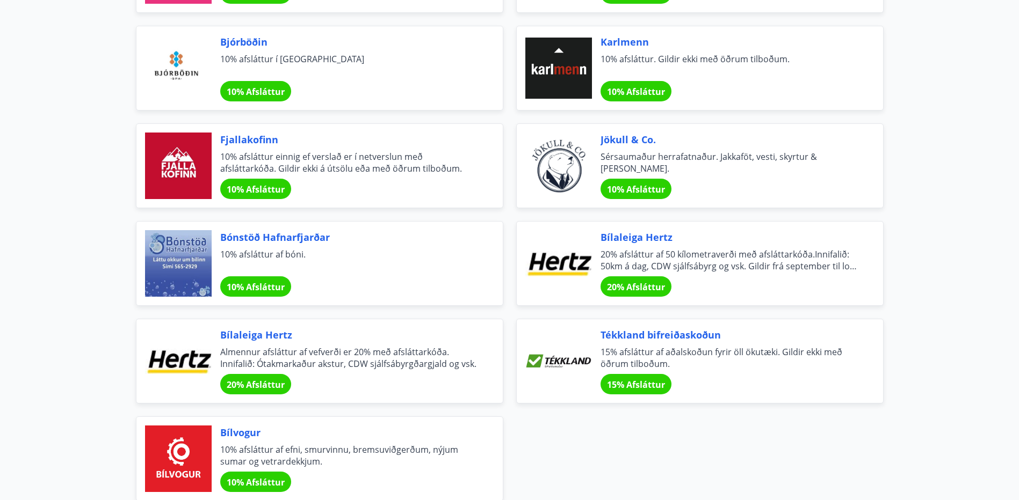
scroll to position [3490, 0]
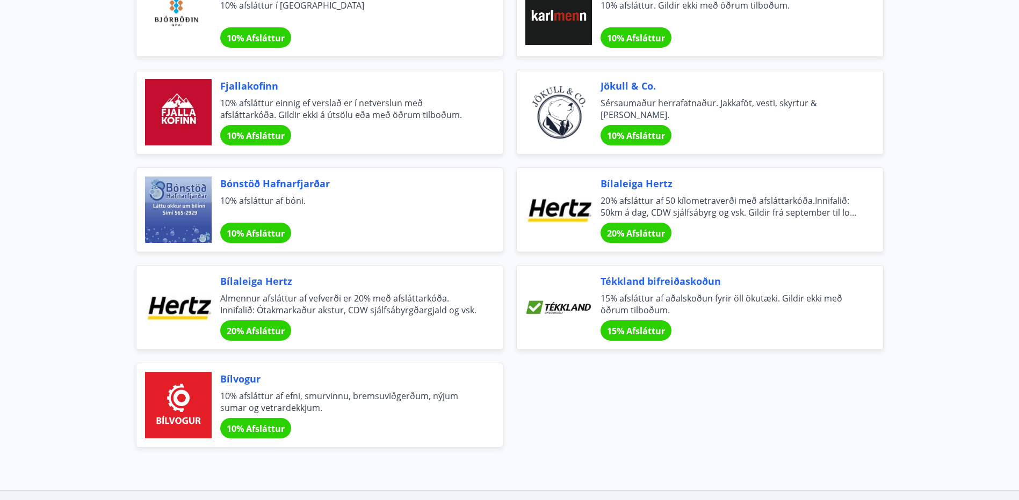
click at [243, 317] on div "Bílaleiga [PERSON_NAME] afsláttur af vefverði er 20% með afsláttarkóða. Innifal…" at bounding box center [348, 307] width 257 height 67
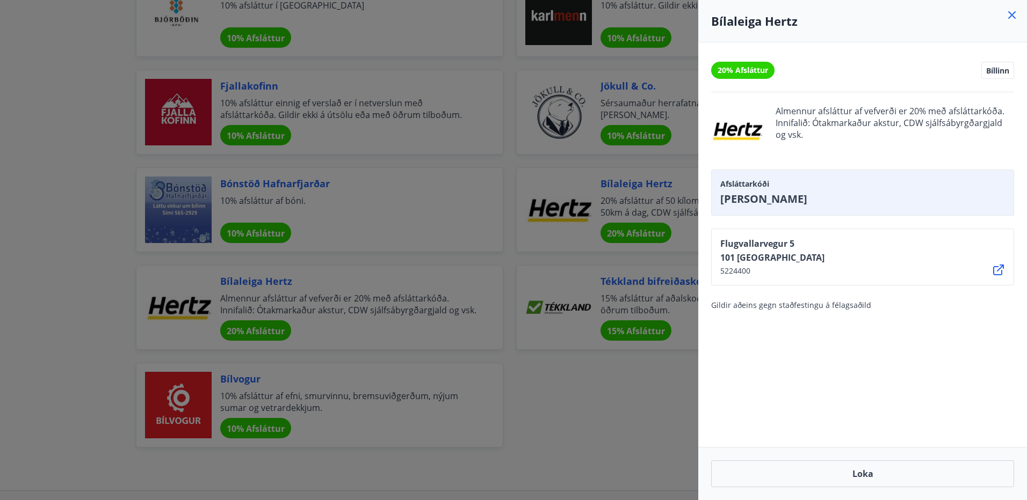
click at [593, 415] on div at bounding box center [513, 250] width 1027 height 500
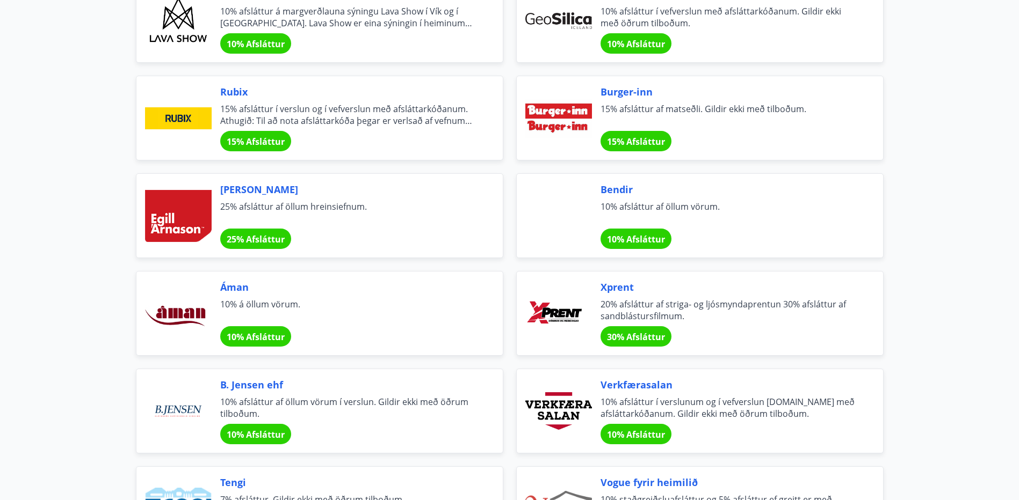
scroll to position [1396, 0]
